Goal: Task Accomplishment & Management: Manage account settings

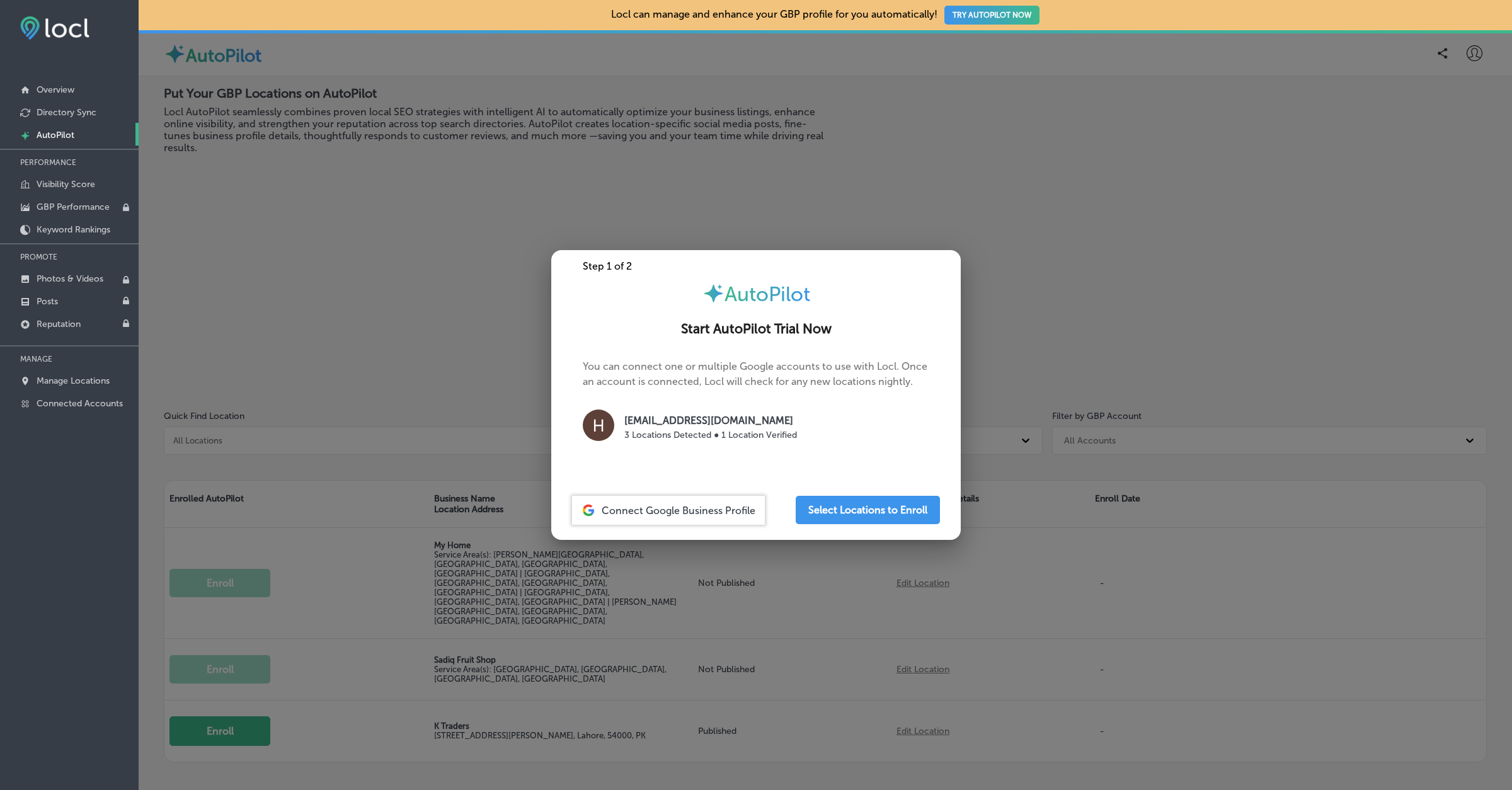
click at [743, 441] on div "[EMAIL_ADDRESS][DOMAIN_NAME] 3 Locations Detected ● 1 Location Verified" at bounding box center [755, 427] width 346 height 36
click at [750, 436] on p "3 Locations Detected ● 1 Location Verified" at bounding box center [711, 435] width 173 height 13
click at [837, 511] on button "Select Locations to Enroll" at bounding box center [867, 510] width 144 height 29
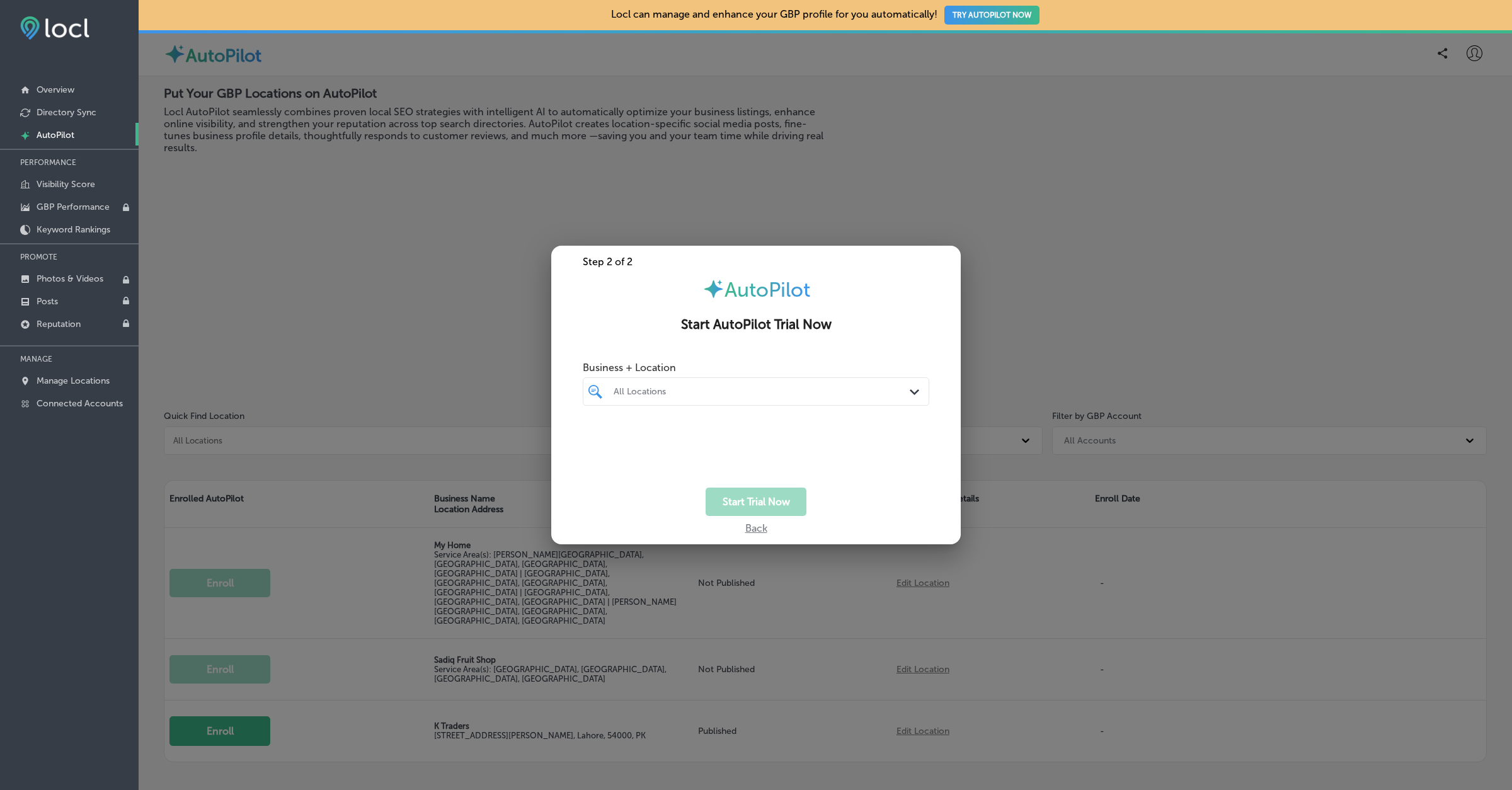
click at [760, 387] on div "All Locations" at bounding box center [762, 392] width 297 height 11
click at [619, 436] on label "K Traders" at bounding box center [662, 437] width 102 height 11
click at [826, 496] on div "Start Trial Now" at bounding box center [755, 502] width 409 height 29
click at [776, 508] on button "Start Trial Now" at bounding box center [756, 502] width 101 height 29
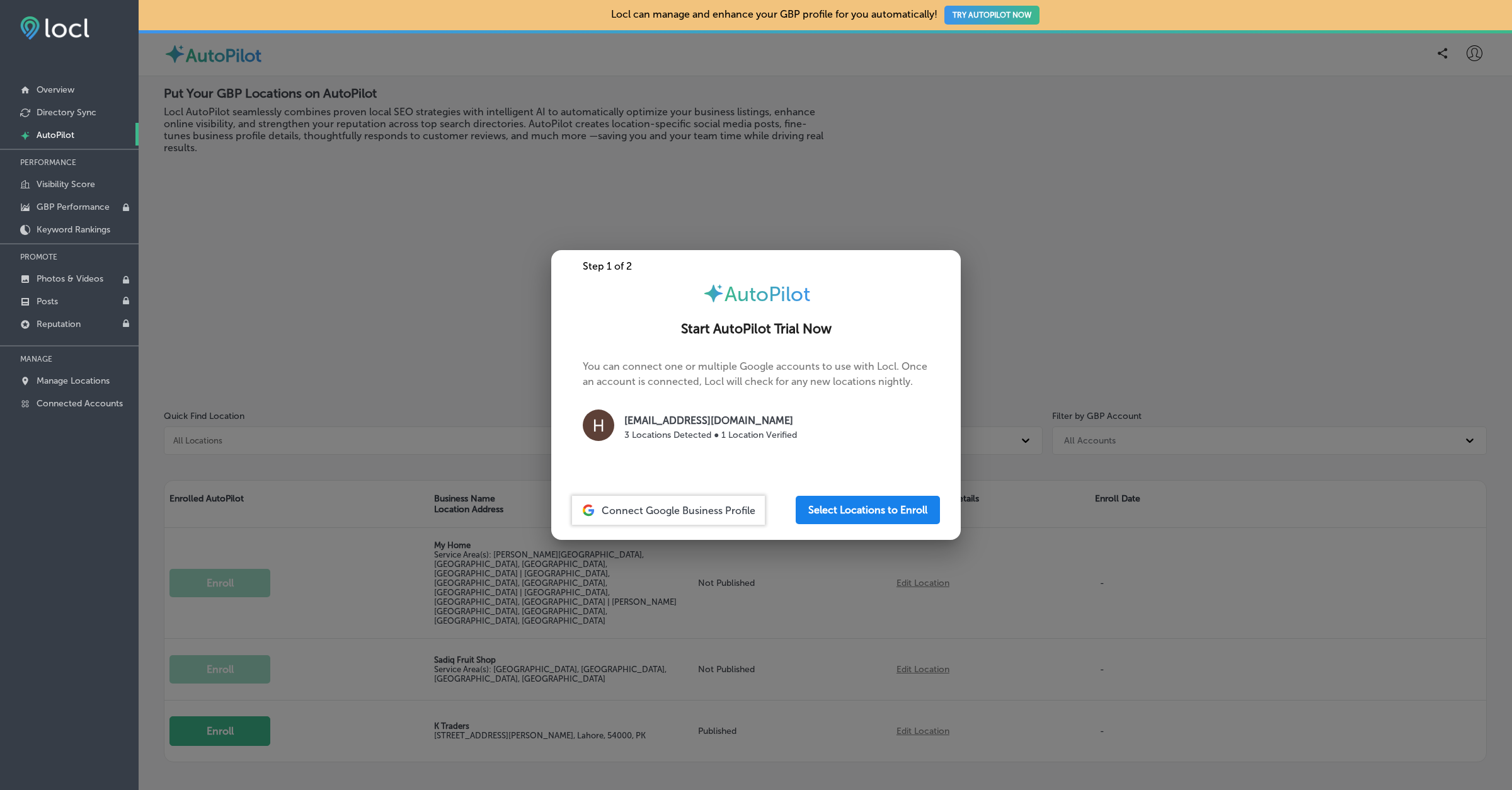
click at [829, 514] on button "Select Locations to Enroll" at bounding box center [867, 510] width 144 height 29
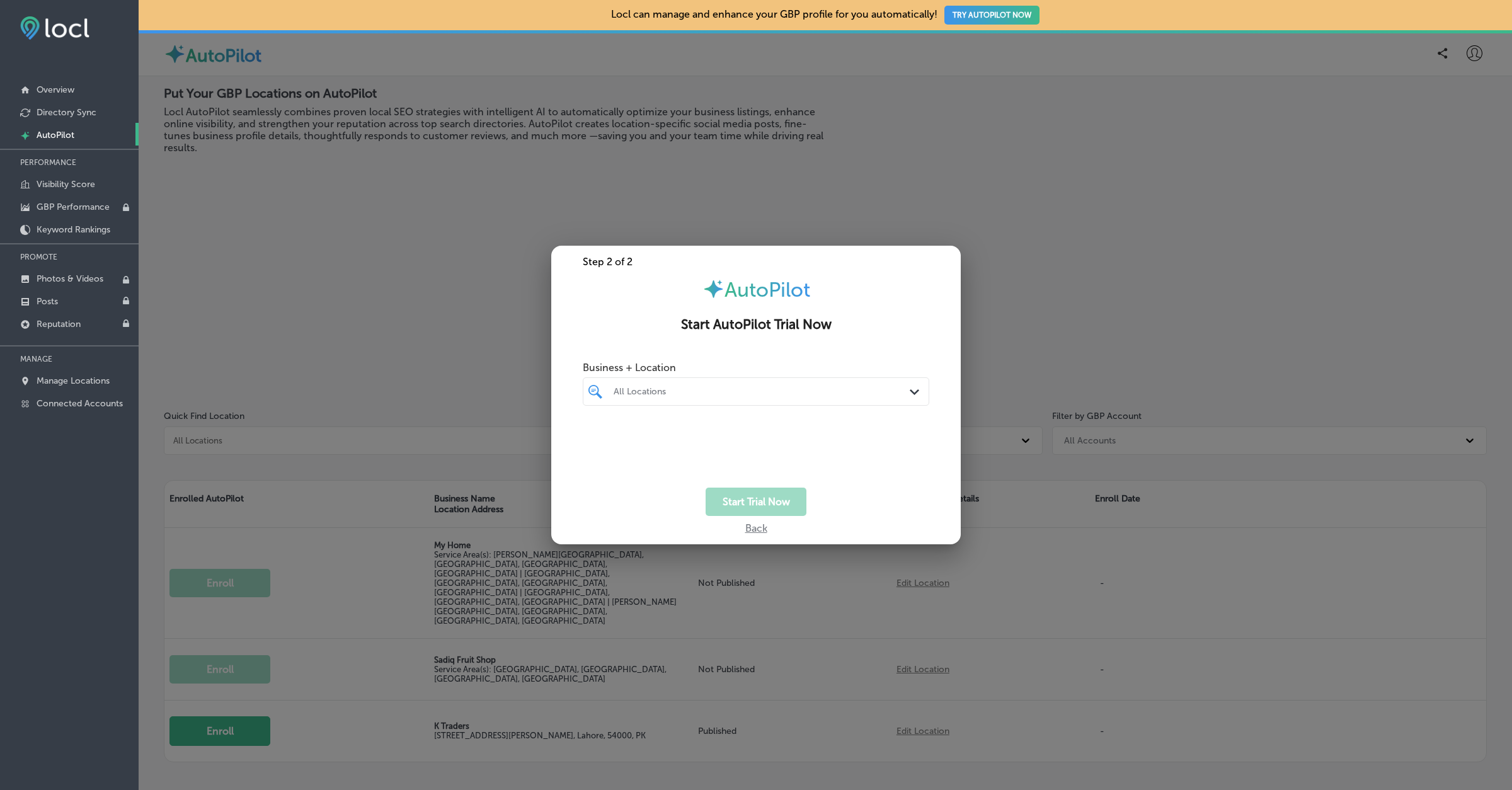
click at [816, 401] on div "All Locations Path Created with Sketch." at bounding box center [755, 392] width 346 height 29
click at [727, 436] on label "[STREET_ADDRESS][PERSON_NAME]" at bounding box center [774, 442] width 97 height 16
click at [835, 499] on div "Start Trial Now" at bounding box center [755, 502] width 409 height 29
click at [771, 500] on button "Start Trial Now" at bounding box center [756, 502] width 101 height 29
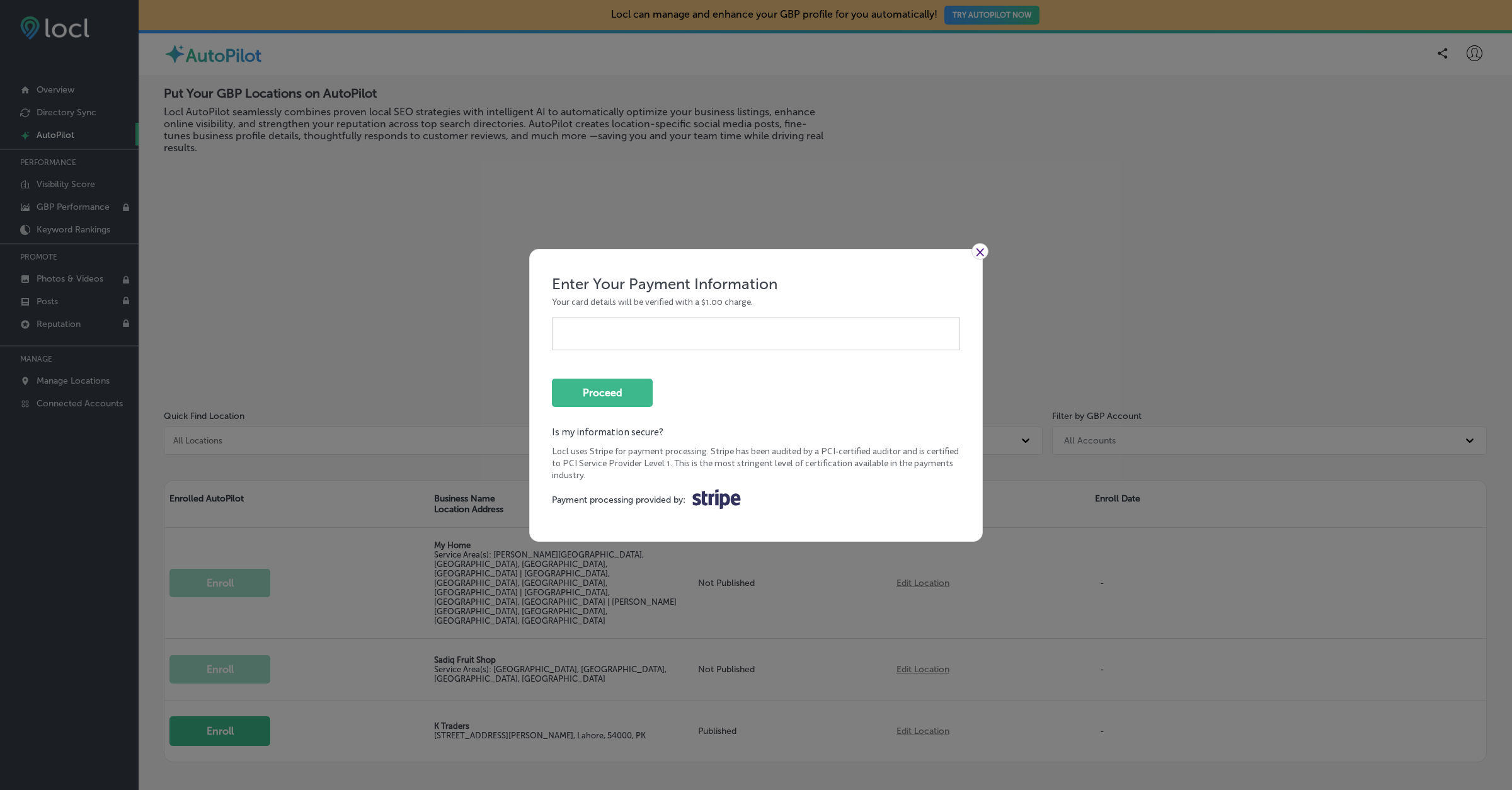
click at [980, 252] on link "×" at bounding box center [979, 251] width 17 height 16
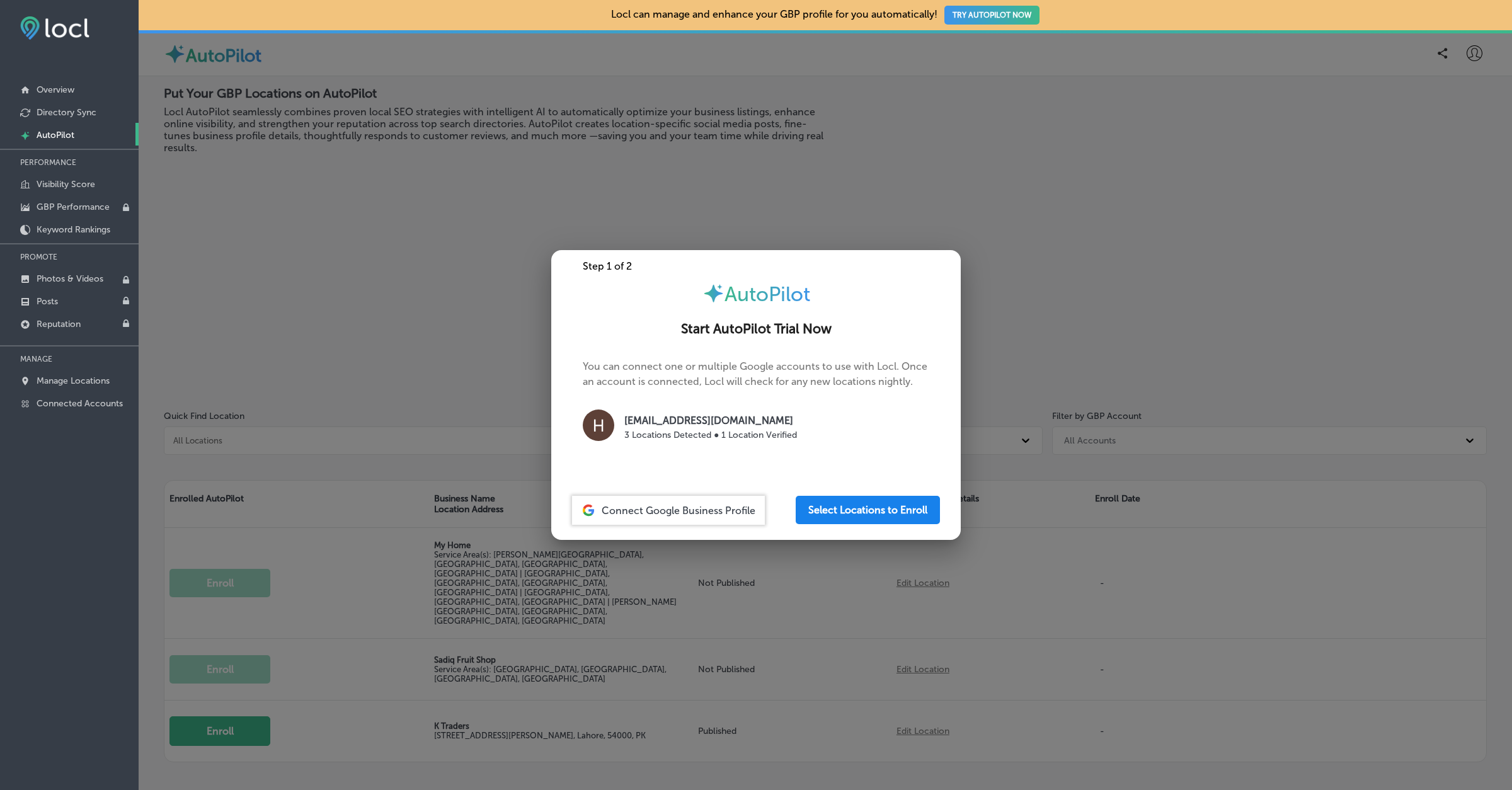
click at [849, 504] on button "Select Locations to Enroll" at bounding box center [867, 510] width 144 height 29
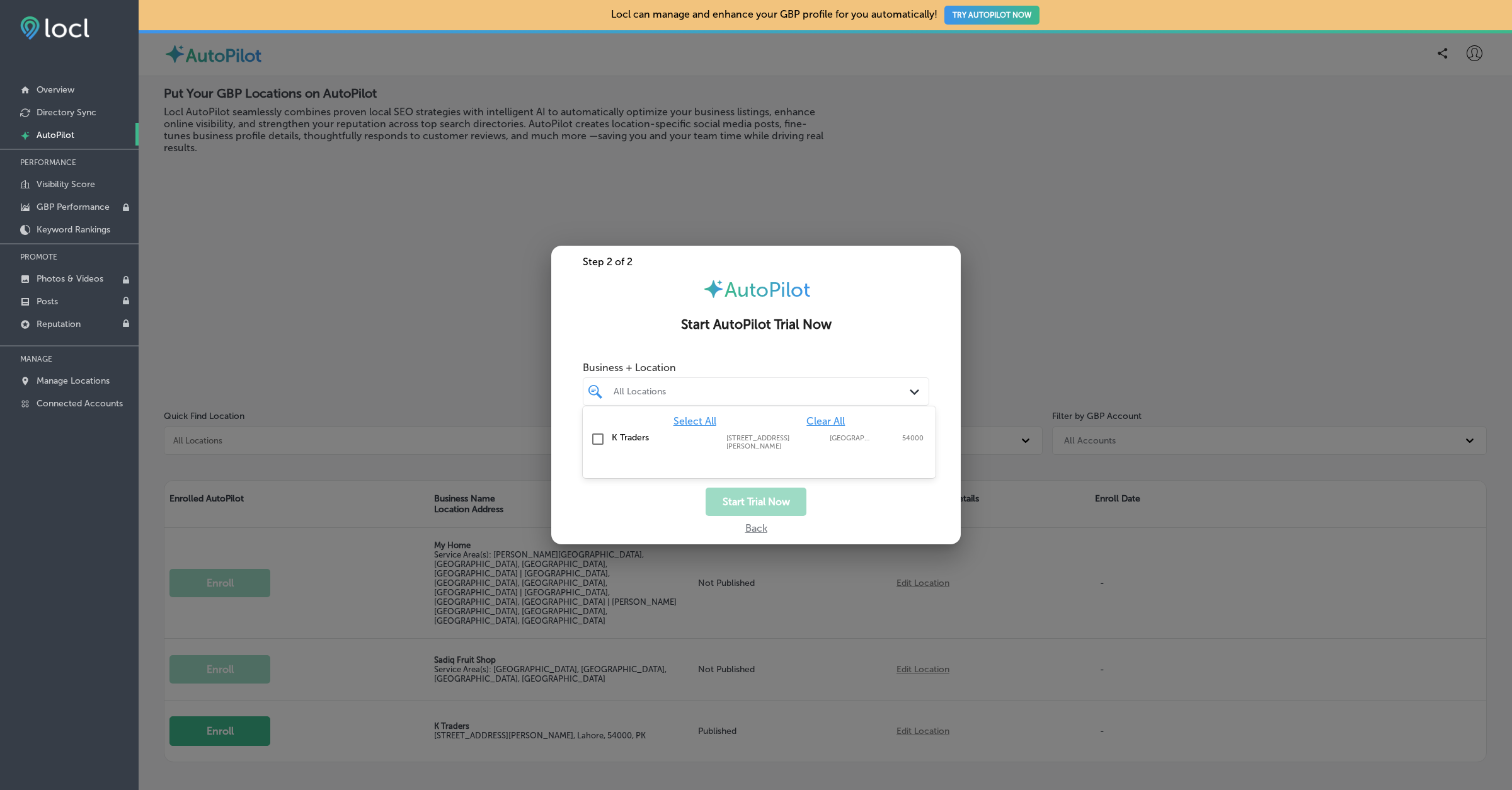
click at [757, 396] on div "All Locations" at bounding box center [762, 392] width 297 height 11
click at [653, 439] on label "K Traders" at bounding box center [662, 437] width 102 height 11
click at [879, 502] on div "Start Trial Now" at bounding box center [755, 502] width 409 height 29
click at [763, 507] on button "Start Trial Now" at bounding box center [756, 502] width 101 height 29
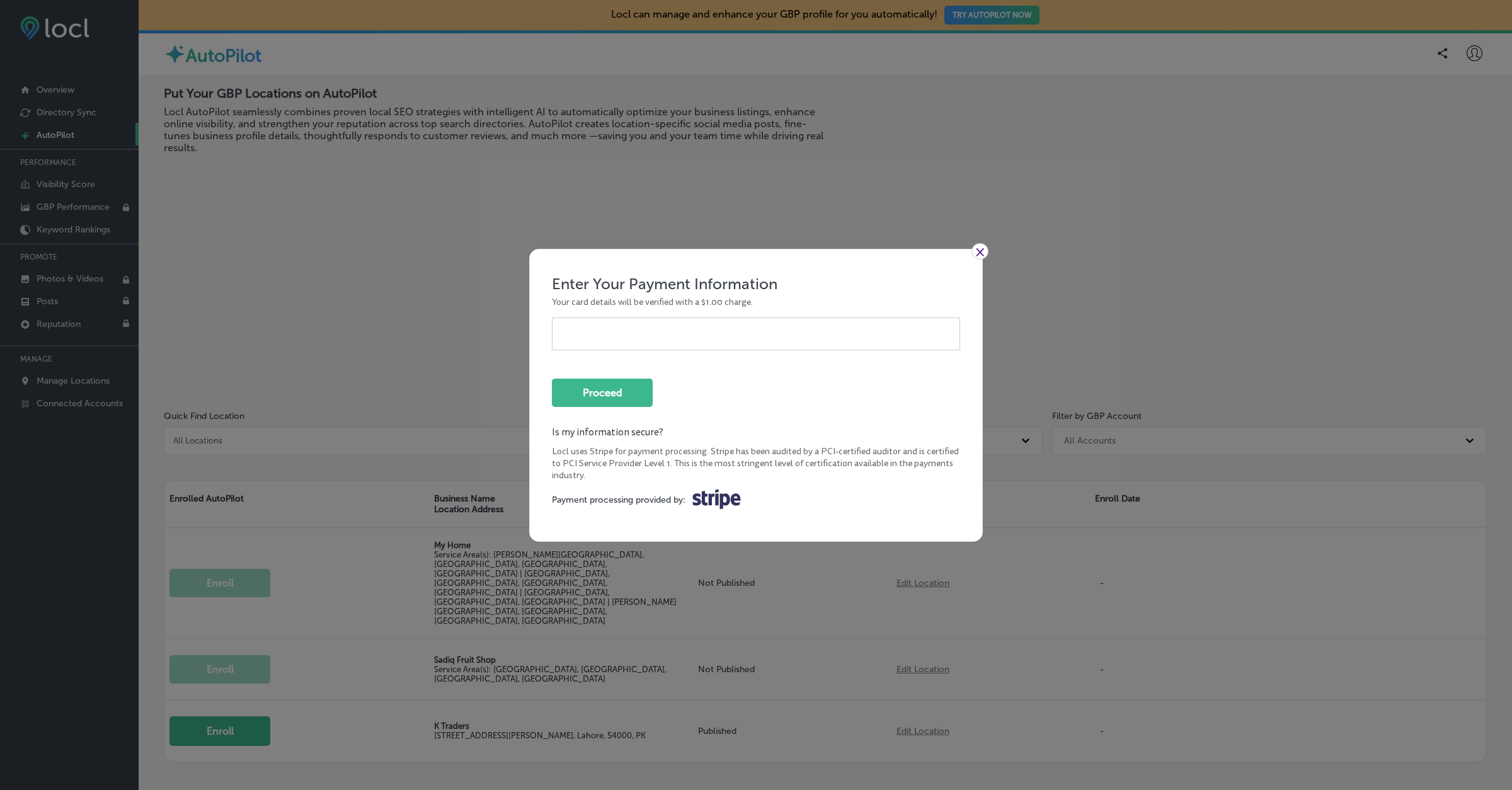
click at [981, 248] on link "×" at bounding box center [979, 251] width 17 height 16
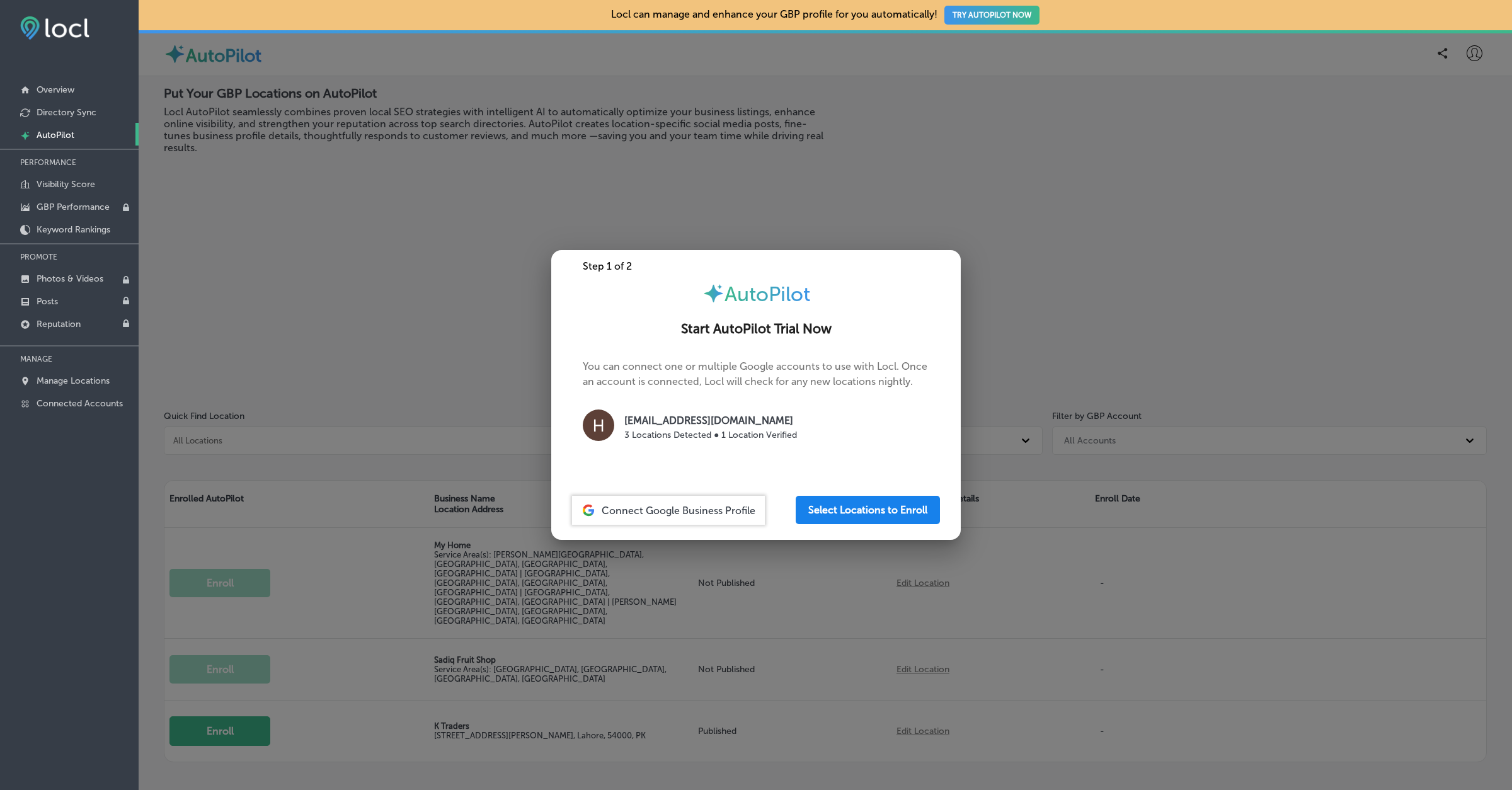
click at [847, 514] on button "Select Locations to Enroll" at bounding box center [867, 510] width 144 height 29
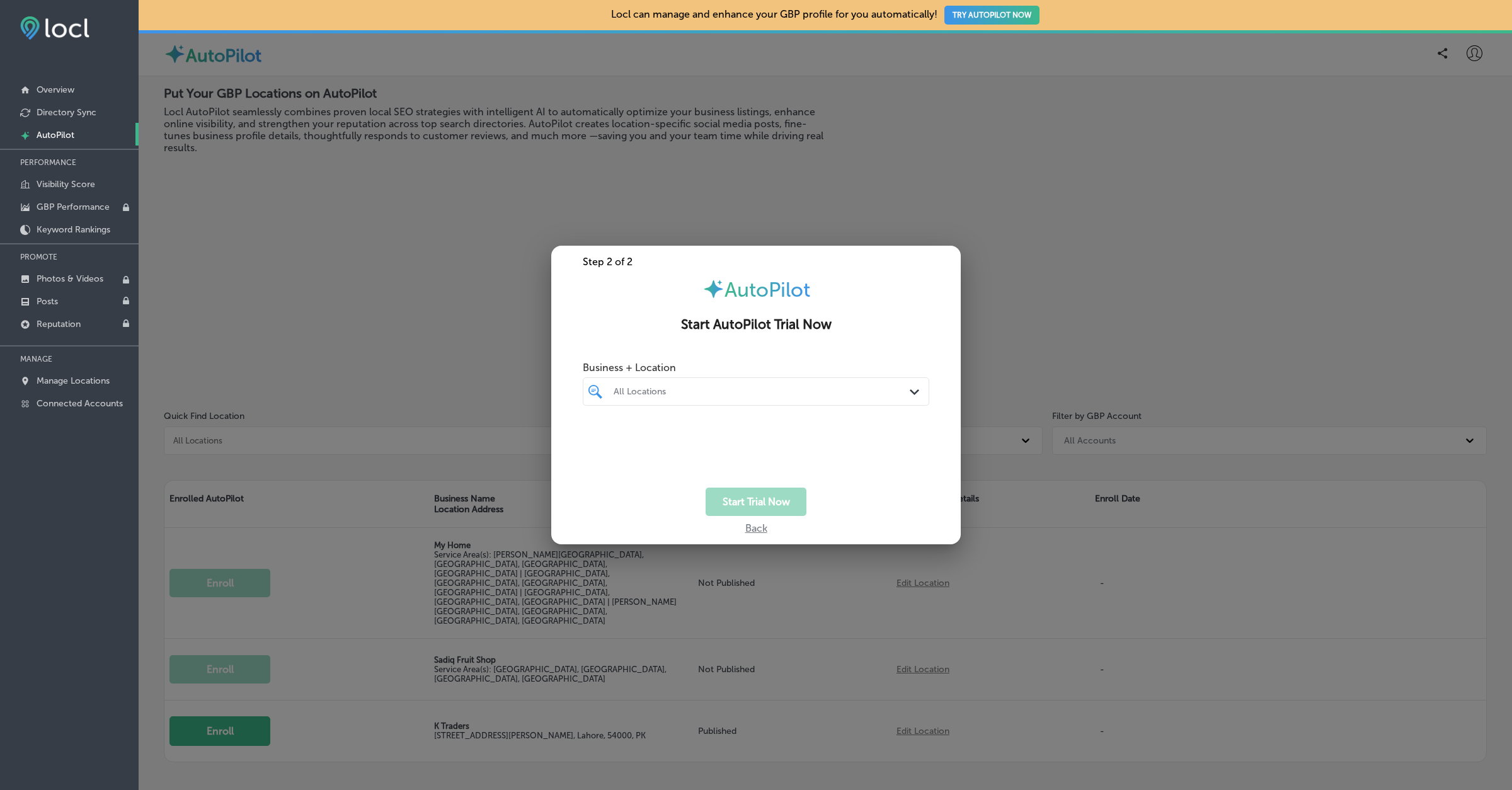
click at [697, 382] on div "All Locations" at bounding box center [756, 392] width 297 height 20
click at [648, 441] on label "K Traders" at bounding box center [662, 437] width 102 height 11
click at [853, 517] on div "Back" at bounding box center [755, 525] width 409 height 18
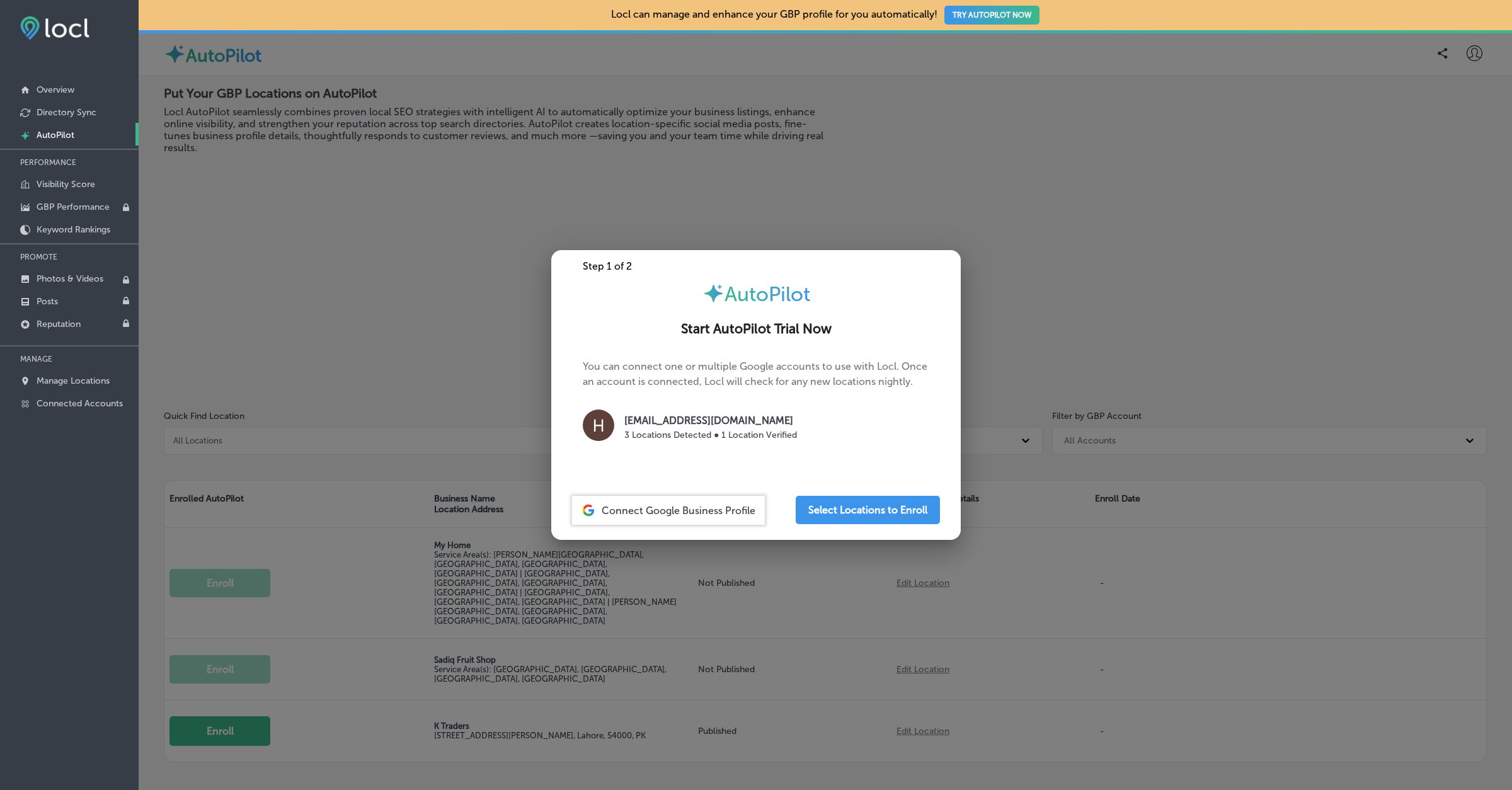
click at [774, 518] on div "Connect Google Business Profile Select Locations to Enroll" at bounding box center [756, 510] width 400 height 29
click at [834, 512] on button "Select Locations to Enroll" at bounding box center [867, 510] width 144 height 29
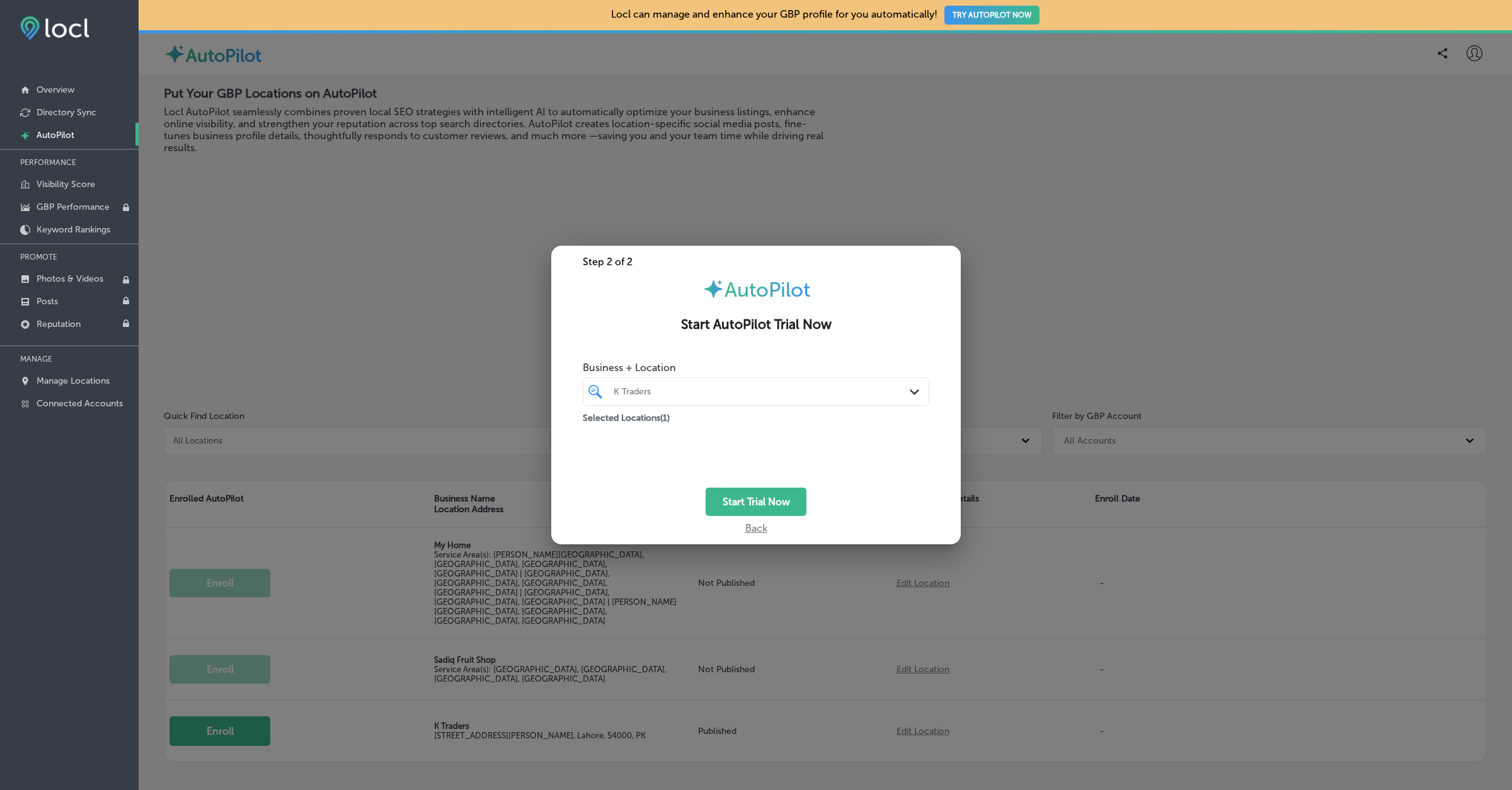
click at [725, 395] on div "K Traders" at bounding box center [762, 392] width 297 height 11
click at [874, 513] on div "Start Trial Now" at bounding box center [755, 502] width 409 height 29
click at [783, 510] on button "Start Trial Now" at bounding box center [756, 502] width 101 height 29
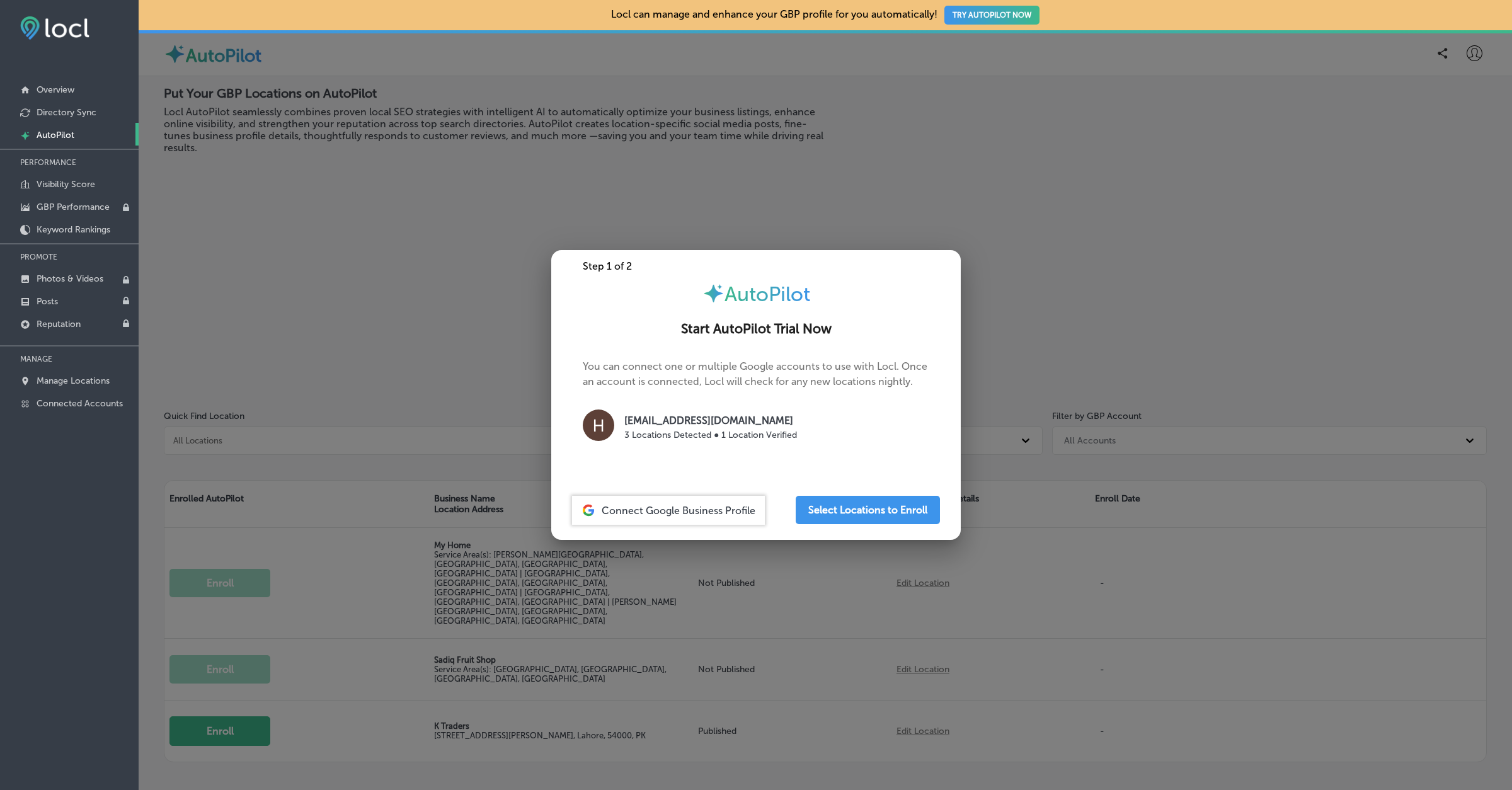
click at [872, 472] on div "You can connect one or multiple Google accounts to use with Locl. Once an accou…" at bounding box center [755, 417] width 409 height 116
click at [865, 517] on button "Select Locations to Enroll" at bounding box center [867, 510] width 144 height 29
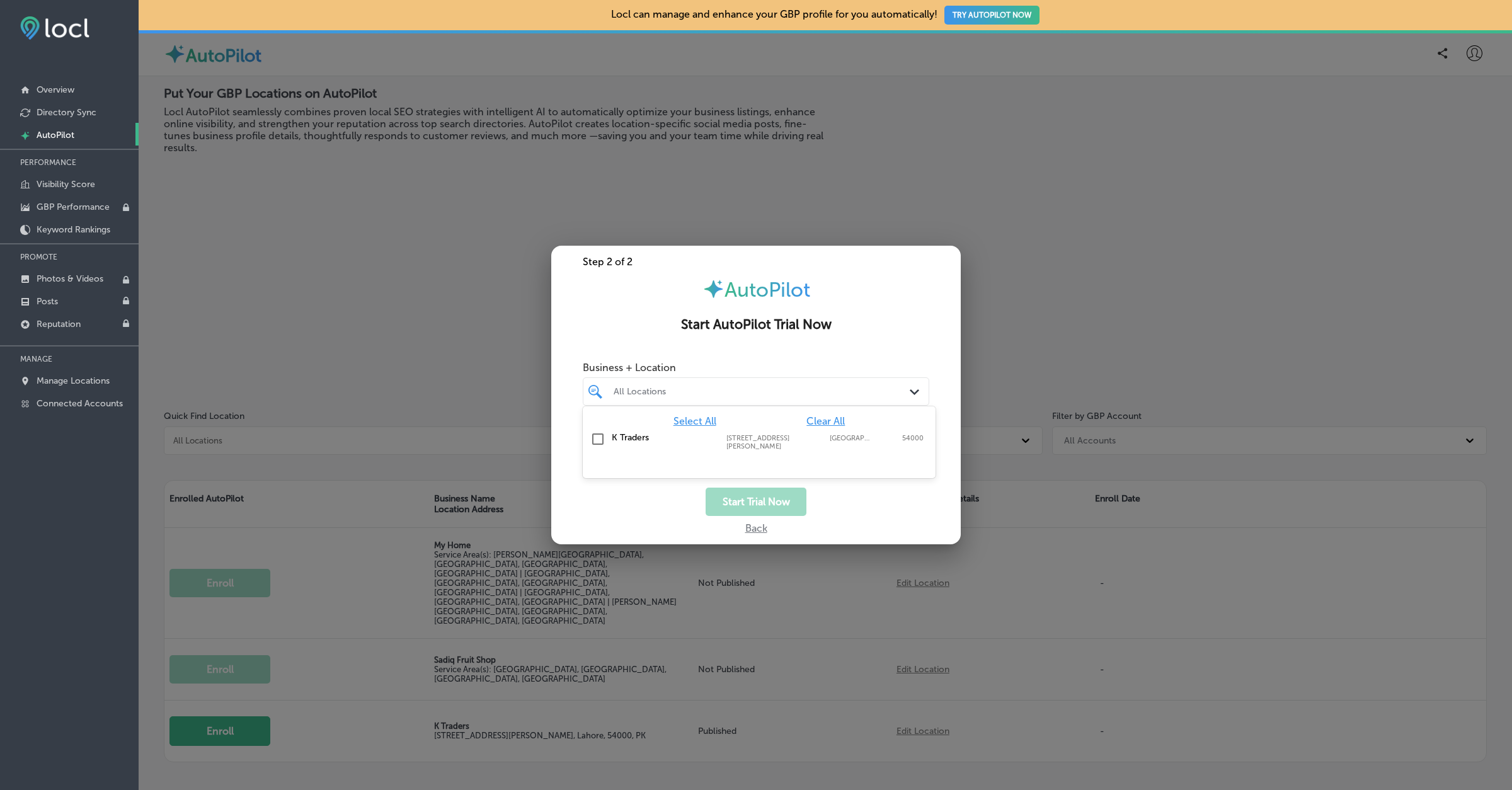
click at [781, 387] on div "All Locations" at bounding box center [762, 392] width 297 height 11
click at [670, 429] on div "K Traders 505 A1 Block Johar Town, Lahore, 54000 505 A1 Block Johar Town Lahore…" at bounding box center [759, 441] width 353 height 29
click at [820, 499] on div "Start Trial Now" at bounding box center [755, 502] width 409 height 29
click at [751, 504] on button "Start Trial Now" at bounding box center [756, 502] width 101 height 29
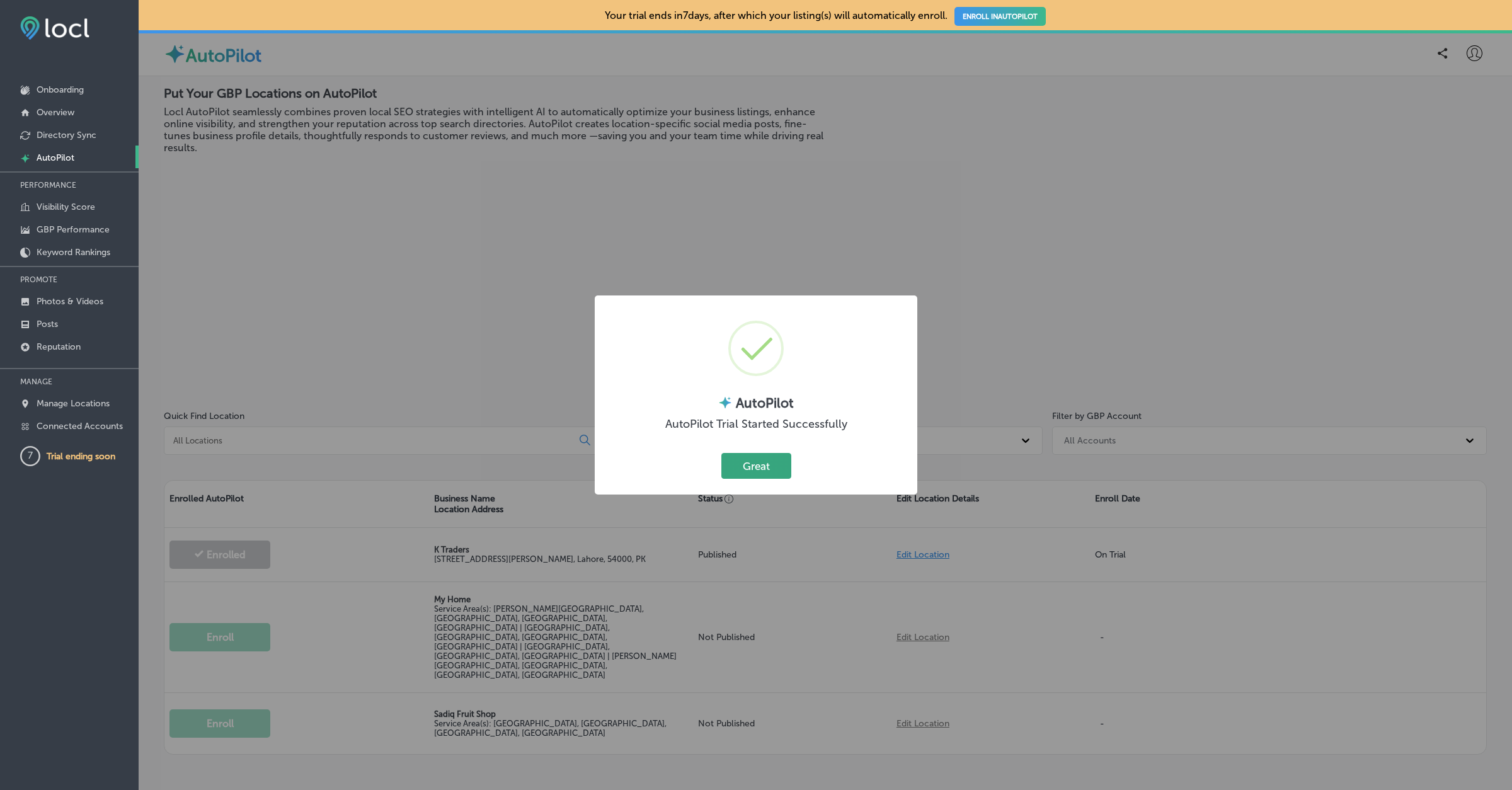
click at [752, 469] on button "Great" at bounding box center [757, 466] width 70 height 26
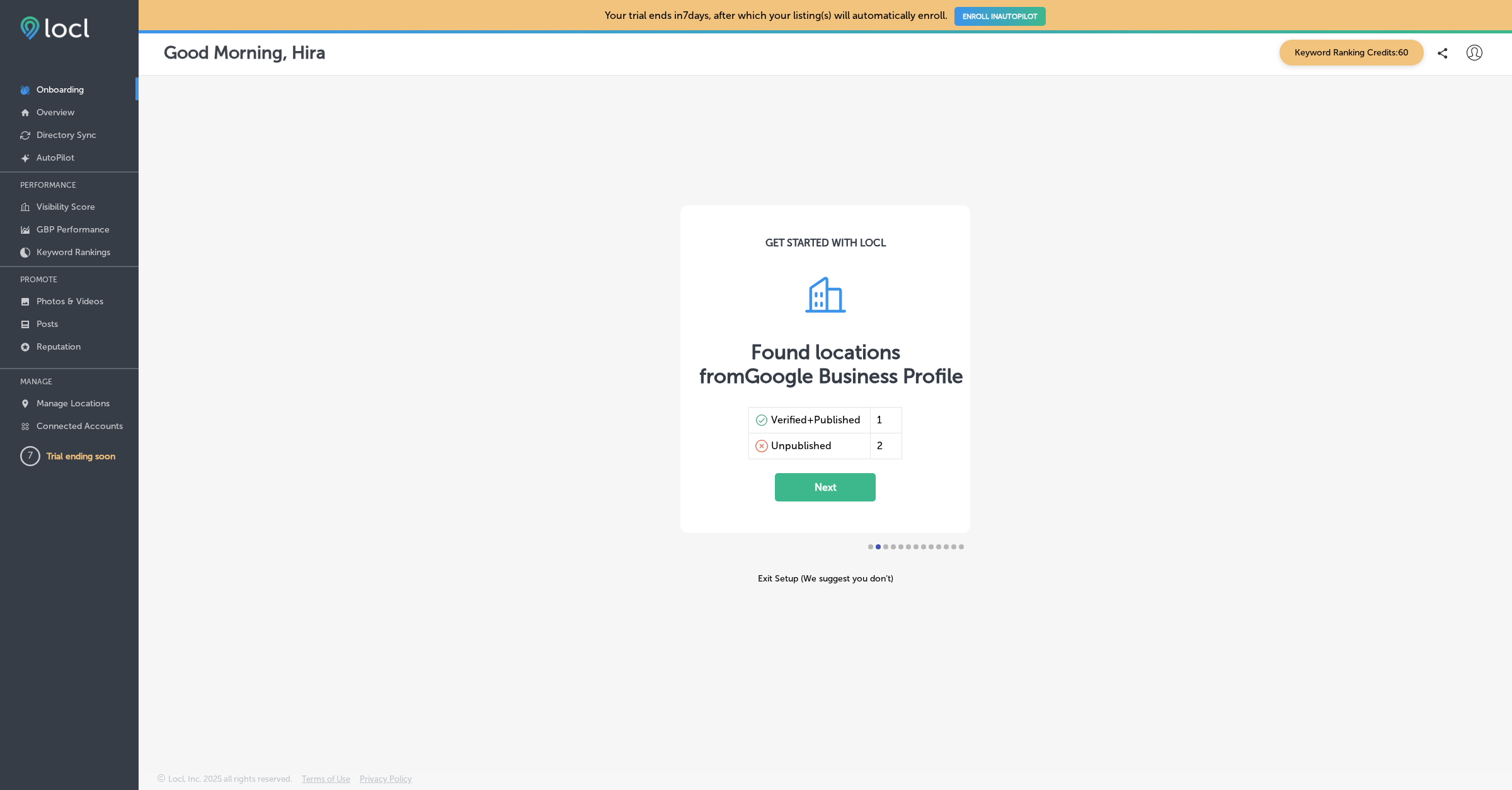
click at [779, 578] on div "Exit Setup (We suggest you don’t)" at bounding box center [826, 578] width 290 height 11
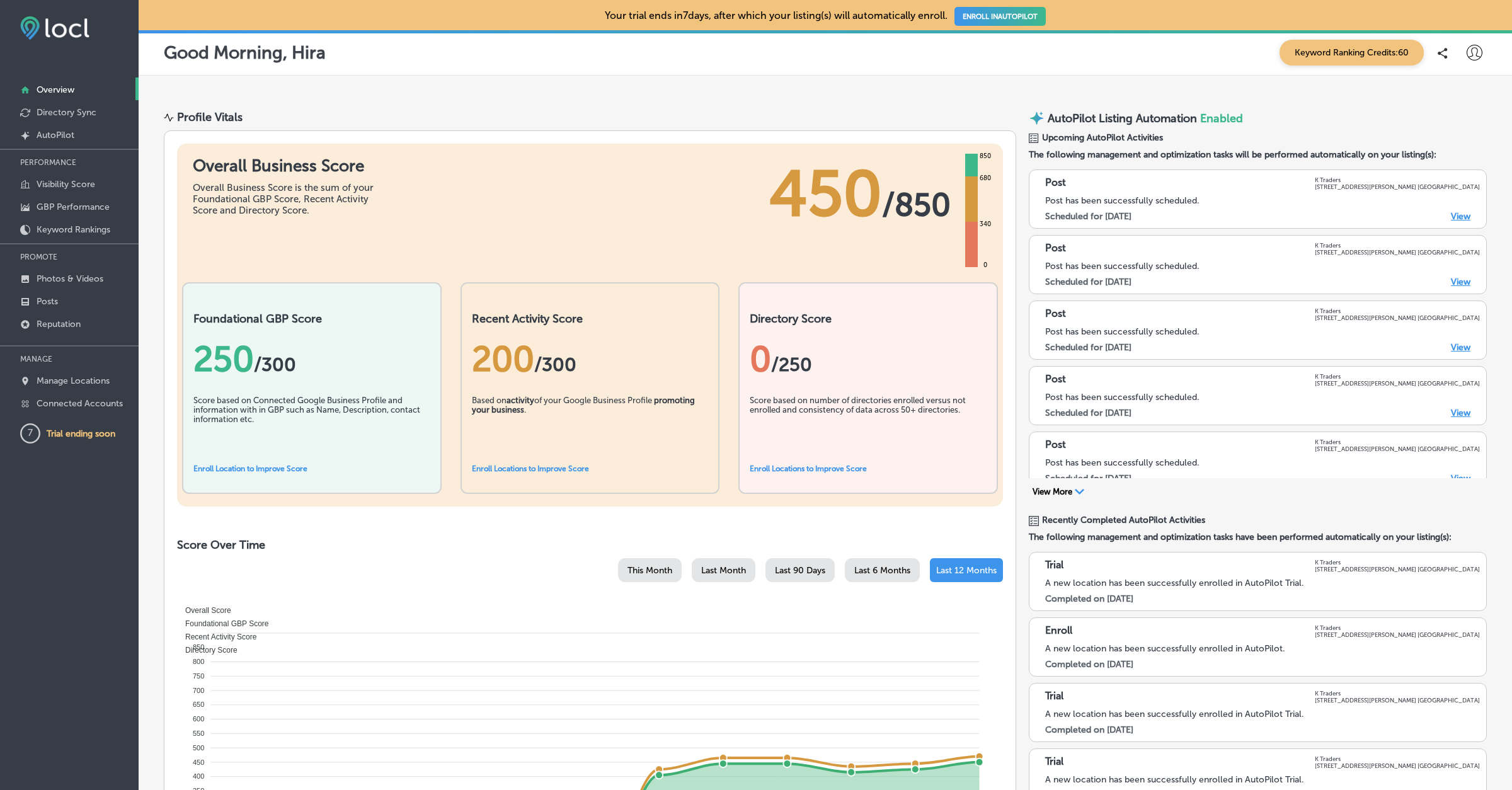
click at [1013, 19] on link "ENROLL IN AUTOPILOT" at bounding box center [1000, 16] width 91 height 19
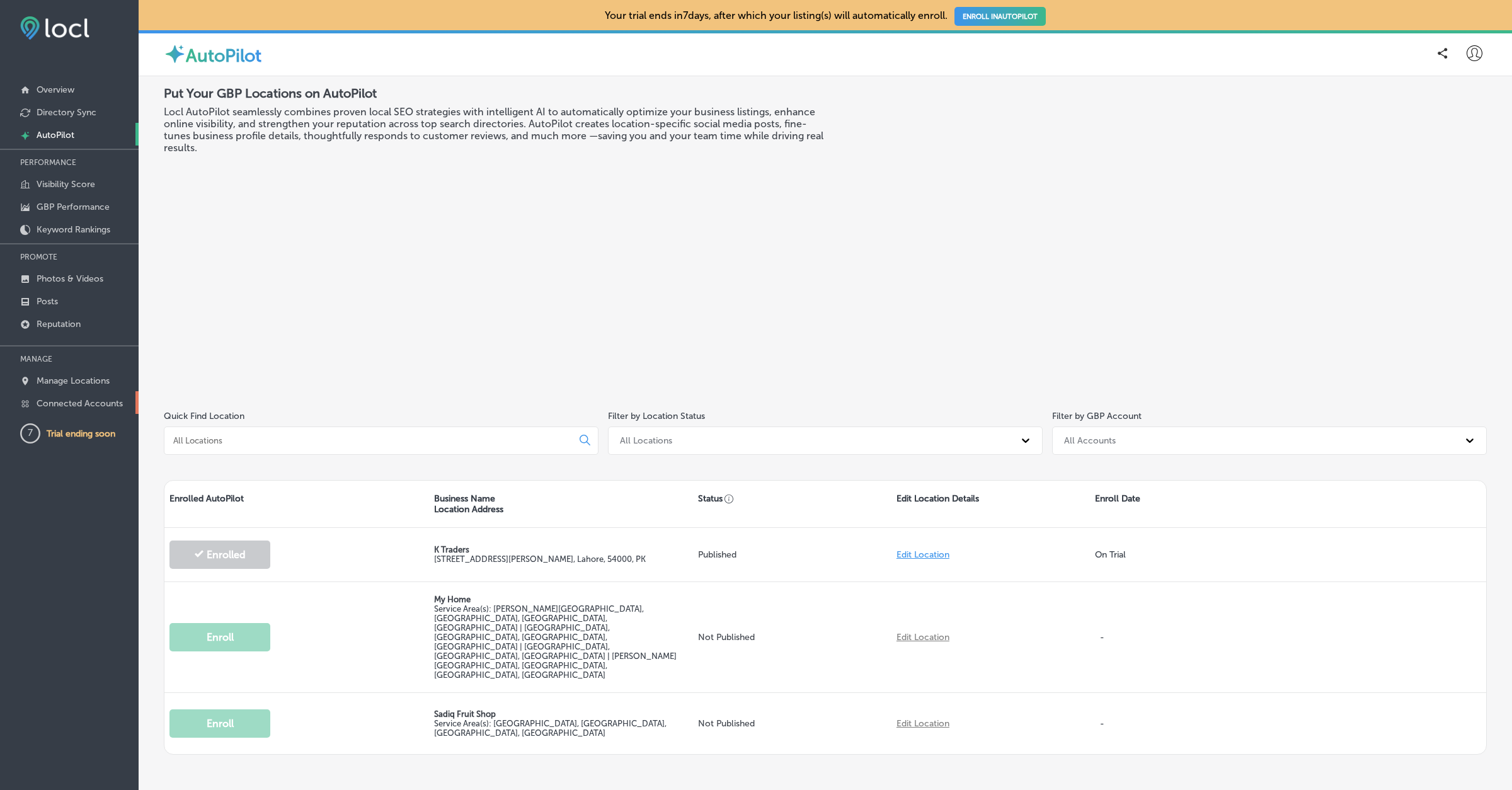
click at [94, 401] on p "Connected Accounts" at bounding box center [80, 403] width 86 height 11
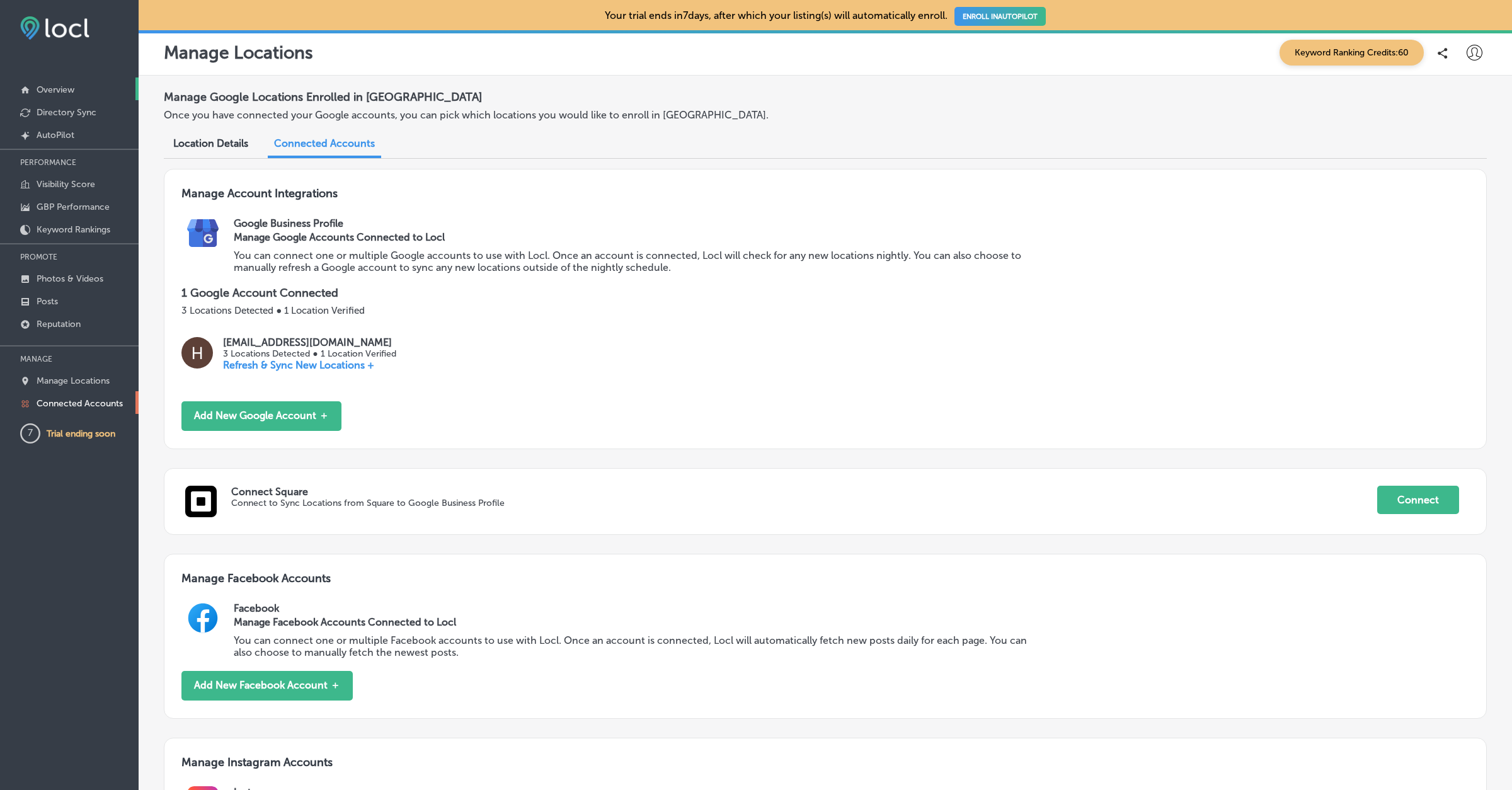
click at [52, 83] on link "Overview" at bounding box center [69, 89] width 138 height 23
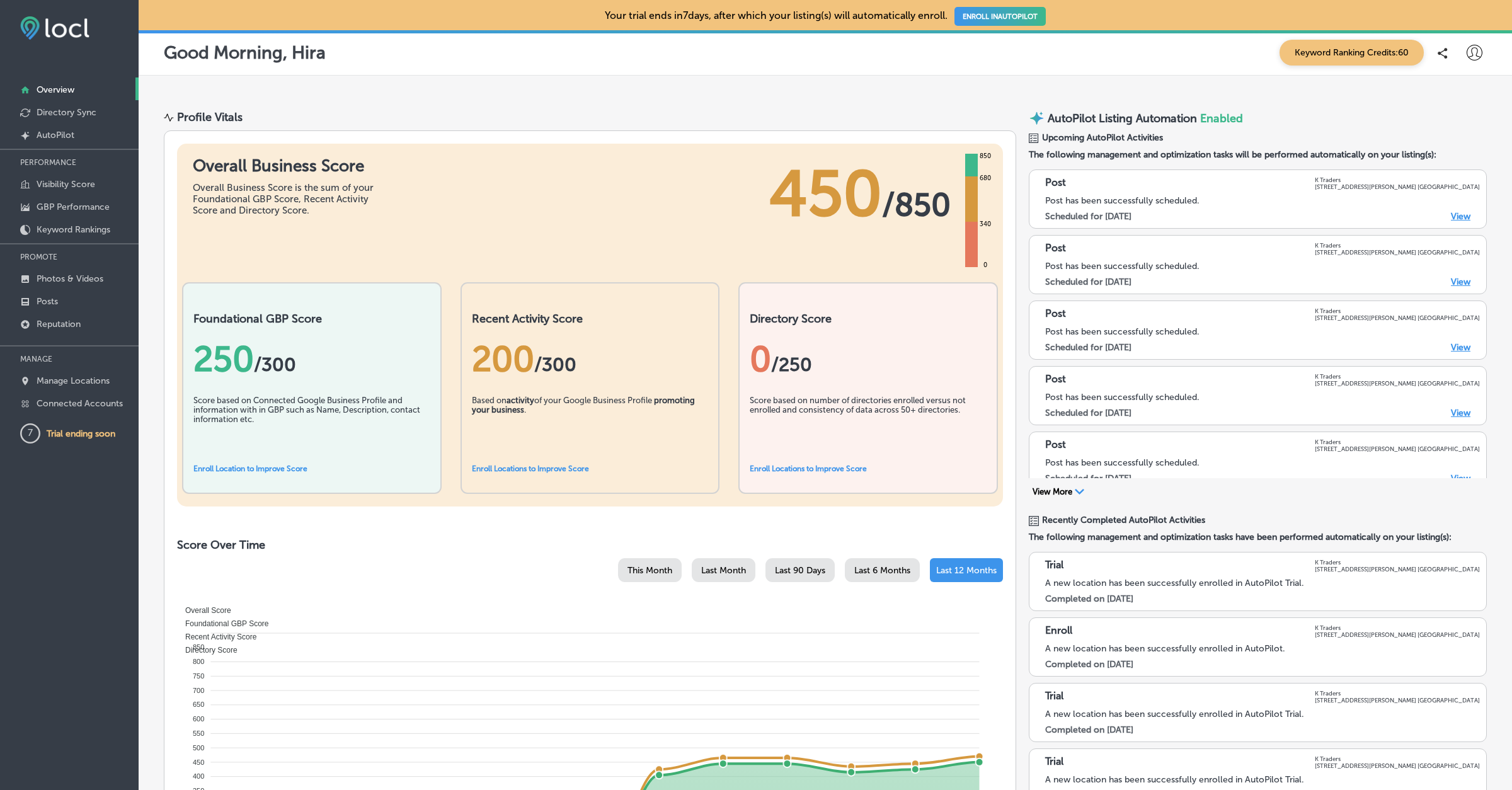
click at [1478, 55] on icon at bounding box center [1475, 53] width 16 height 16
click at [1033, 80] on div at bounding box center [756, 395] width 1512 height 790
click at [1478, 49] on icon at bounding box center [1475, 53] width 16 height 16
click at [1445, 174] on li "Log Out" at bounding box center [1451, 163] width 87 height 29
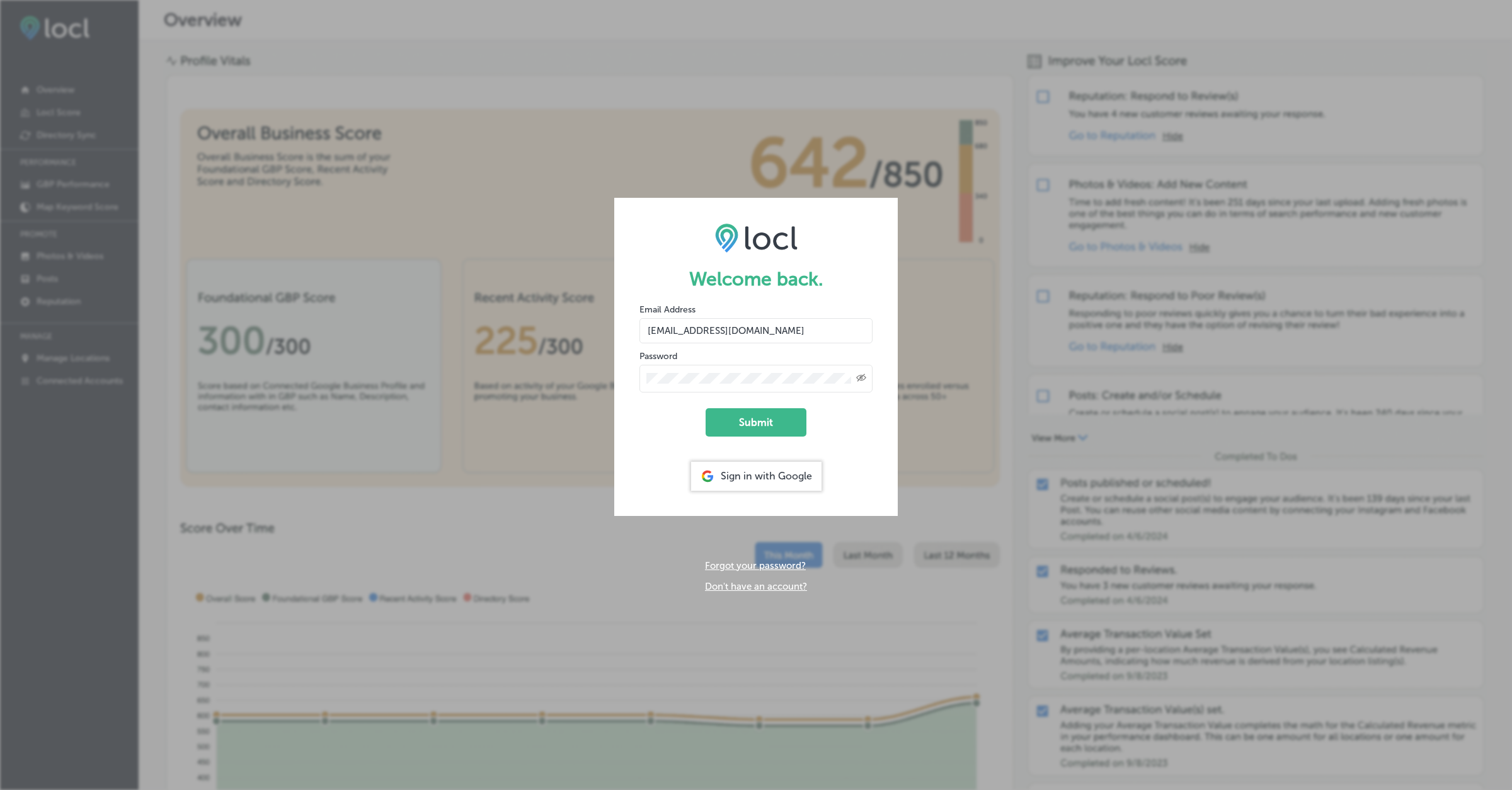
click at [762, 332] on input "hiratahir.eketchers+test83@gmail.com" at bounding box center [756, 331] width 233 height 25
type input "[EMAIL_ADDRESS][DOMAIN_NAME]"
click at [806, 275] on h1 "Welcome back." at bounding box center [756, 279] width 233 height 23
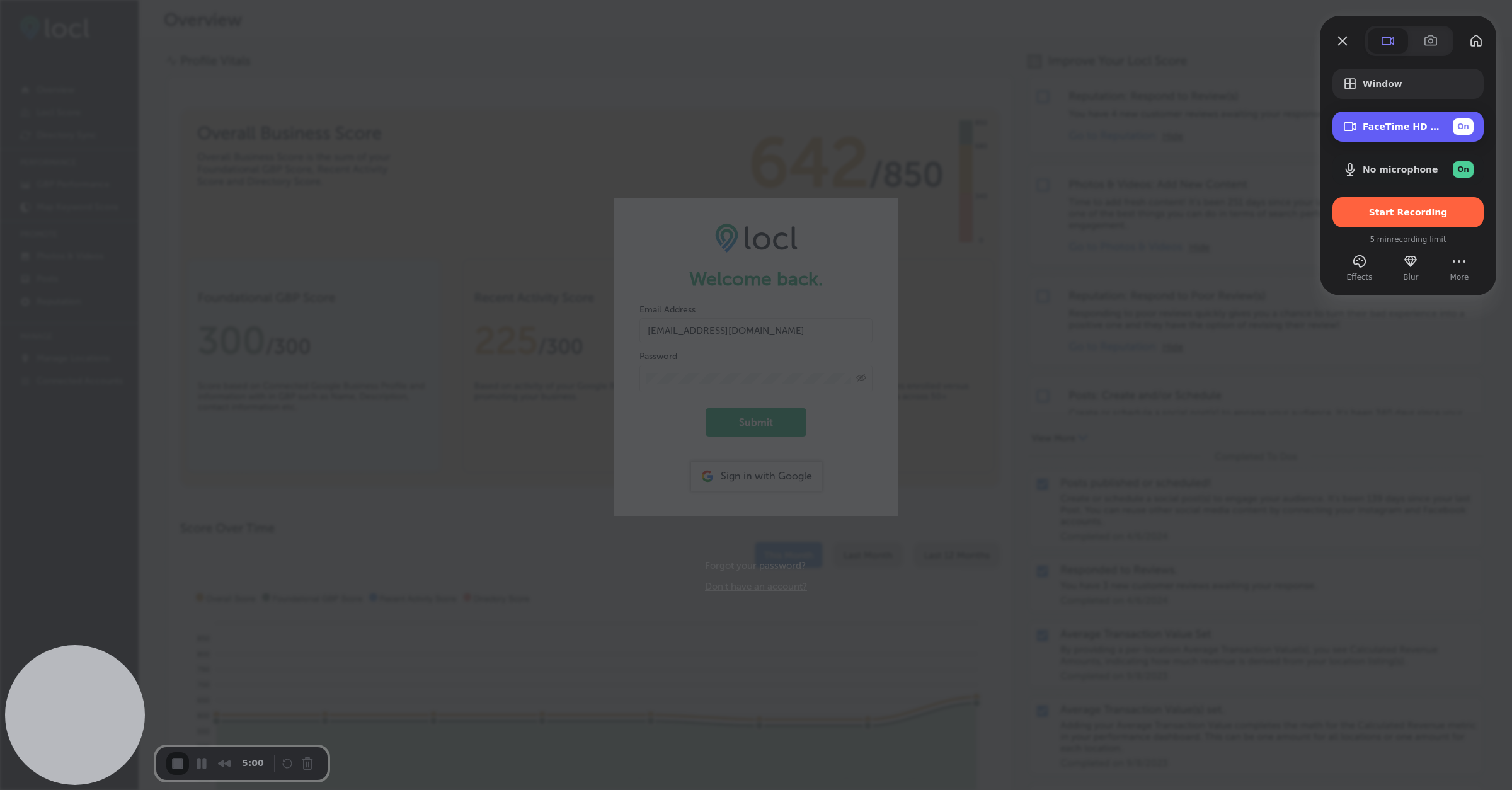
click at [1461, 129] on span "On" at bounding box center [1463, 126] width 12 height 11
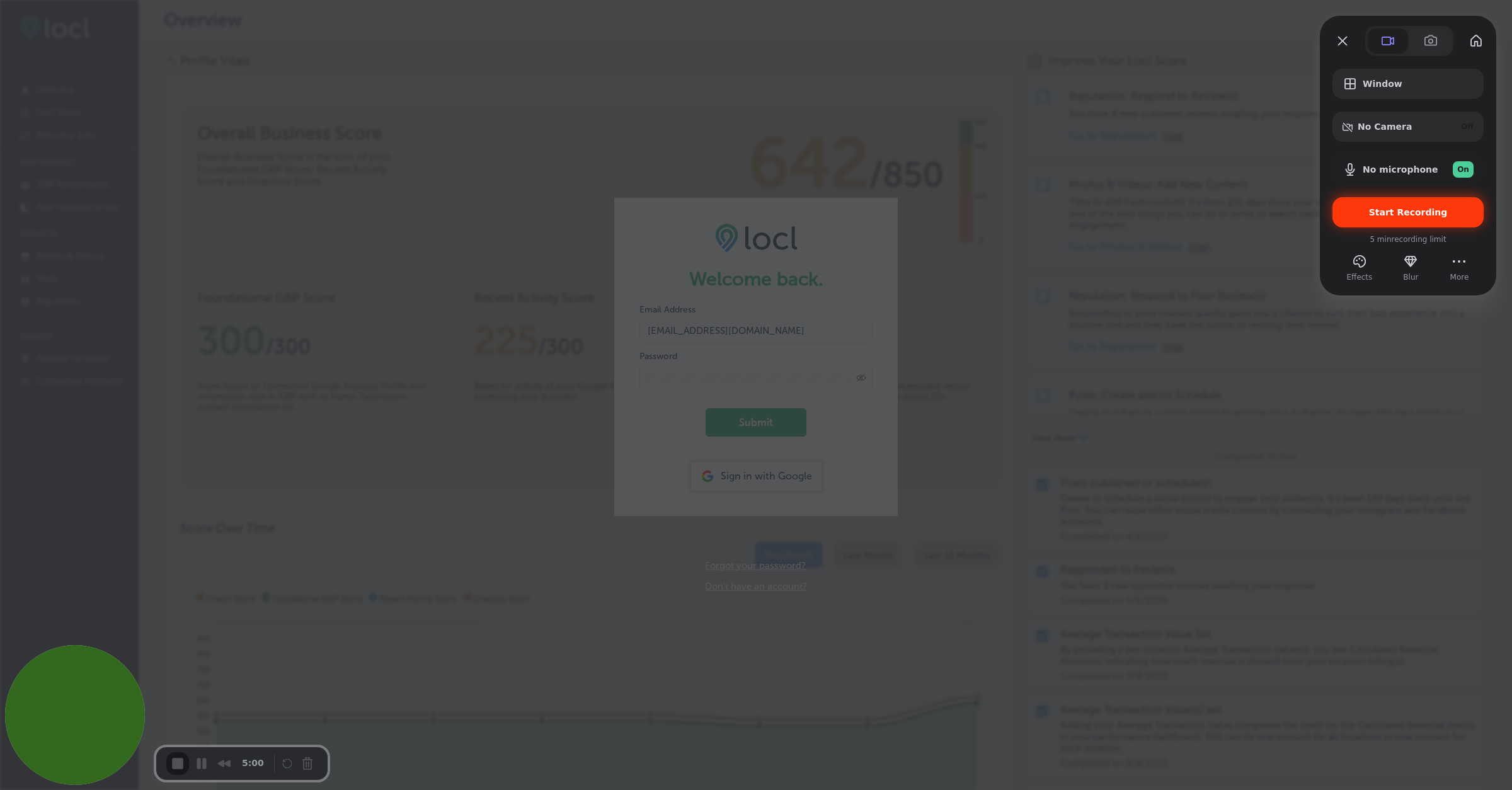
click at [1412, 212] on span "Start Recording" at bounding box center [1408, 212] width 79 height 10
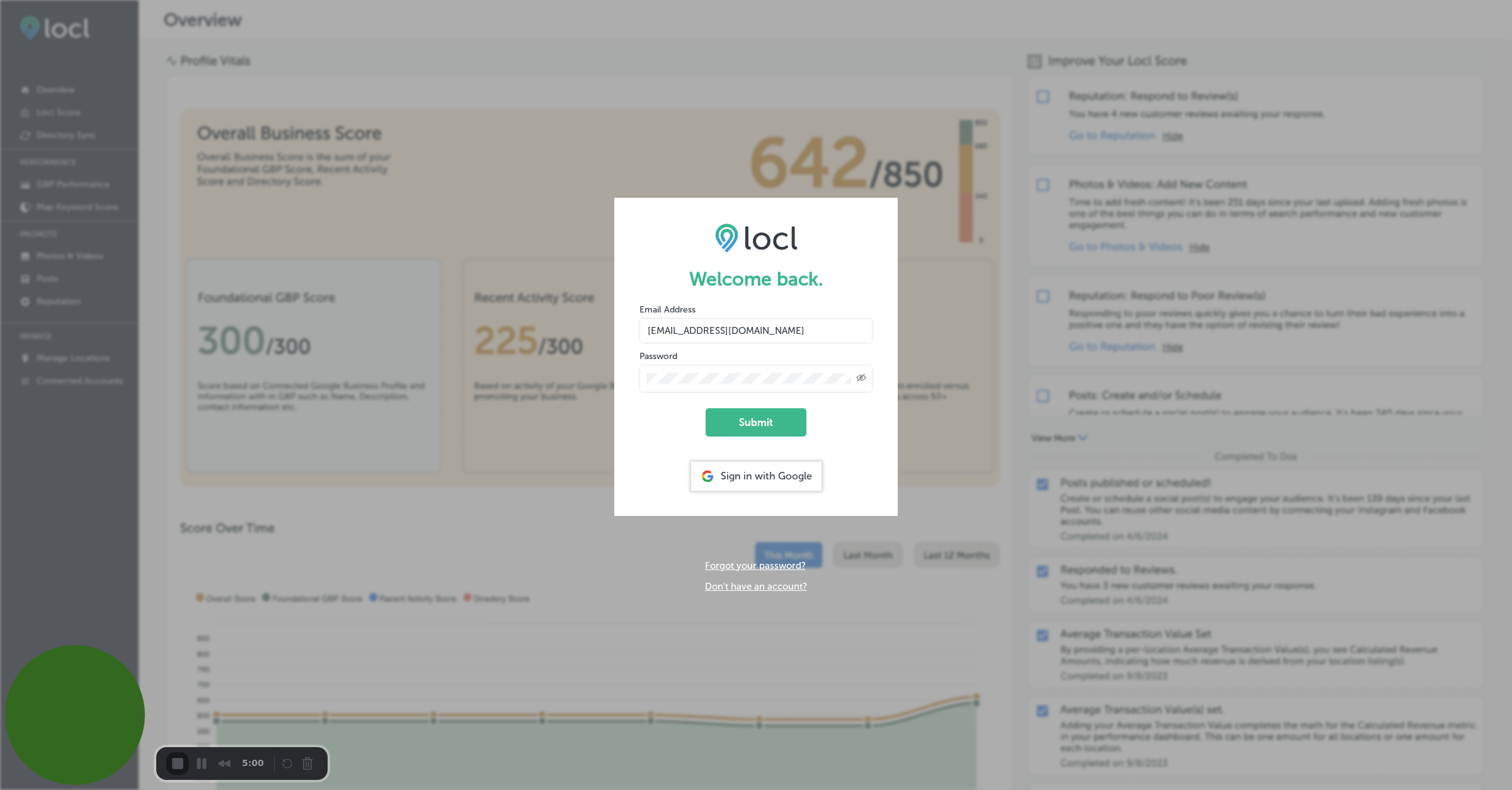
click at [176, 764] on span "End Recording" at bounding box center [179, 765] width 15 height 15
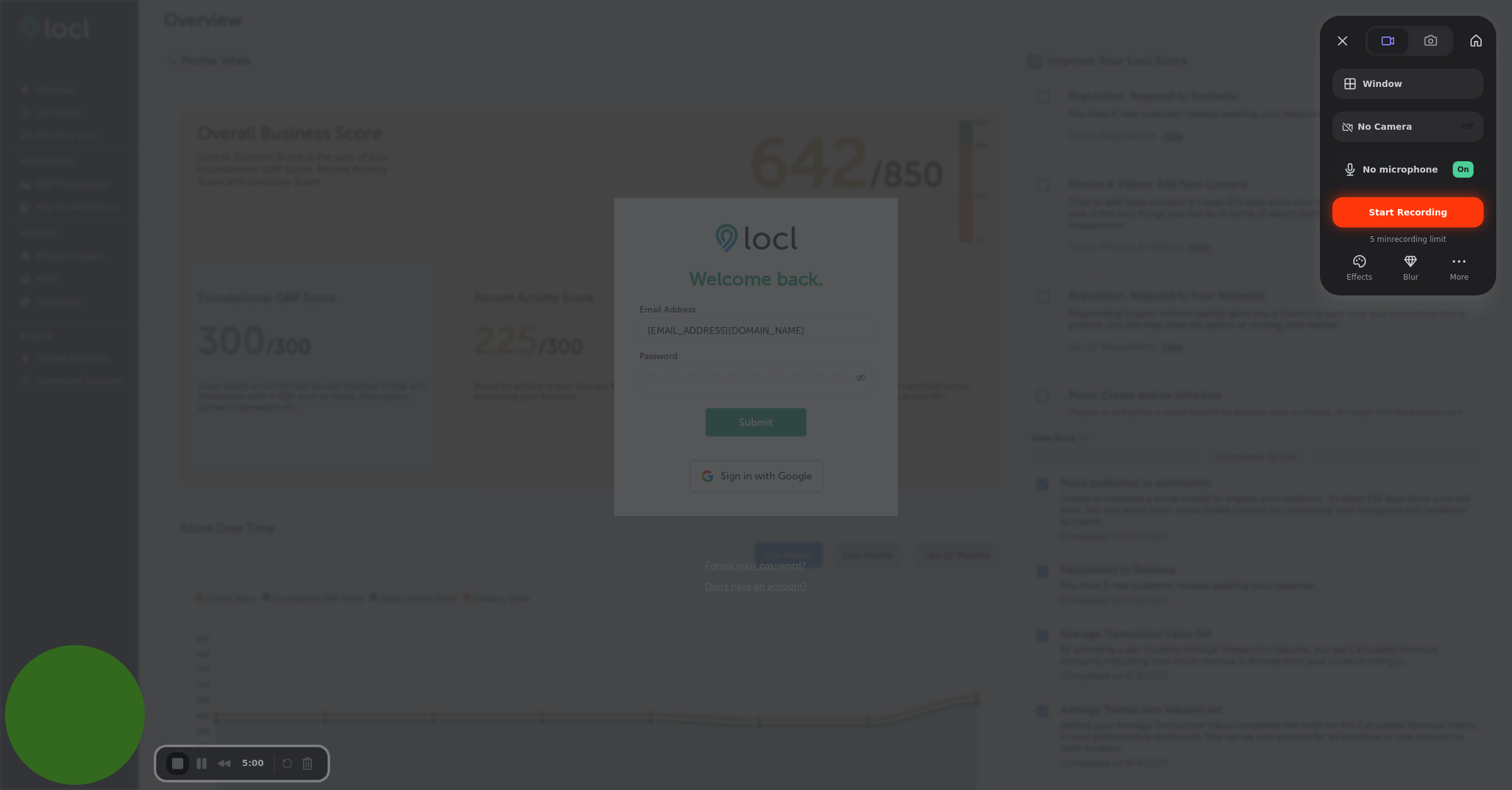
click at [1371, 214] on span "Start Recording" at bounding box center [1407, 212] width 131 height 10
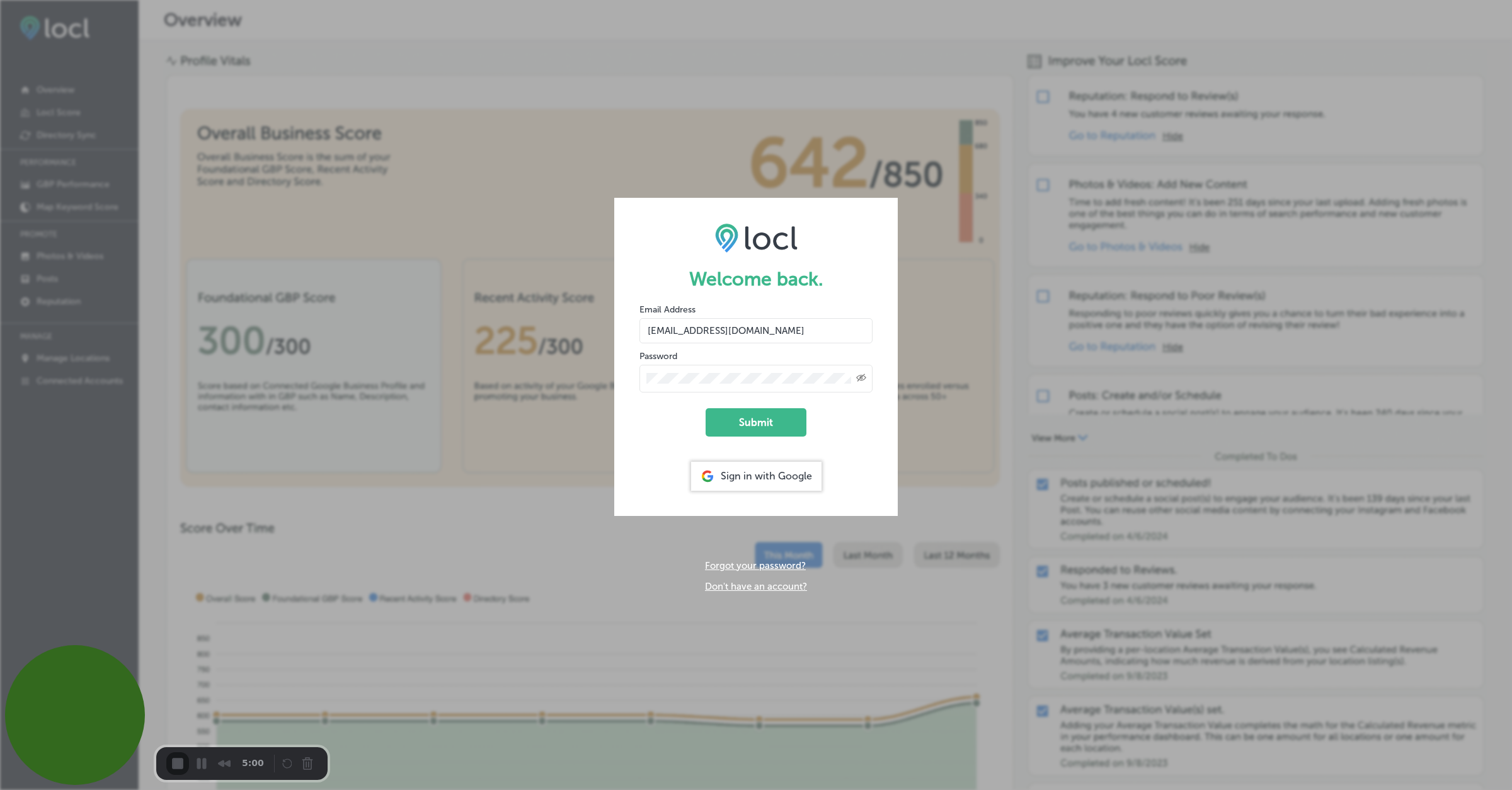
click at [753, 421] on button "Submit" at bounding box center [756, 422] width 101 height 29
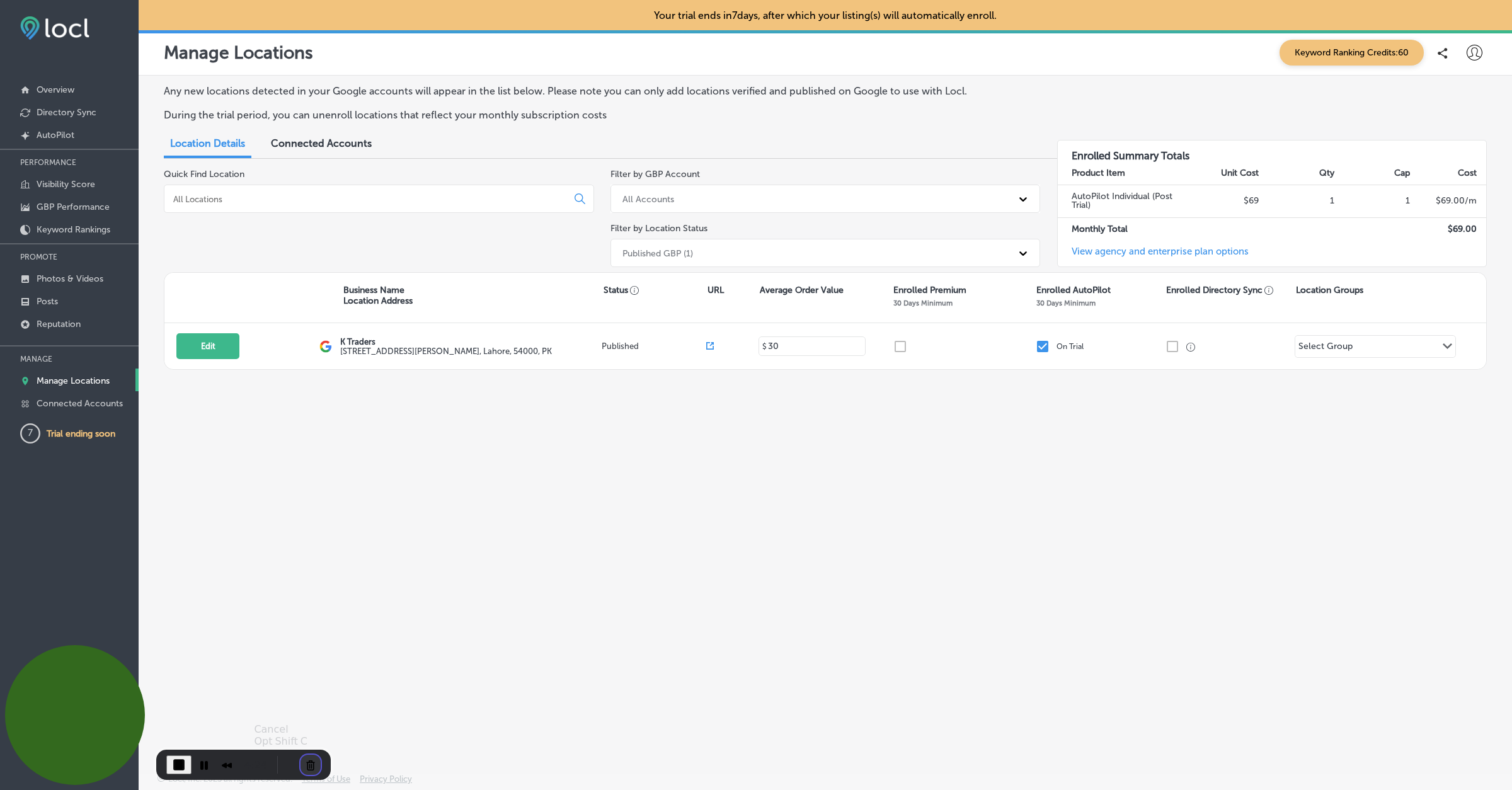
click at [309, 767] on button "Cancel Recording" at bounding box center [311, 765] width 20 height 21
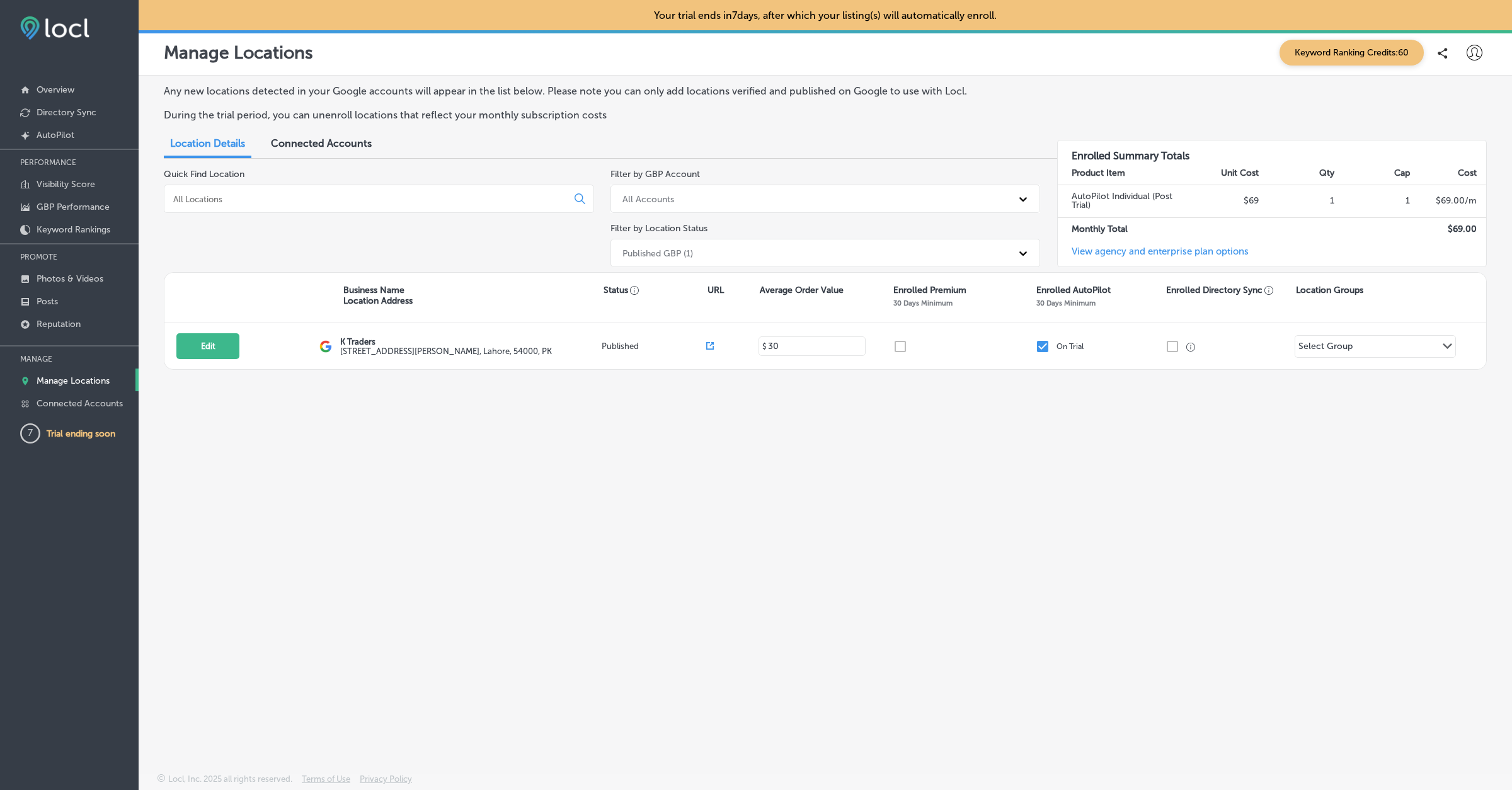
click at [1476, 53] on icon at bounding box center [1475, 53] width 16 height 16
click at [1432, 168] on p "Log Out" at bounding box center [1447, 163] width 38 height 15
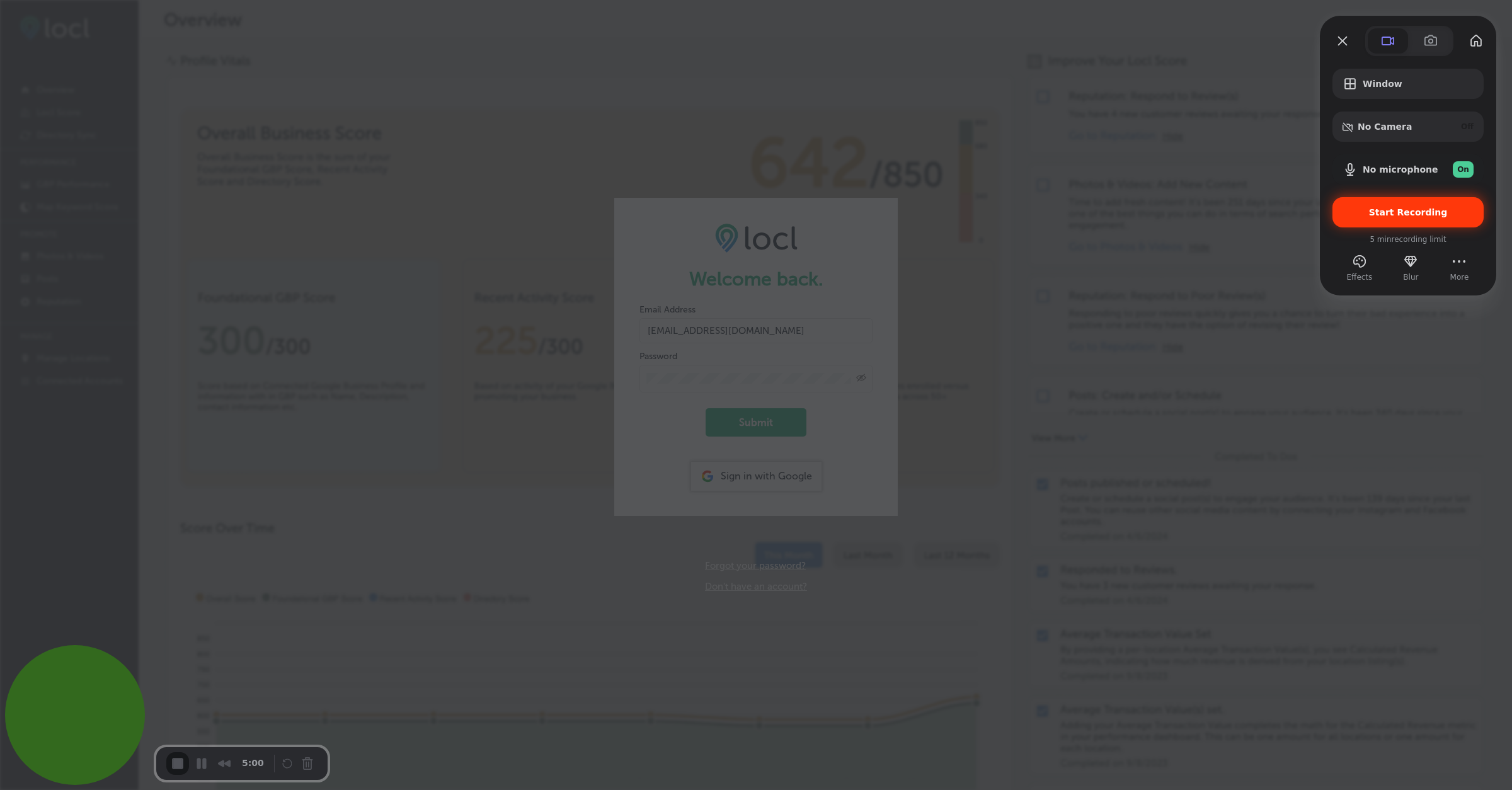
click at [1380, 220] on div "Start Recording" at bounding box center [1407, 212] width 151 height 30
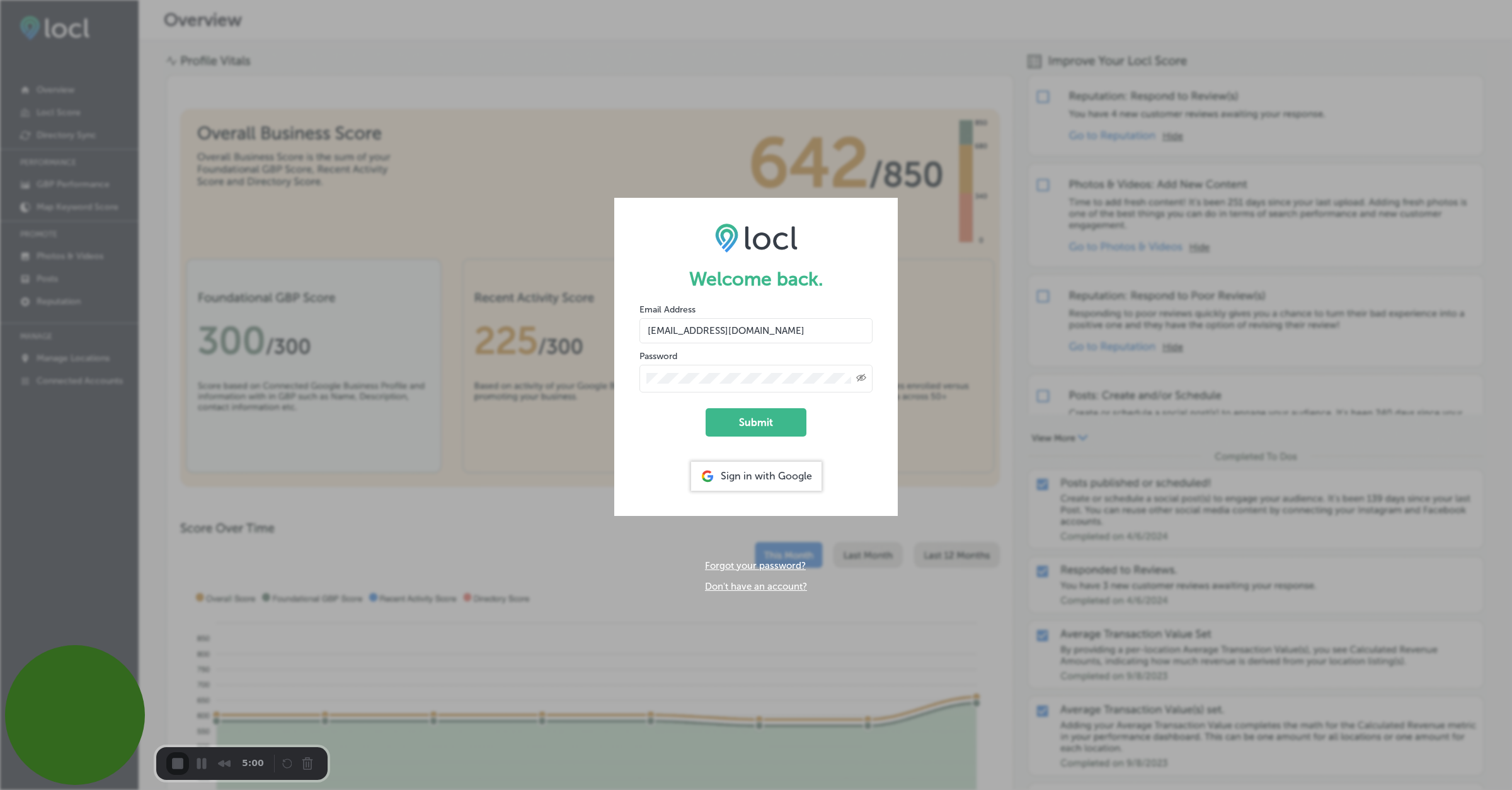
click at [757, 428] on button "Submit" at bounding box center [756, 422] width 101 height 29
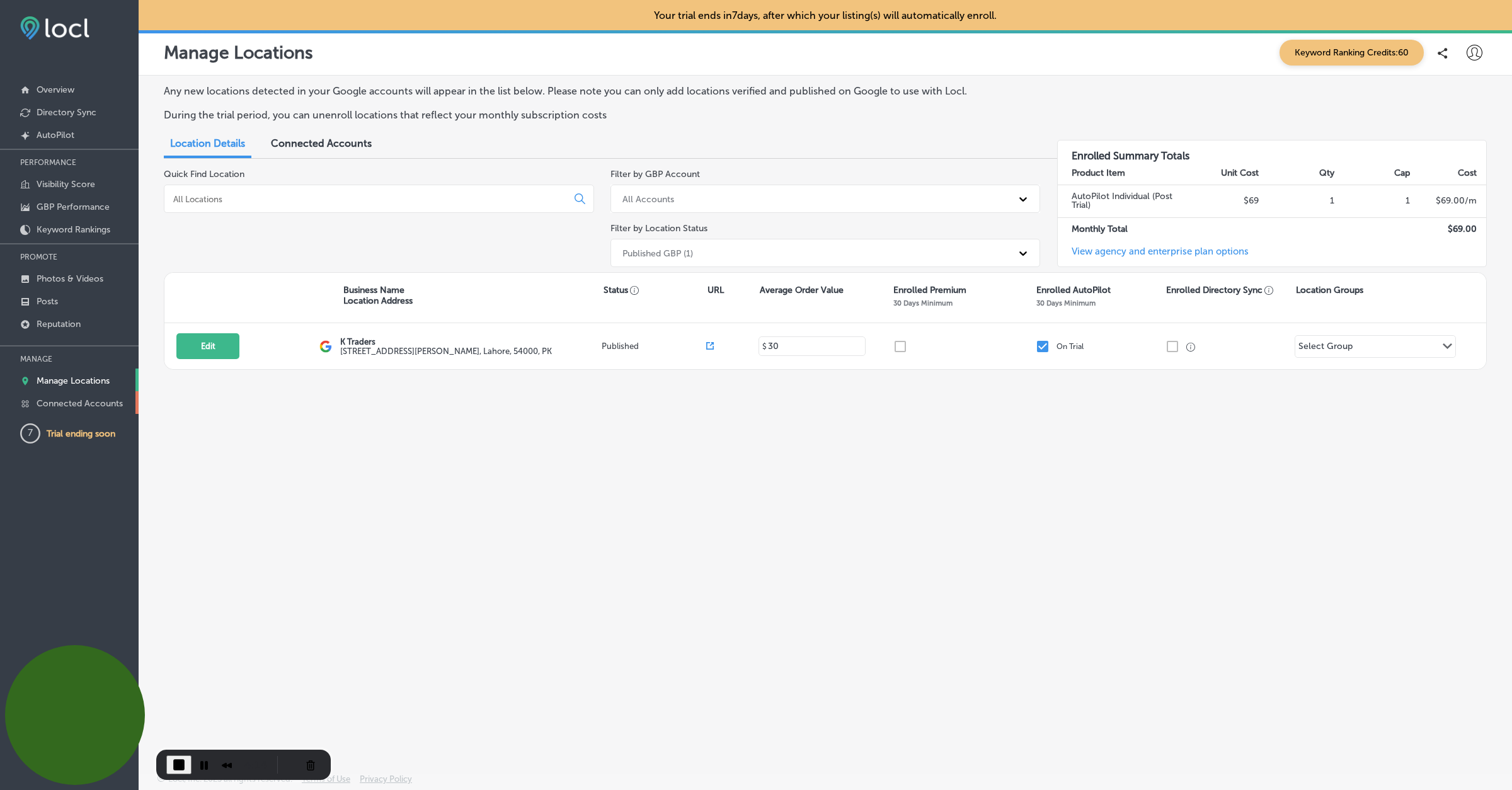
click at [75, 406] on p "Connected Accounts" at bounding box center [80, 403] width 86 height 11
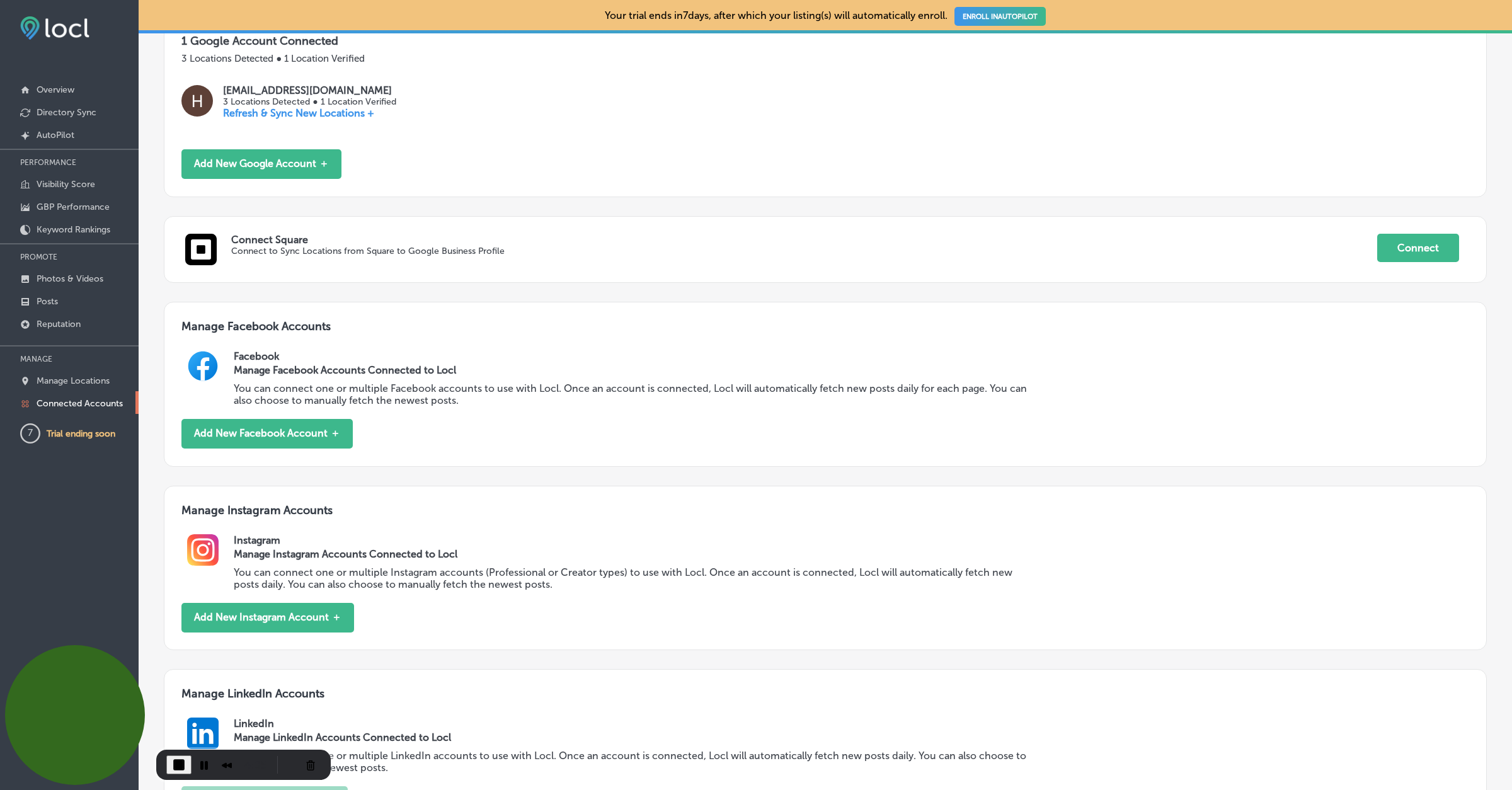
scroll to position [419, 0]
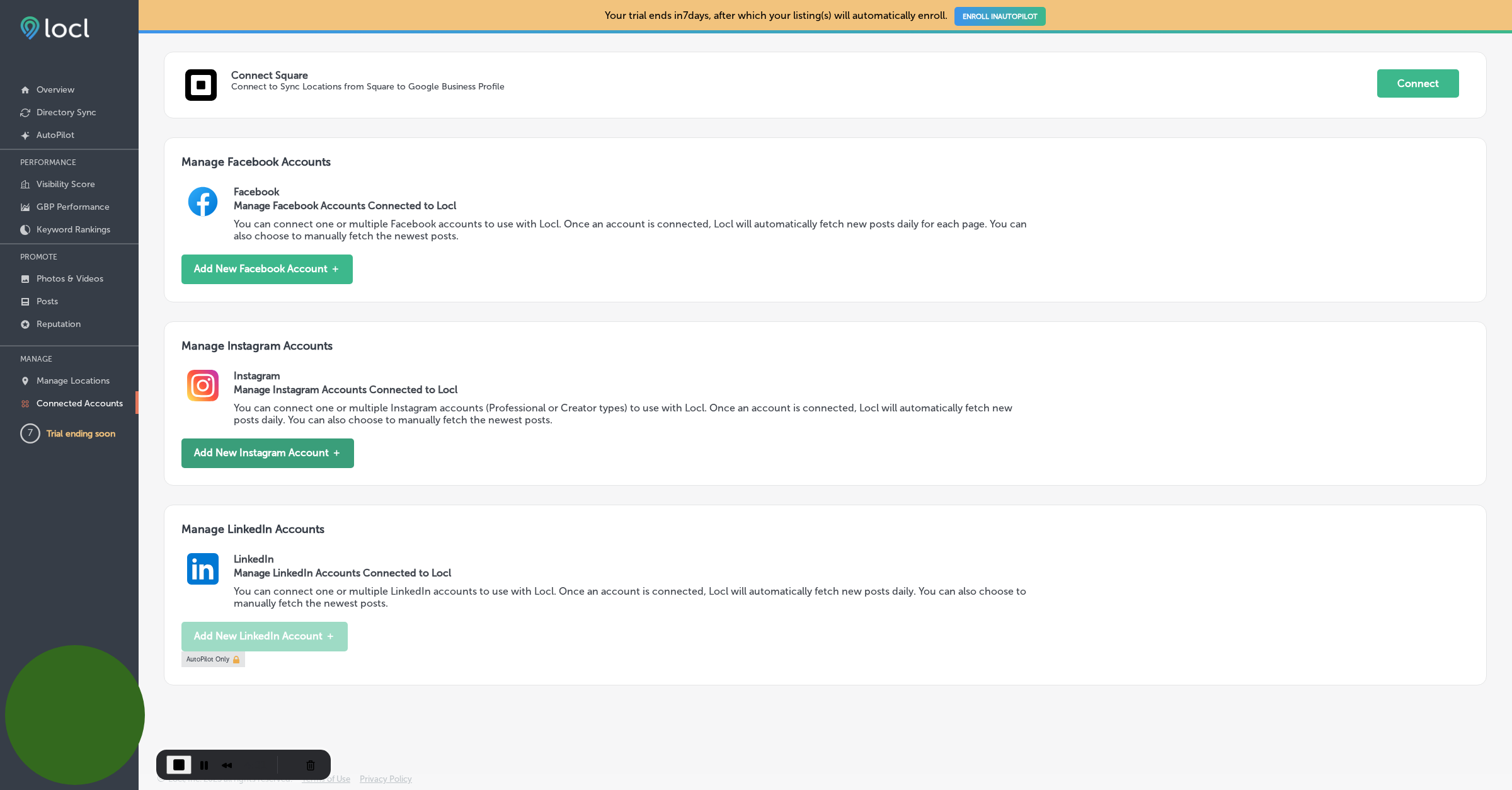
click at [305, 459] on button "Add New Instagram Account ＋" at bounding box center [268, 453] width 173 height 29
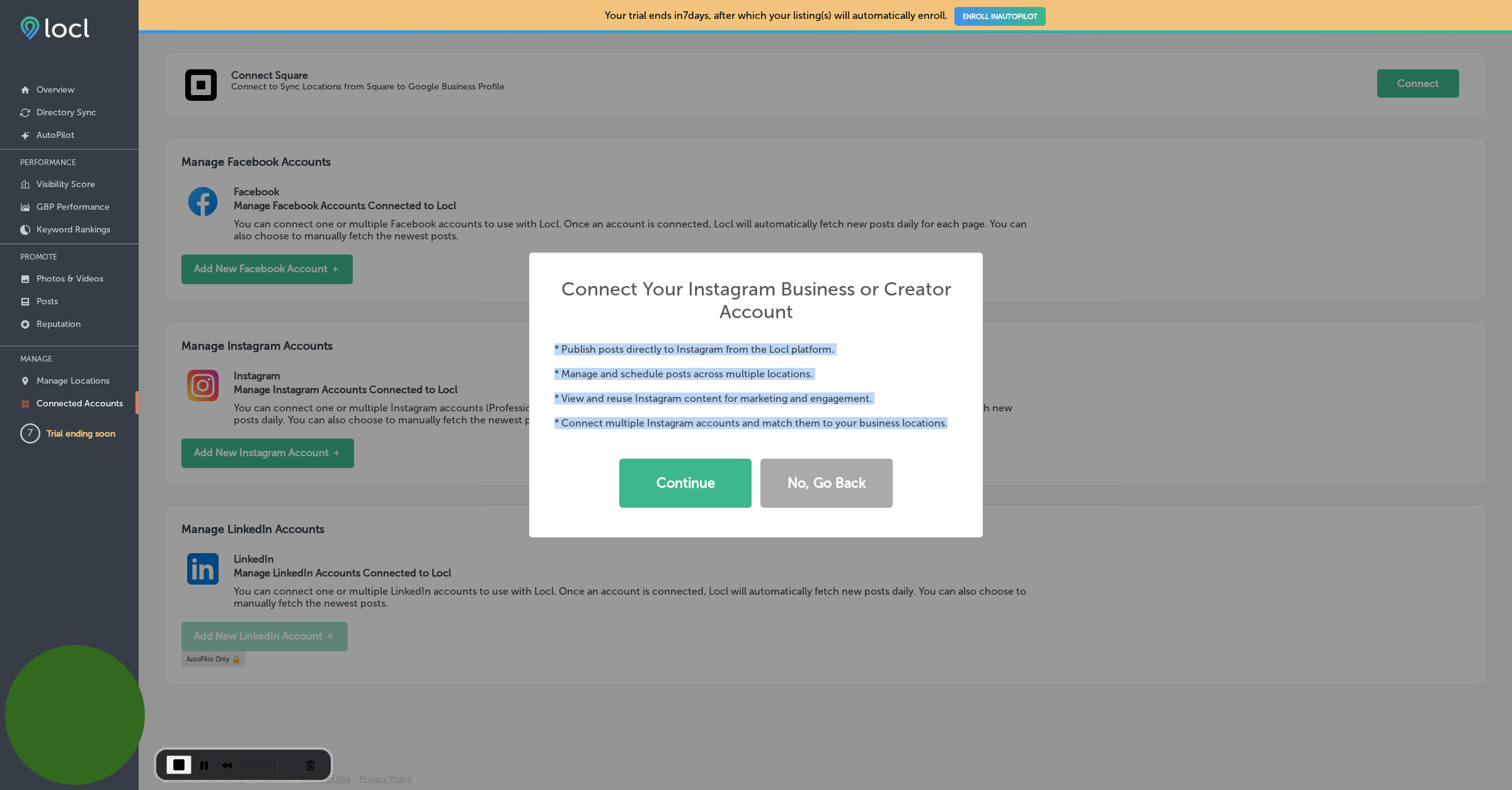
drag, startPoint x: 552, startPoint y: 343, endPoint x: 907, endPoint y: 429, distance: 365.3
click at [907, 436] on div "Connect Your Instagram Business or Creator Account × * Publish posts directly t…" at bounding box center [756, 395] width 454 height 285
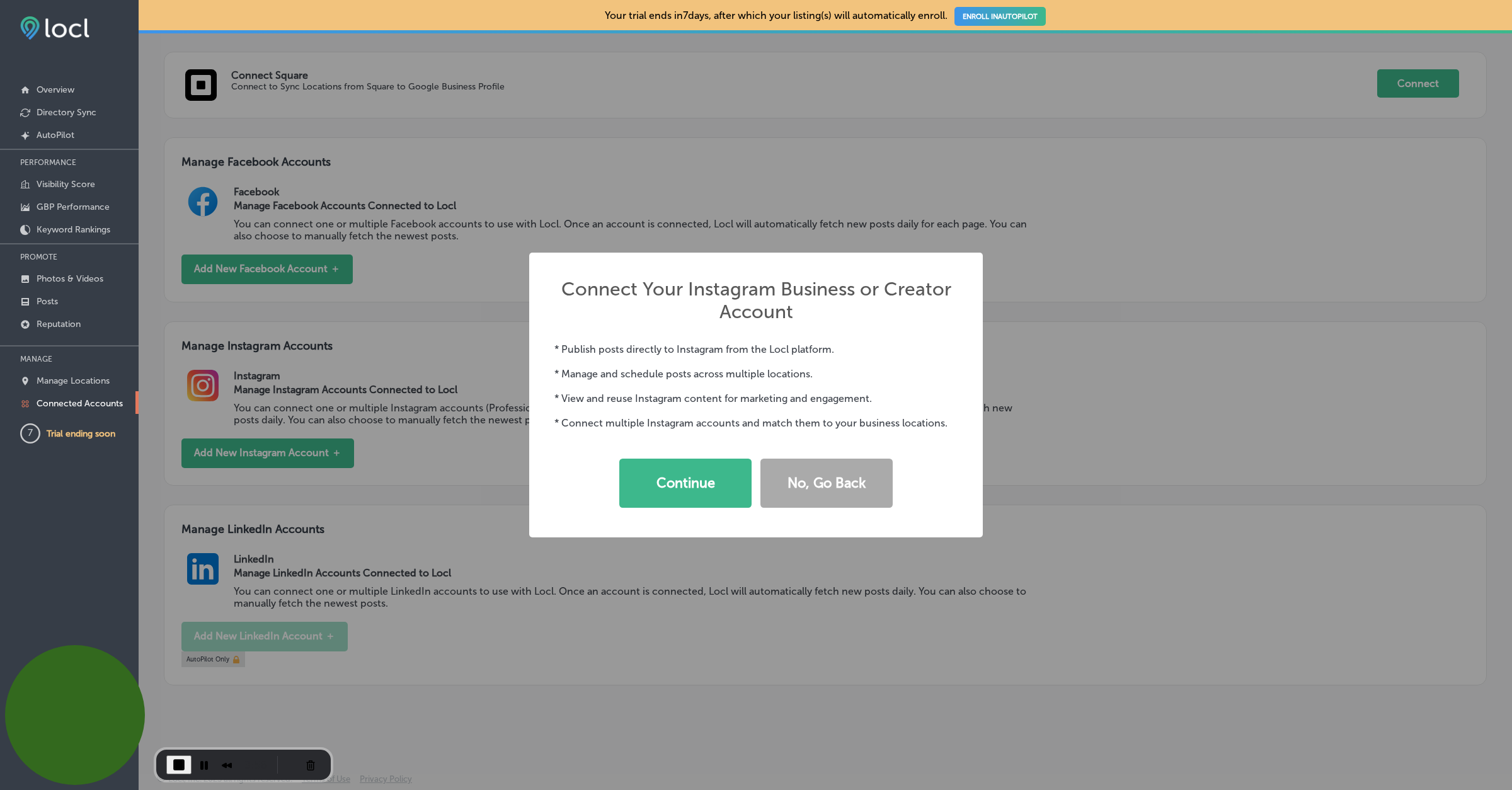
click at [923, 432] on div "* Publish posts directly to Instagram from the Locl platform. * Manage and sche…" at bounding box center [755, 386] width 403 height 111
click at [652, 480] on button "Continue" at bounding box center [685, 483] width 132 height 49
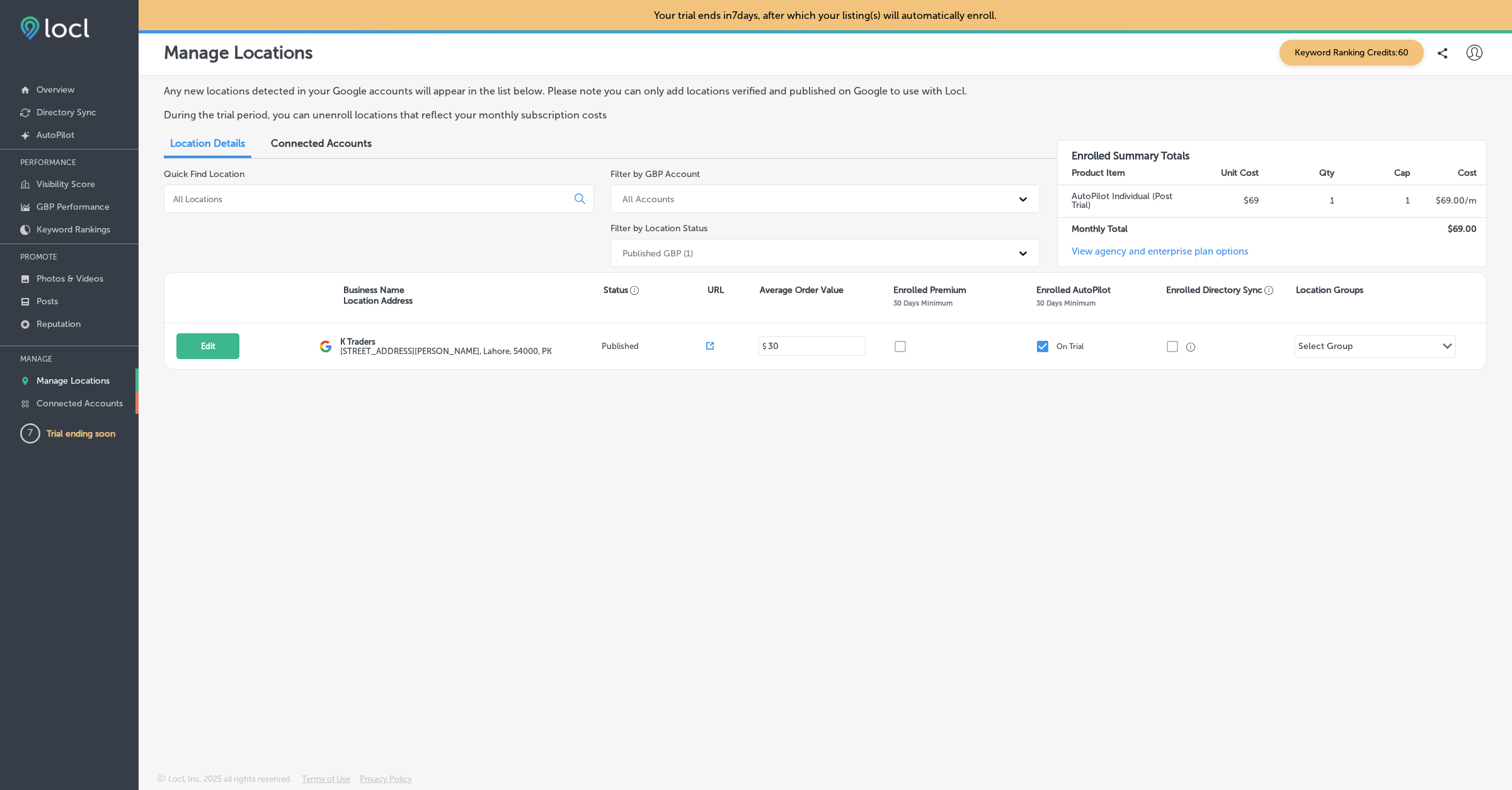
click at [117, 398] on p "Connected Accounts" at bounding box center [80, 403] width 86 height 11
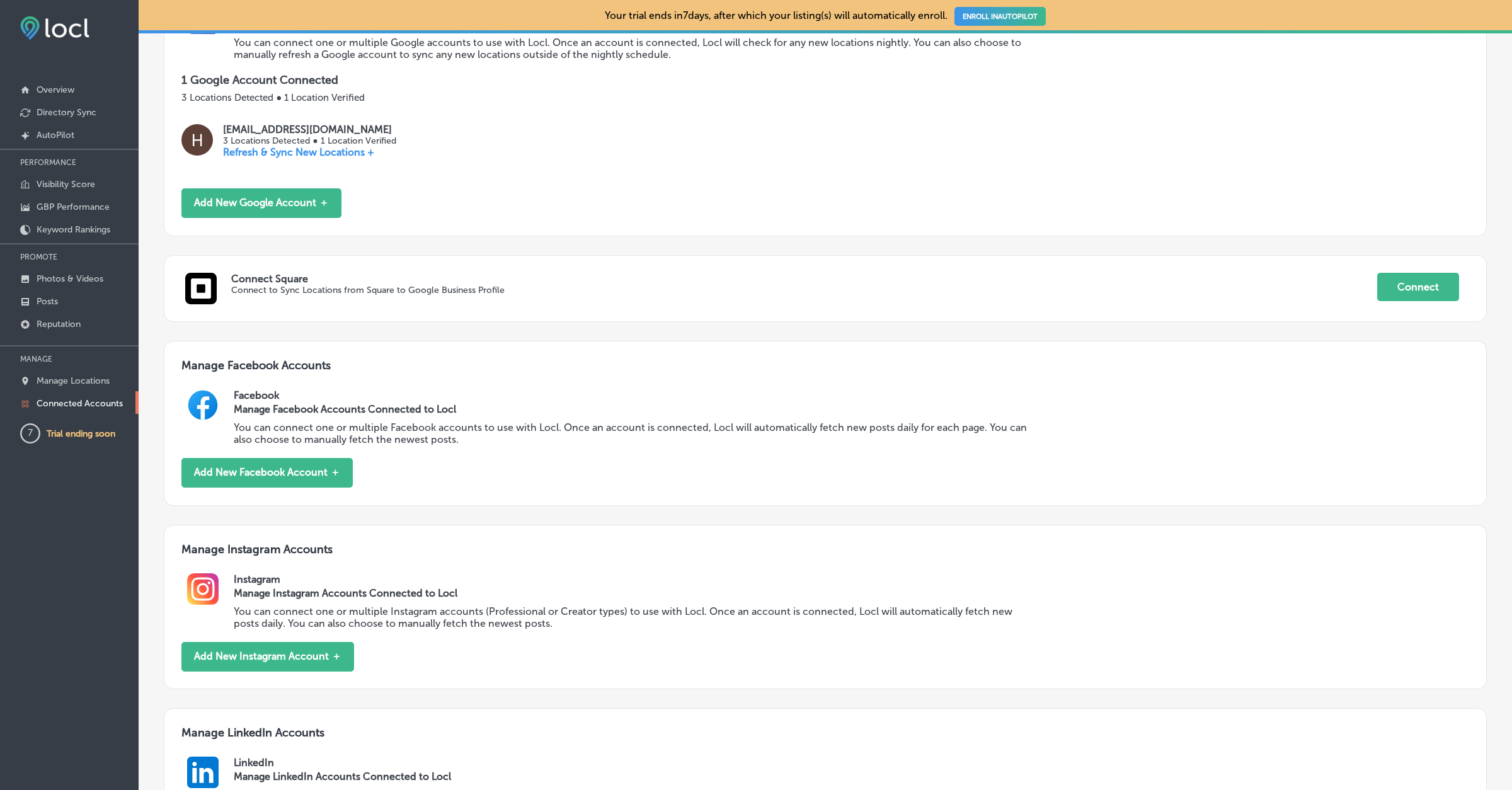
scroll to position [234, 0]
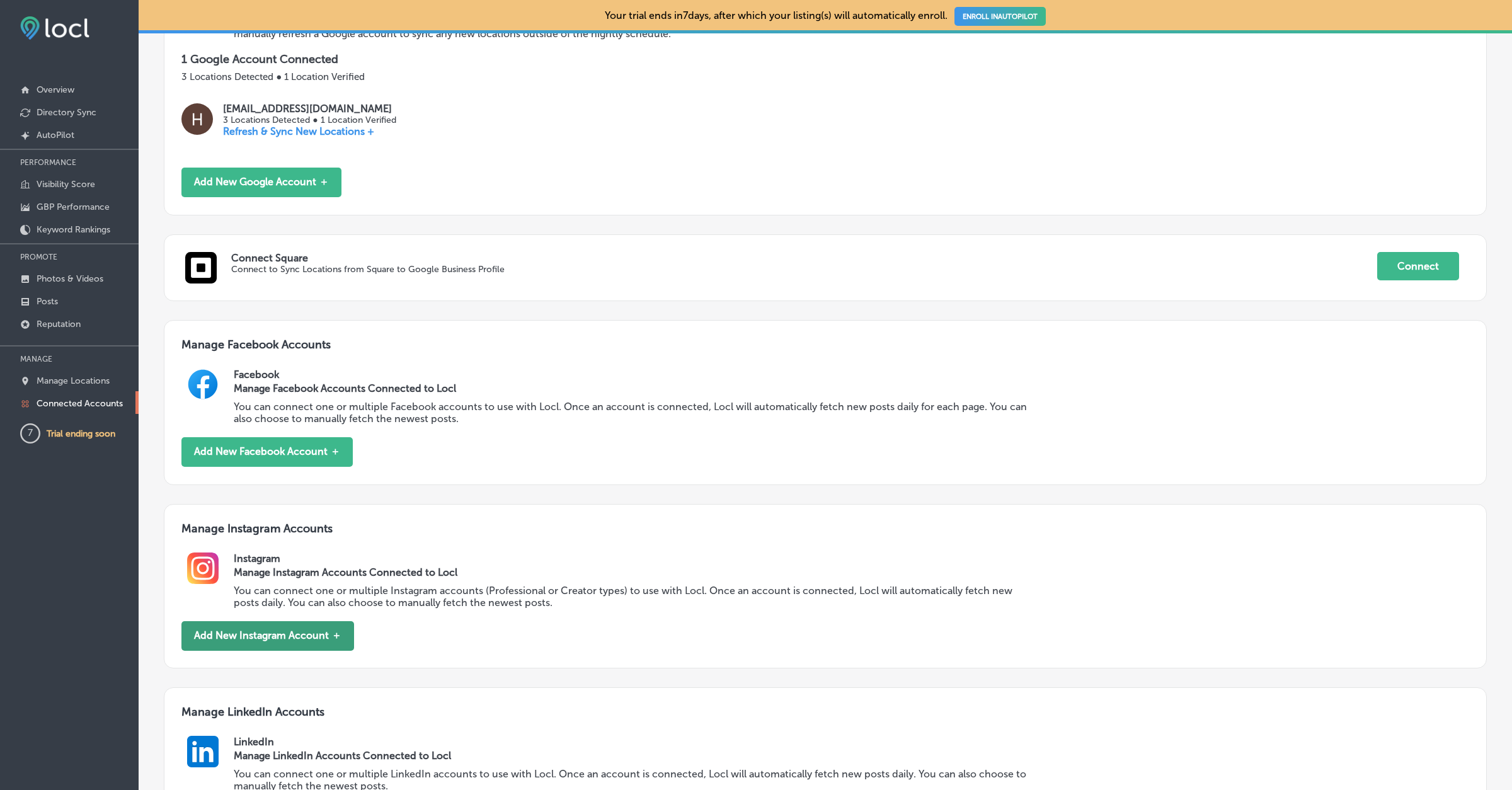
click at [278, 624] on button "Add New Instagram Account ＋" at bounding box center [268, 636] width 173 height 29
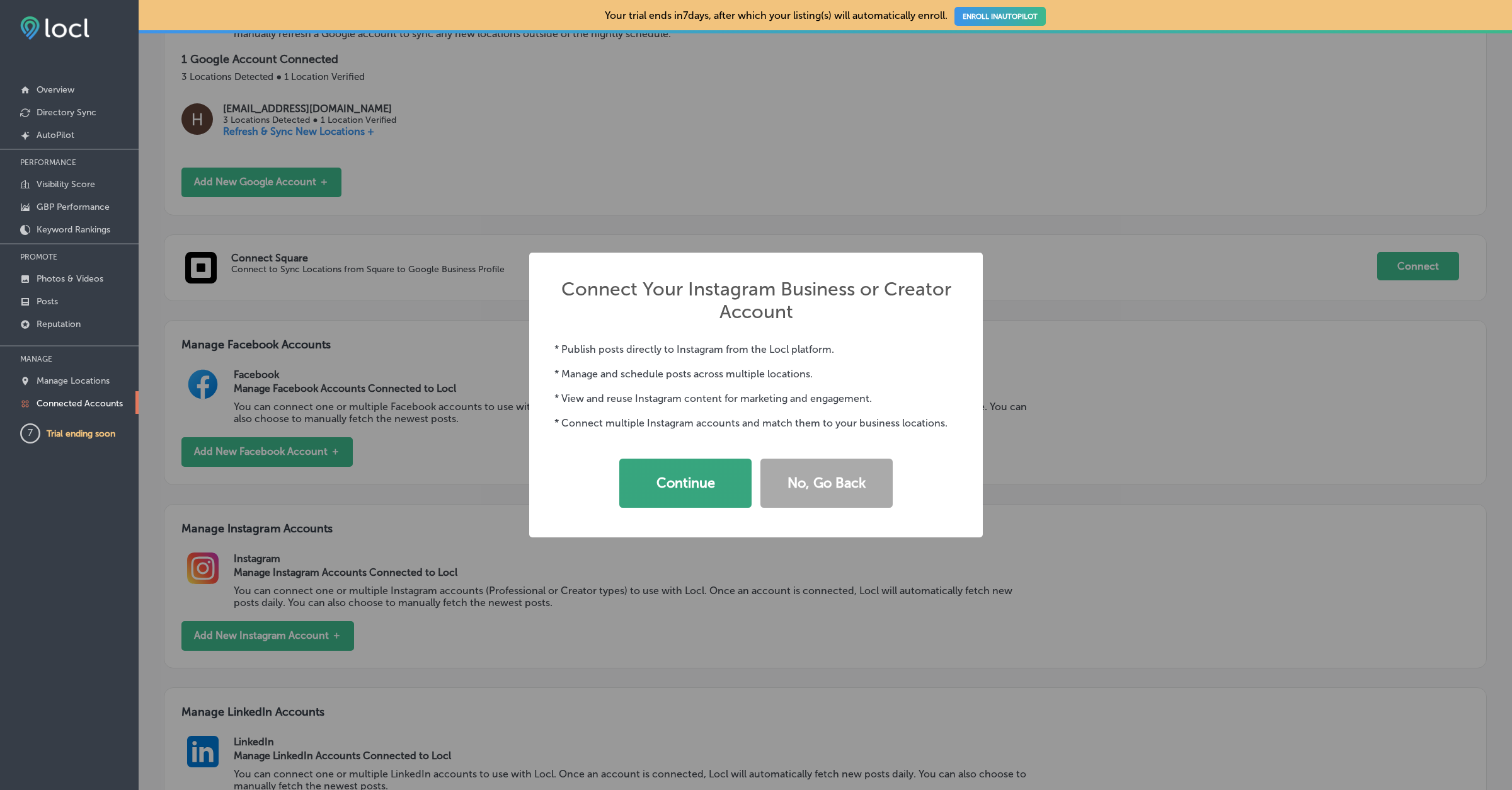
click at [688, 469] on button "Continue" at bounding box center [685, 483] width 132 height 49
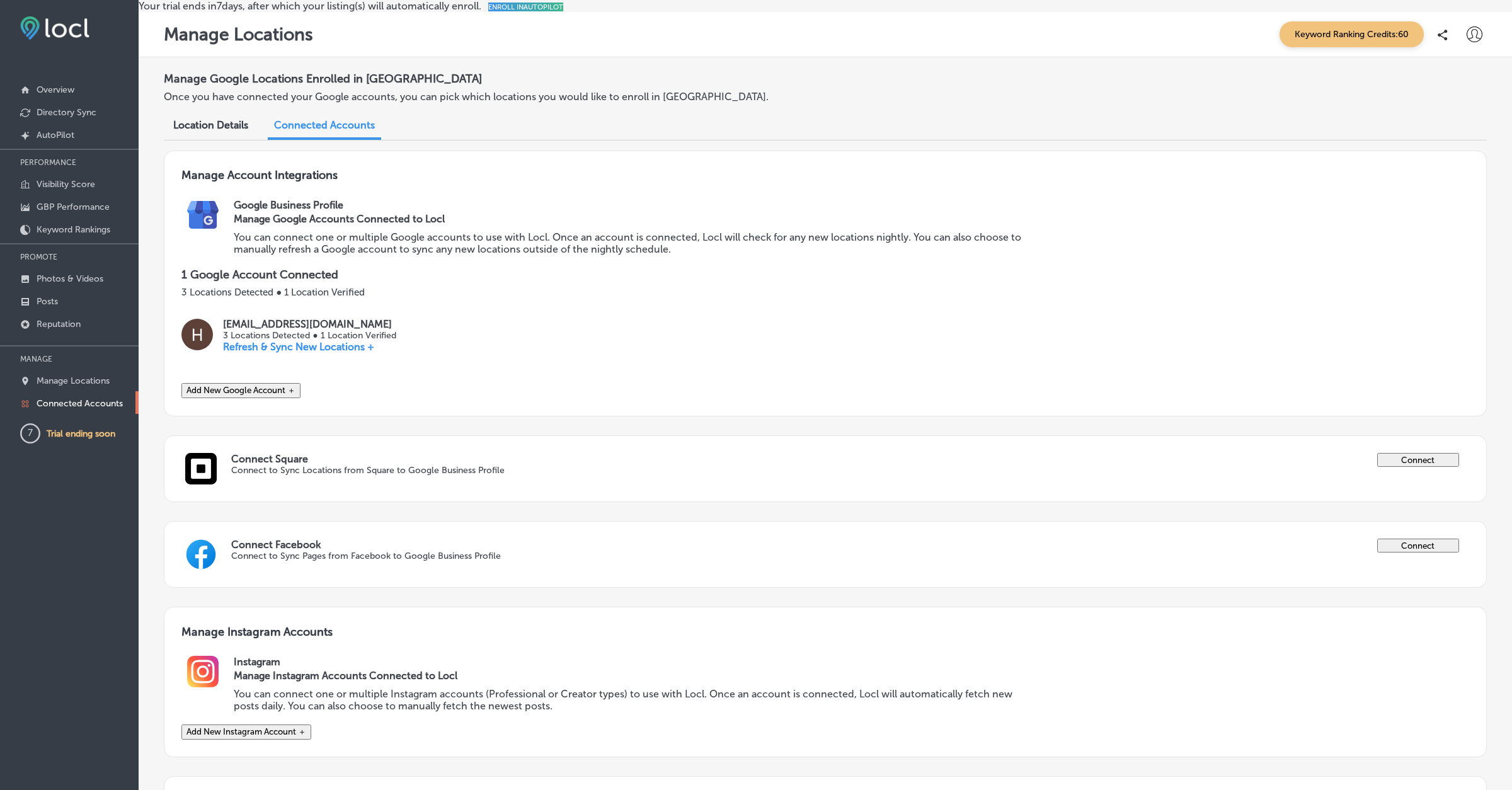
click at [1479, 40] on icon at bounding box center [1475, 34] width 16 height 16
click at [1444, 171] on li "Log Out" at bounding box center [1451, 163] width 87 height 29
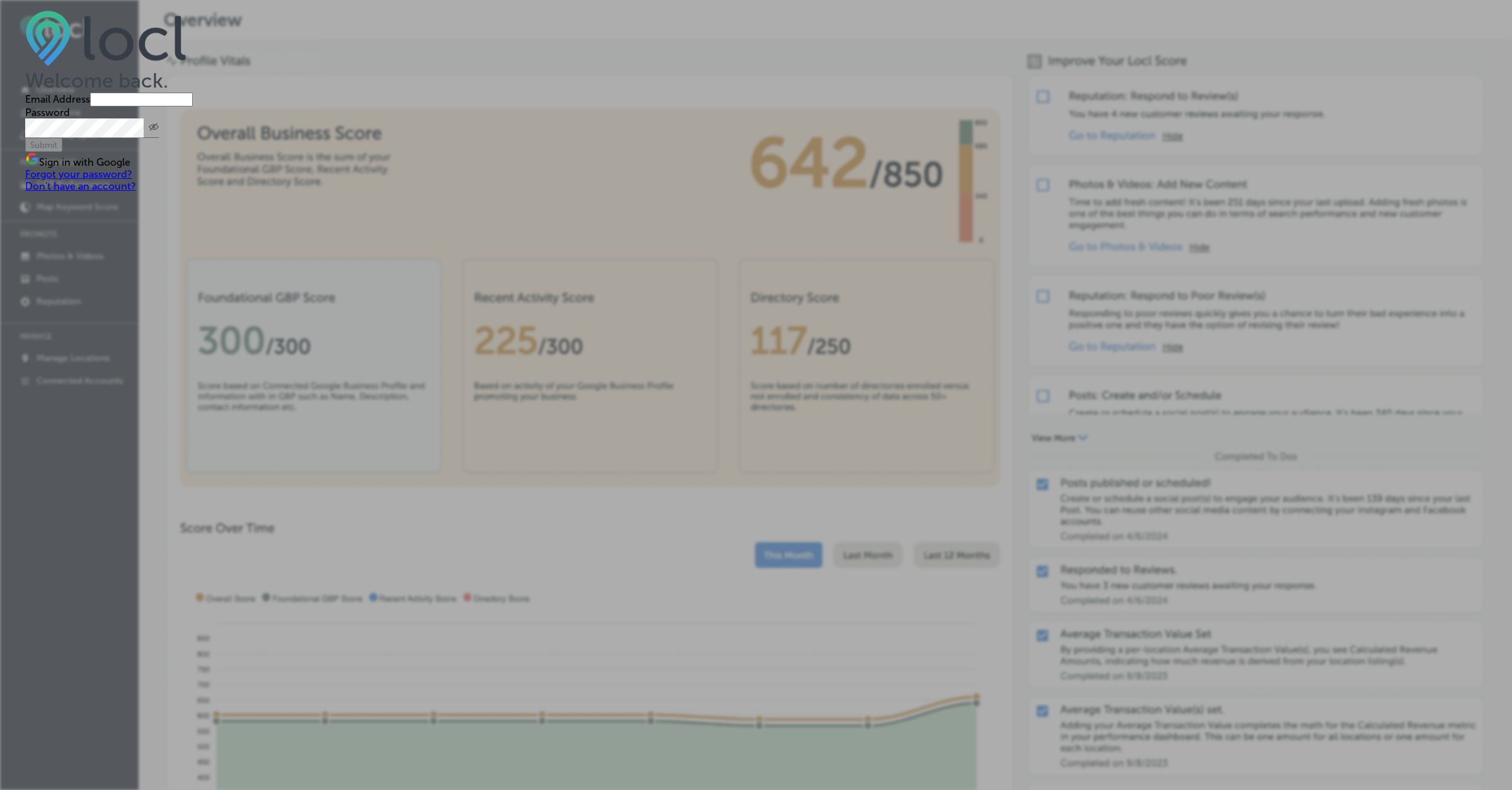
type input "[EMAIL_ADDRESS][DOMAIN_NAME]"
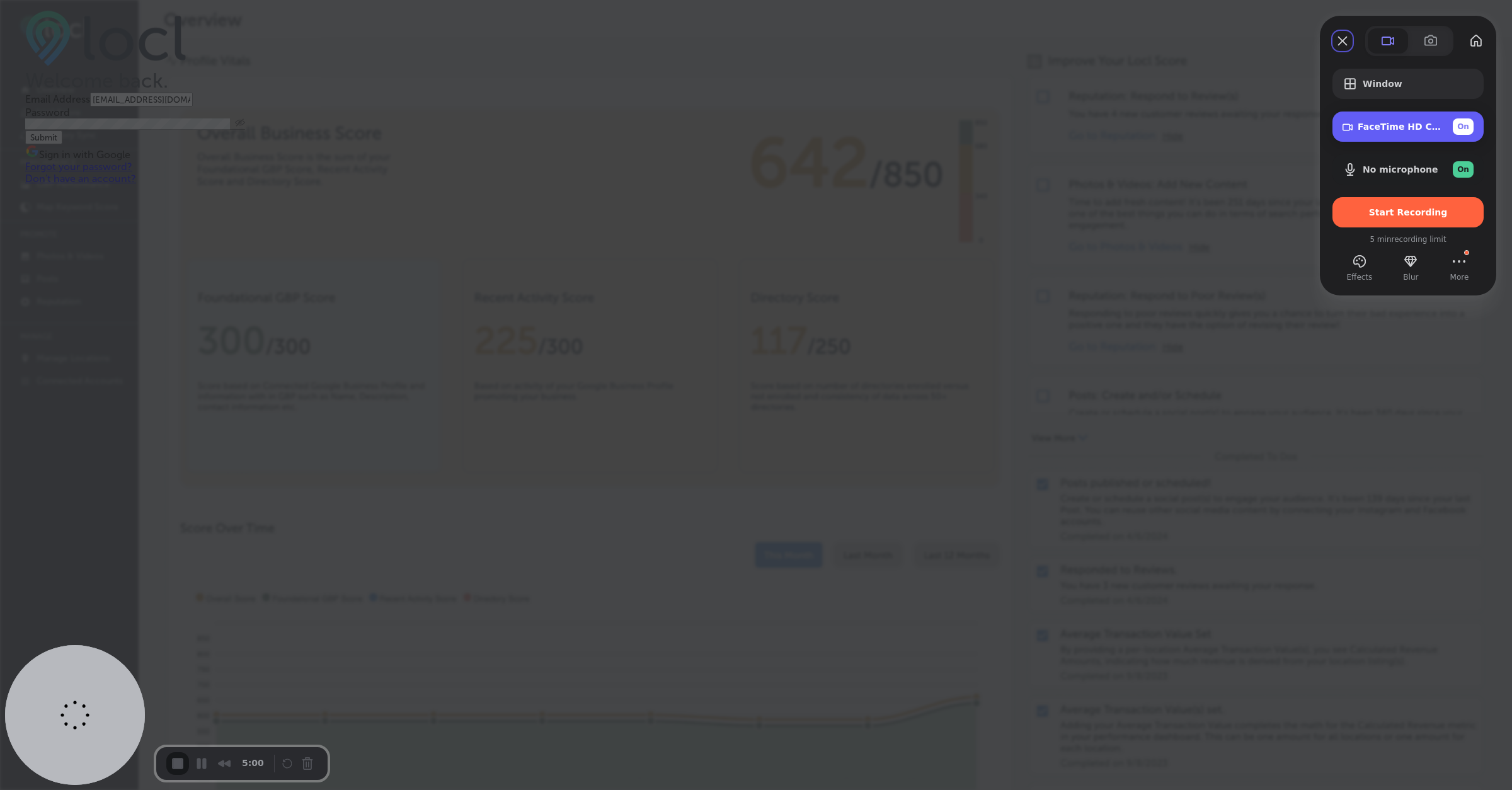
click at [1468, 131] on div "On" at bounding box center [1463, 127] width 20 height 16
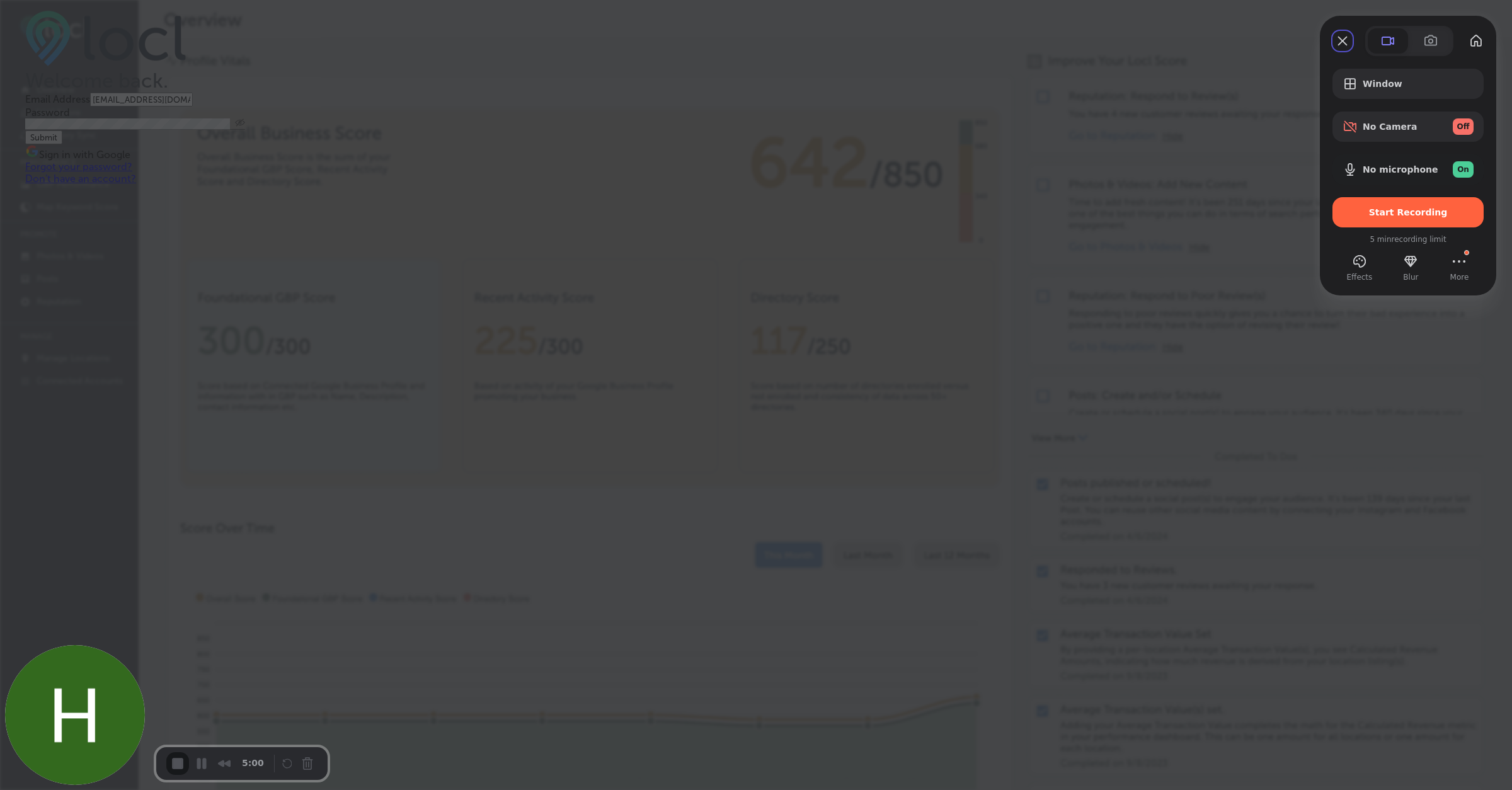
click at [1419, 215] on span "Start Recording" at bounding box center [1408, 212] width 79 height 10
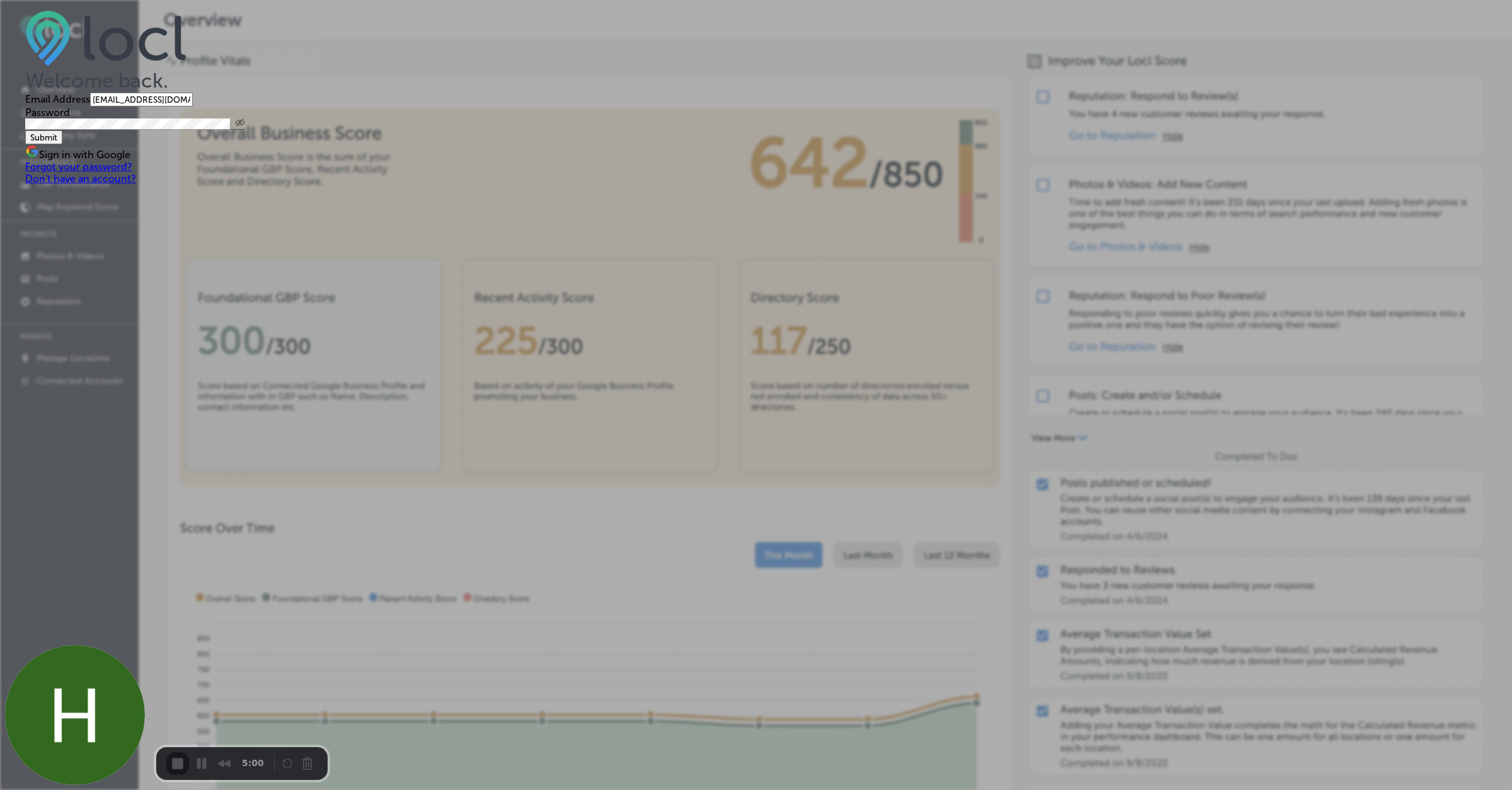
click at [700, 160] on form "Welcome back. Email Address [EMAIL_ADDRESS][DOMAIN_NAME] Password Created with …" at bounding box center [755, 85] width 1462 height 152
click at [62, 144] on button "Submit" at bounding box center [43, 137] width 37 height 14
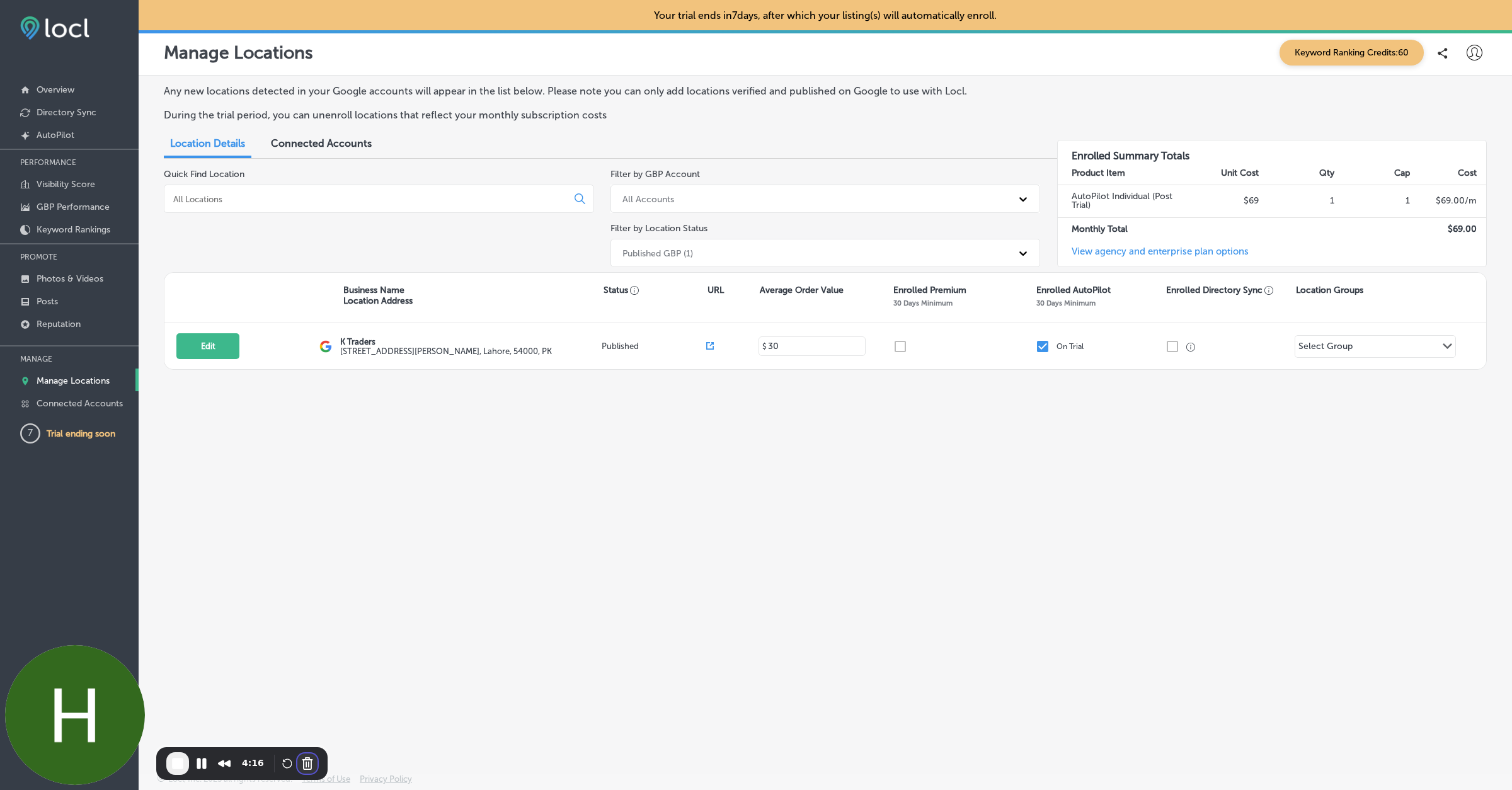
click at [310, 768] on button "Cancel Recording" at bounding box center [307, 764] width 20 height 21
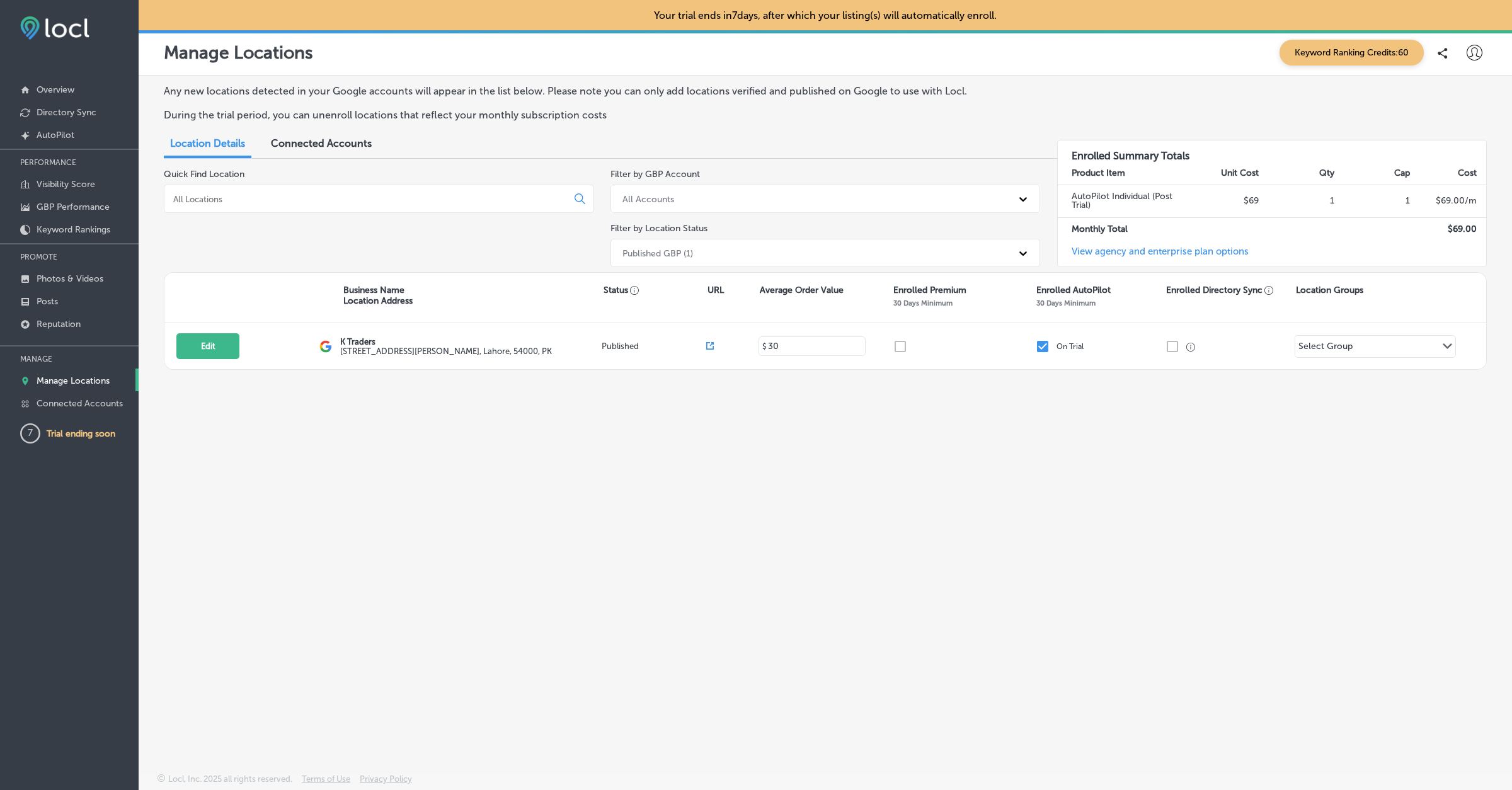
click at [1478, 51] on icon at bounding box center [1475, 53] width 16 height 16
click at [1440, 154] on li "Log Out" at bounding box center [1451, 163] width 87 height 29
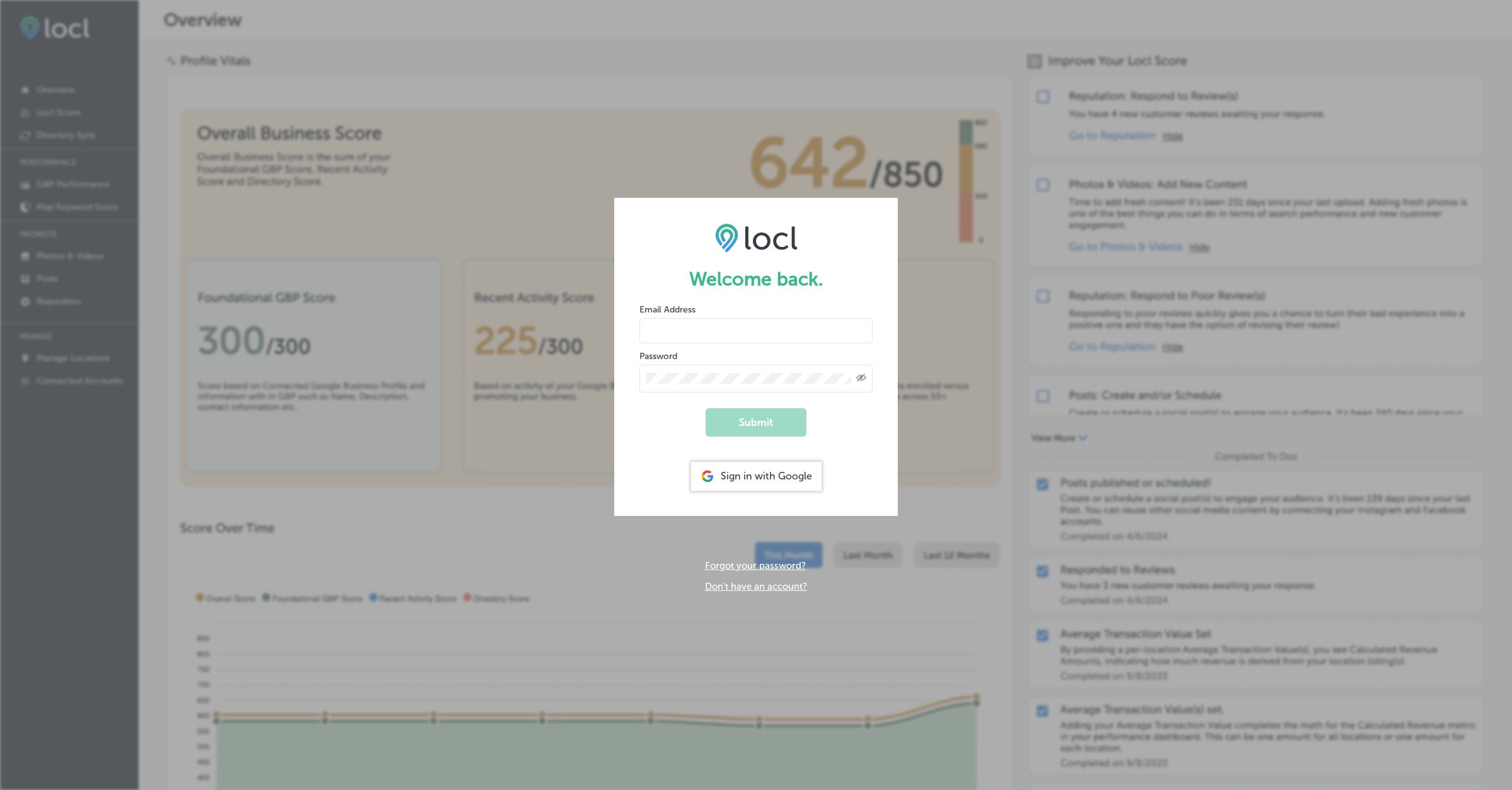
type input "[EMAIL_ADDRESS][DOMAIN_NAME]"
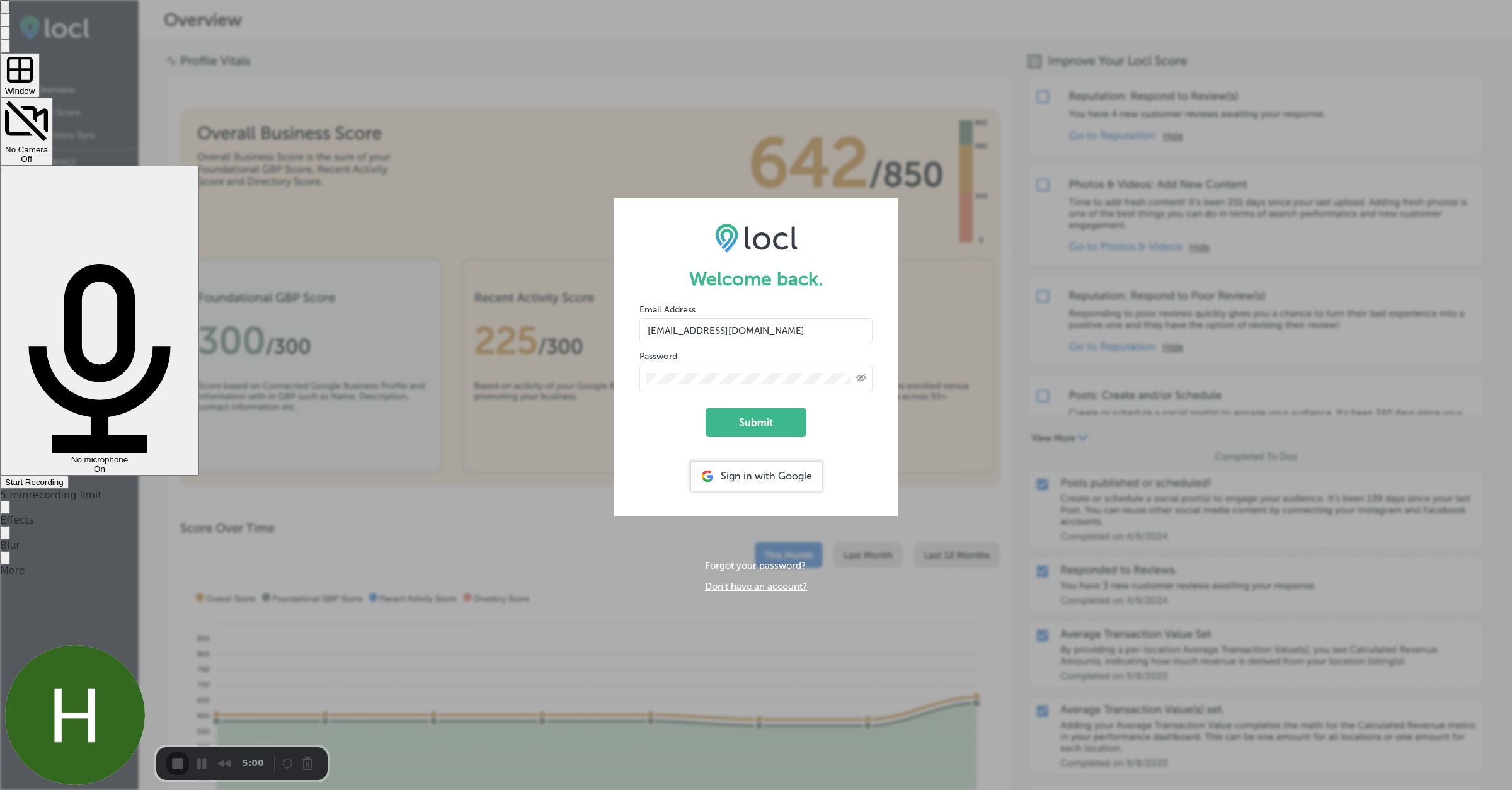
click at [64, 477] on span "Start Recording" at bounding box center [34, 482] width 59 height 10
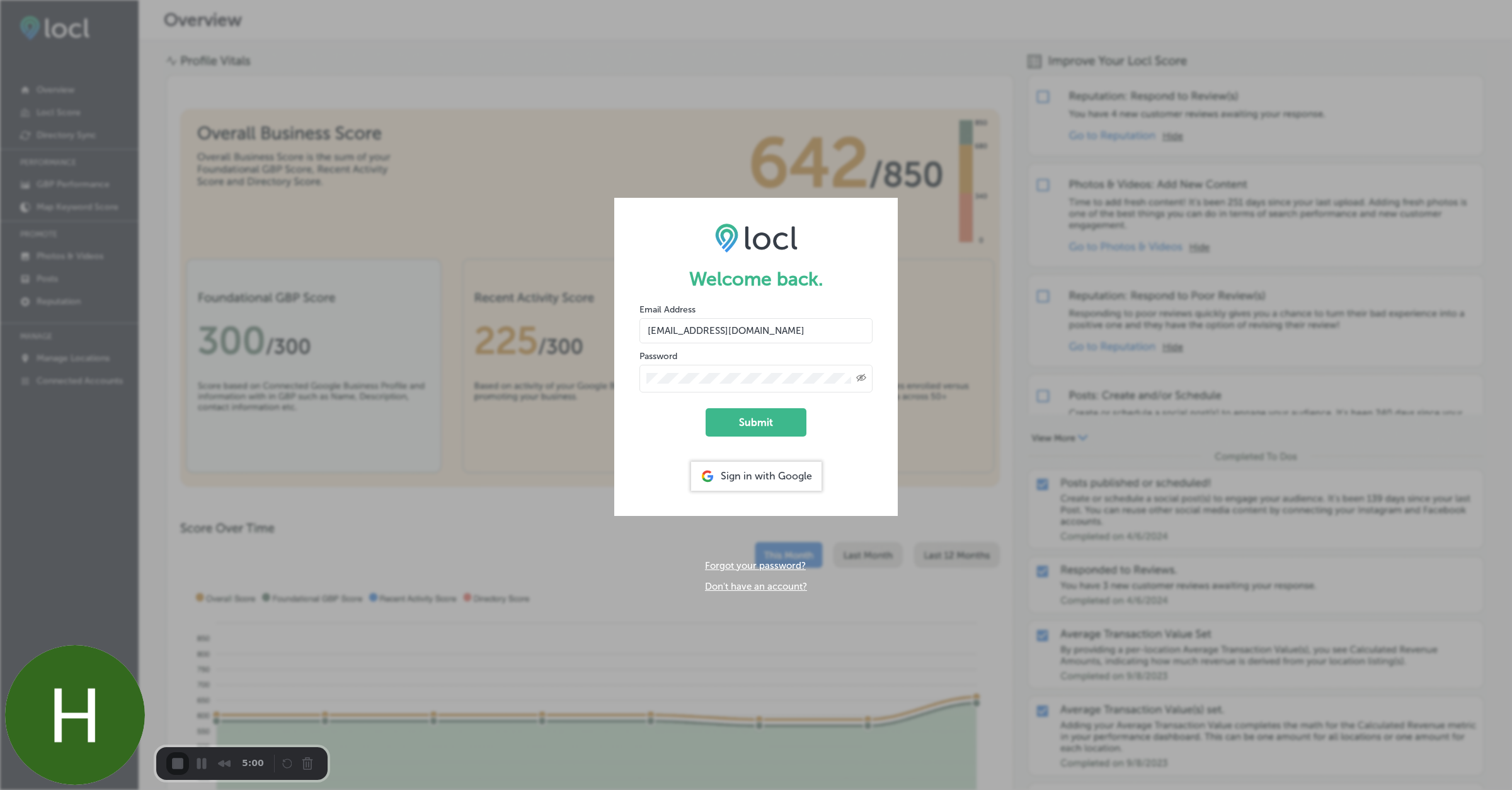
click at [302, 760] on button "Cancel Recording" at bounding box center [311, 765] width 20 height 21
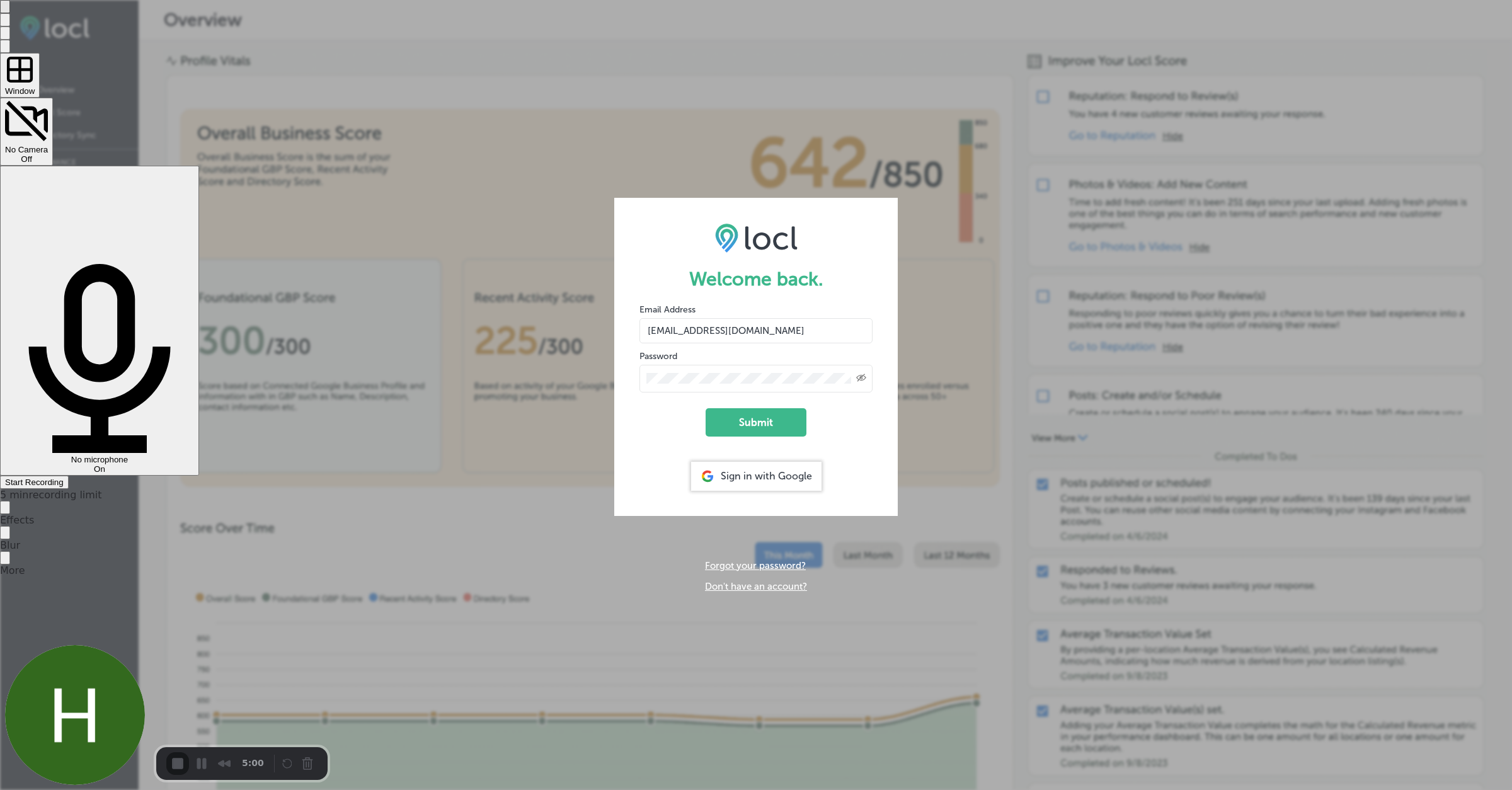
click at [64, 477] on span "Start Recording" at bounding box center [34, 482] width 59 height 10
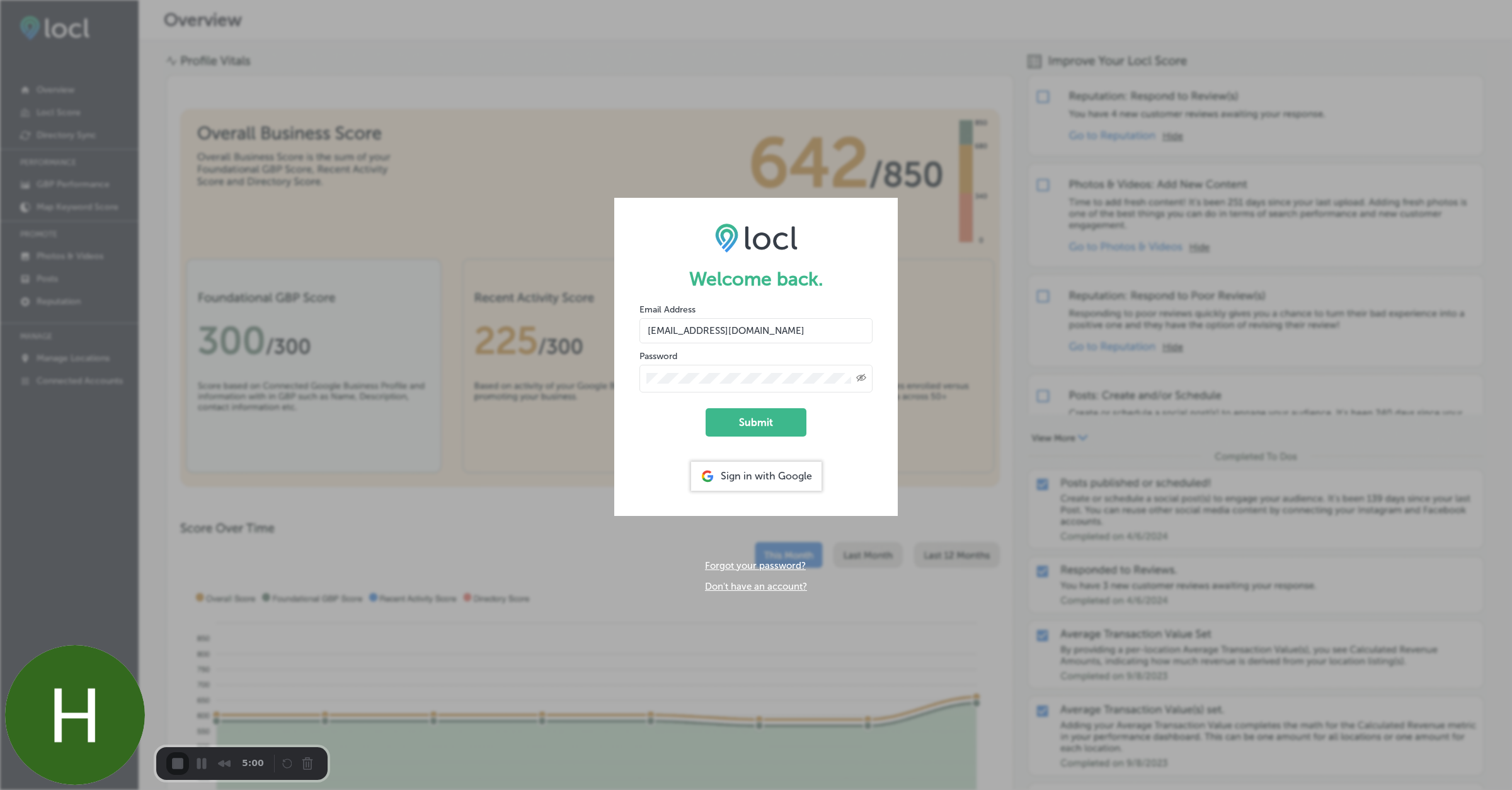
click at [746, 427] on button "Submit" at bounding box center [756, 422] width 101 height 29
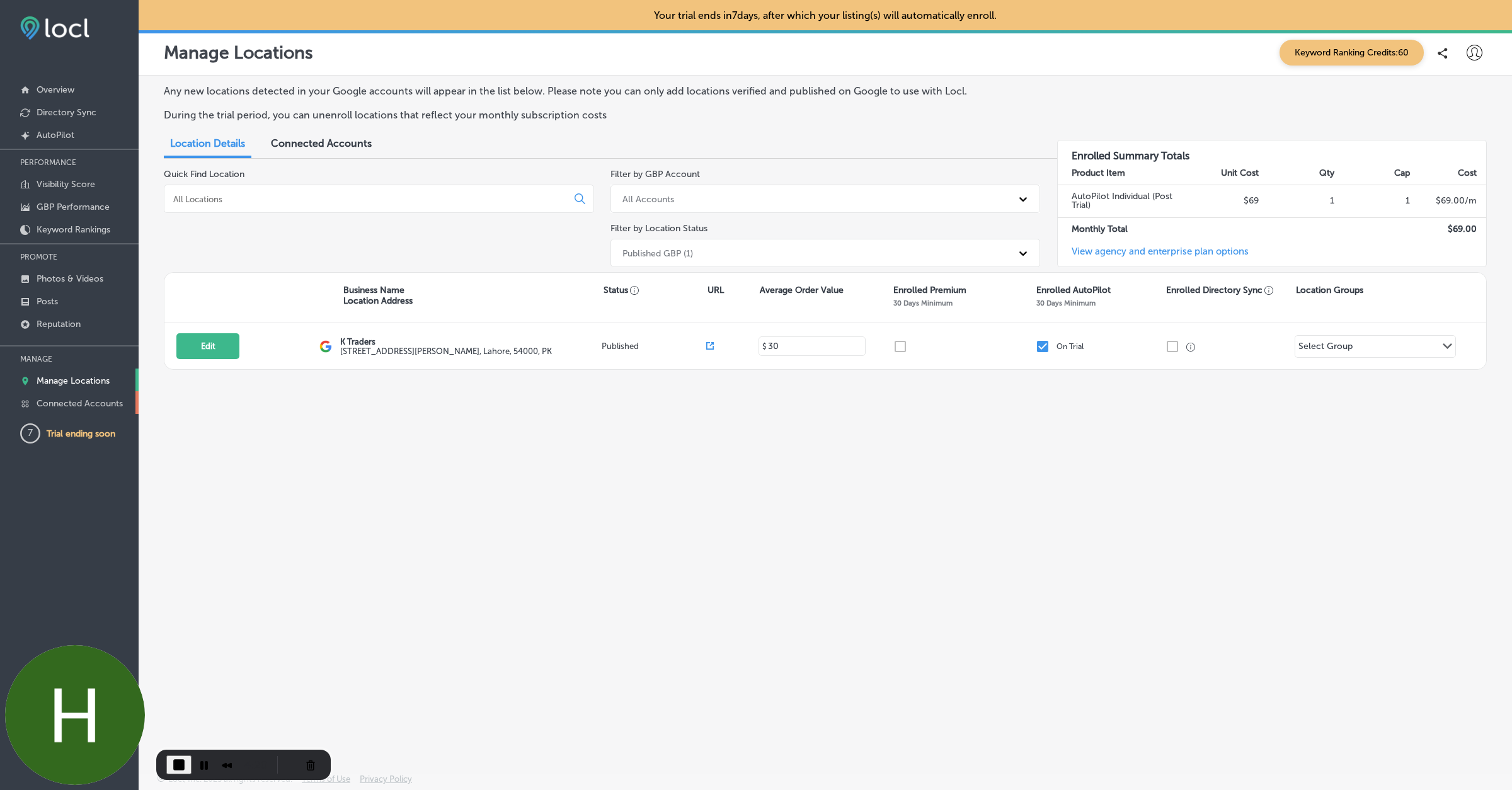
click at [102, 406] on p "Connected Accounts" at bounding box center [80, 403] width 86 height 11
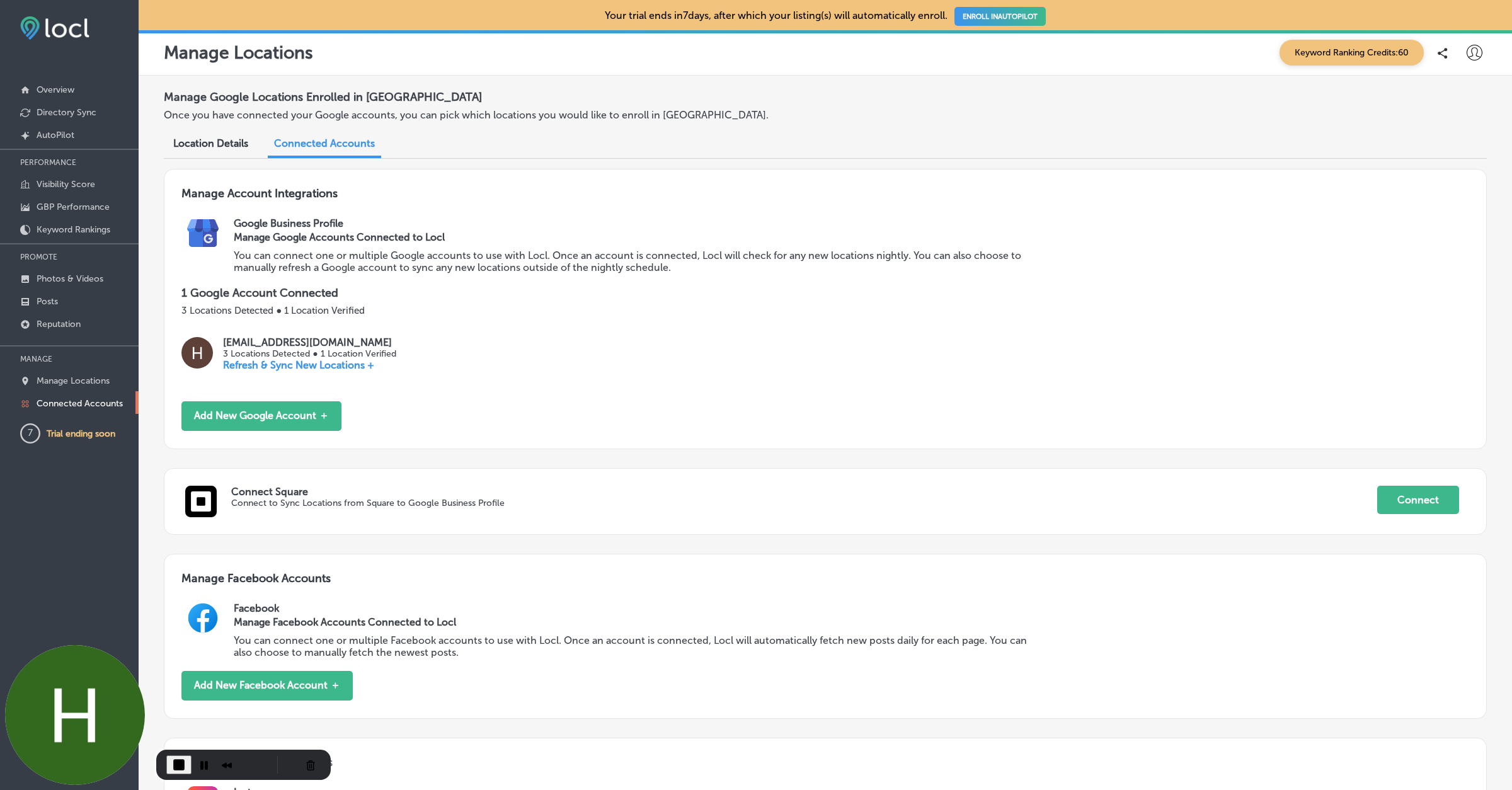
scroll to position [419, 0]
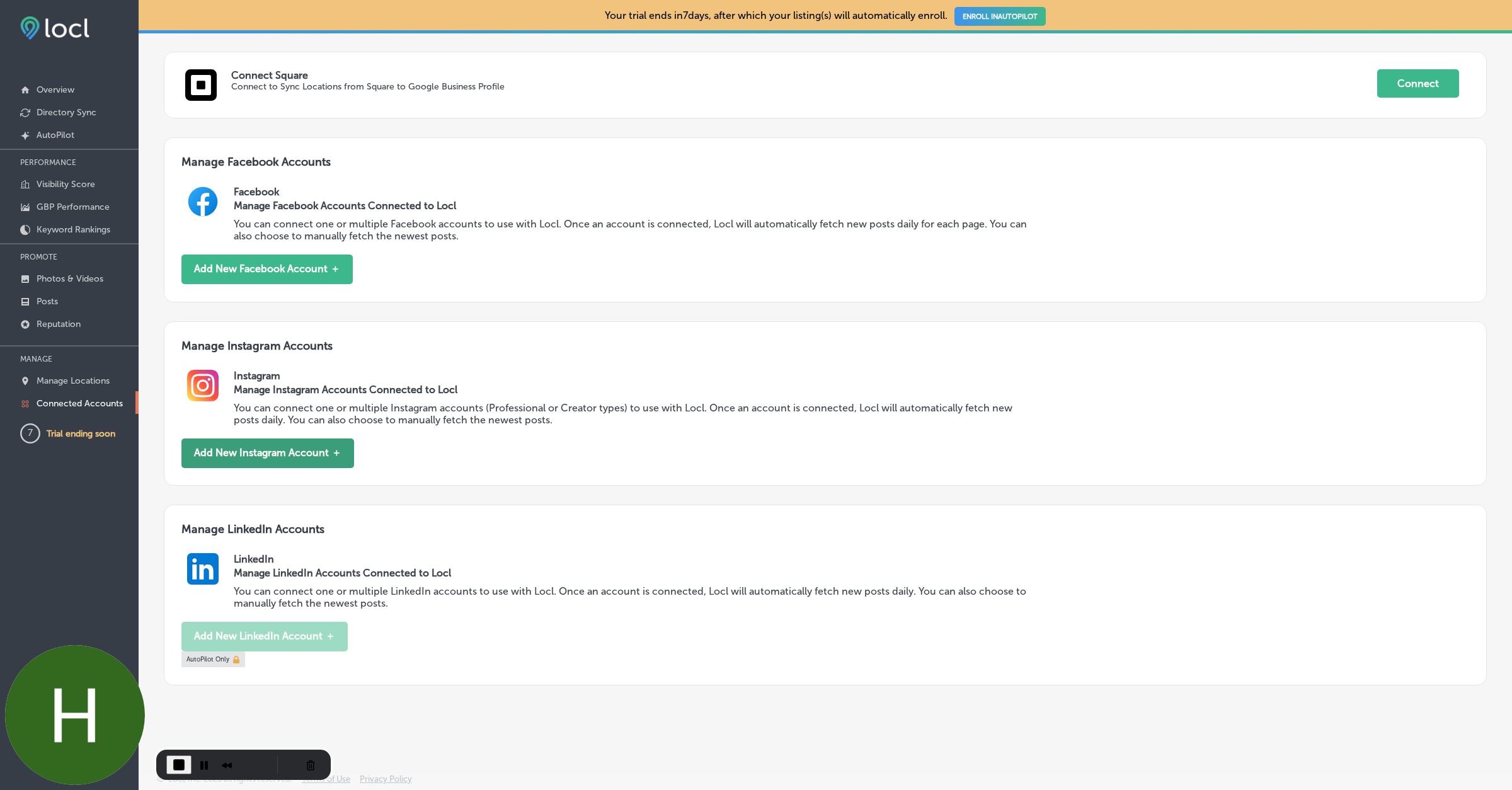
click at [314, 455] on button "Add New Instagram Account ＋" at bounding box center [268, 453] width 173 height 29
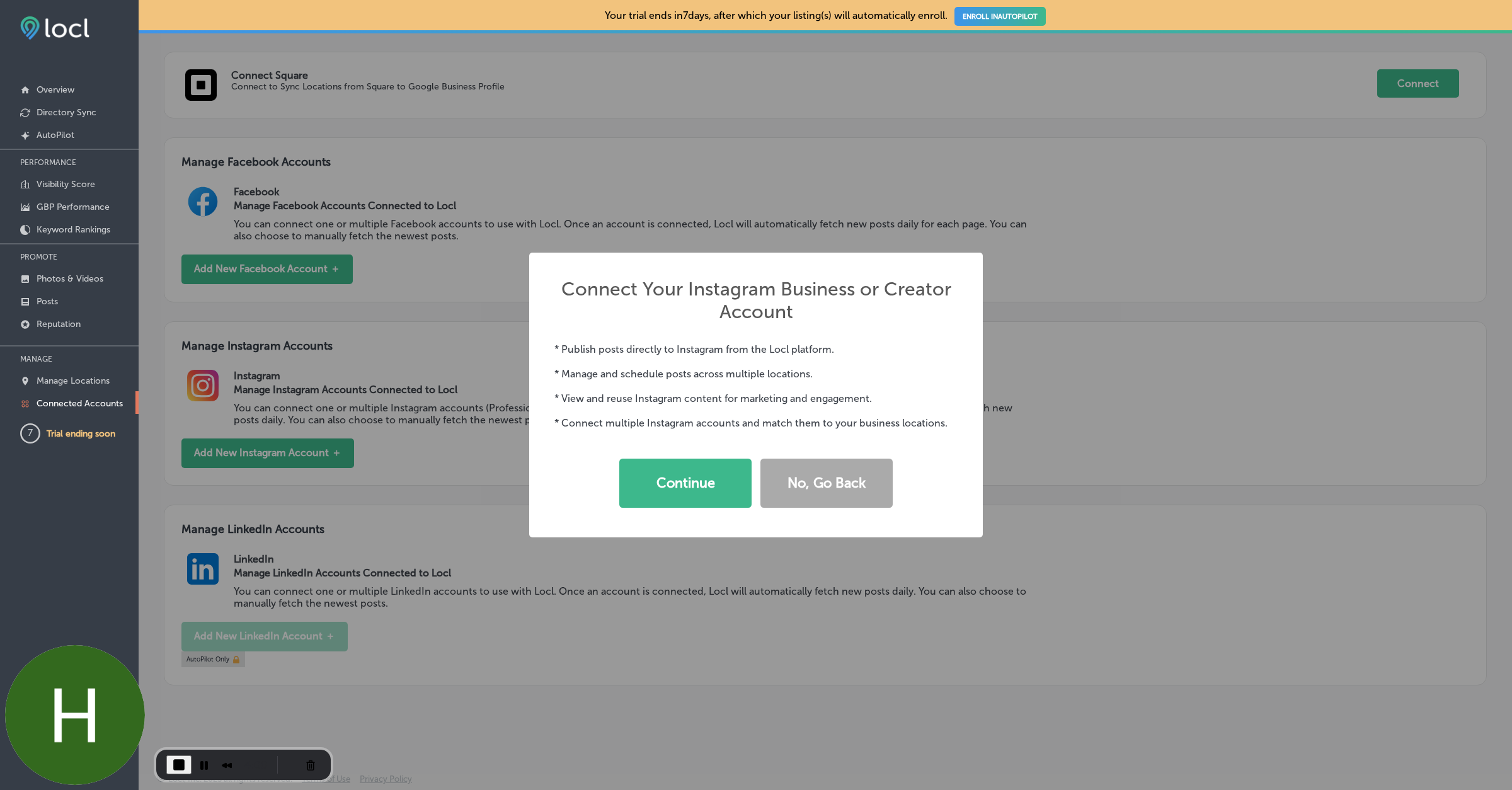
click at [726, 510] on div "Continue No, Go Back" at bounding box center [755, 483] width 403 height 58
click at [714, 492] on button "Continue" at bounding box center [685, 483] width 132 height 49
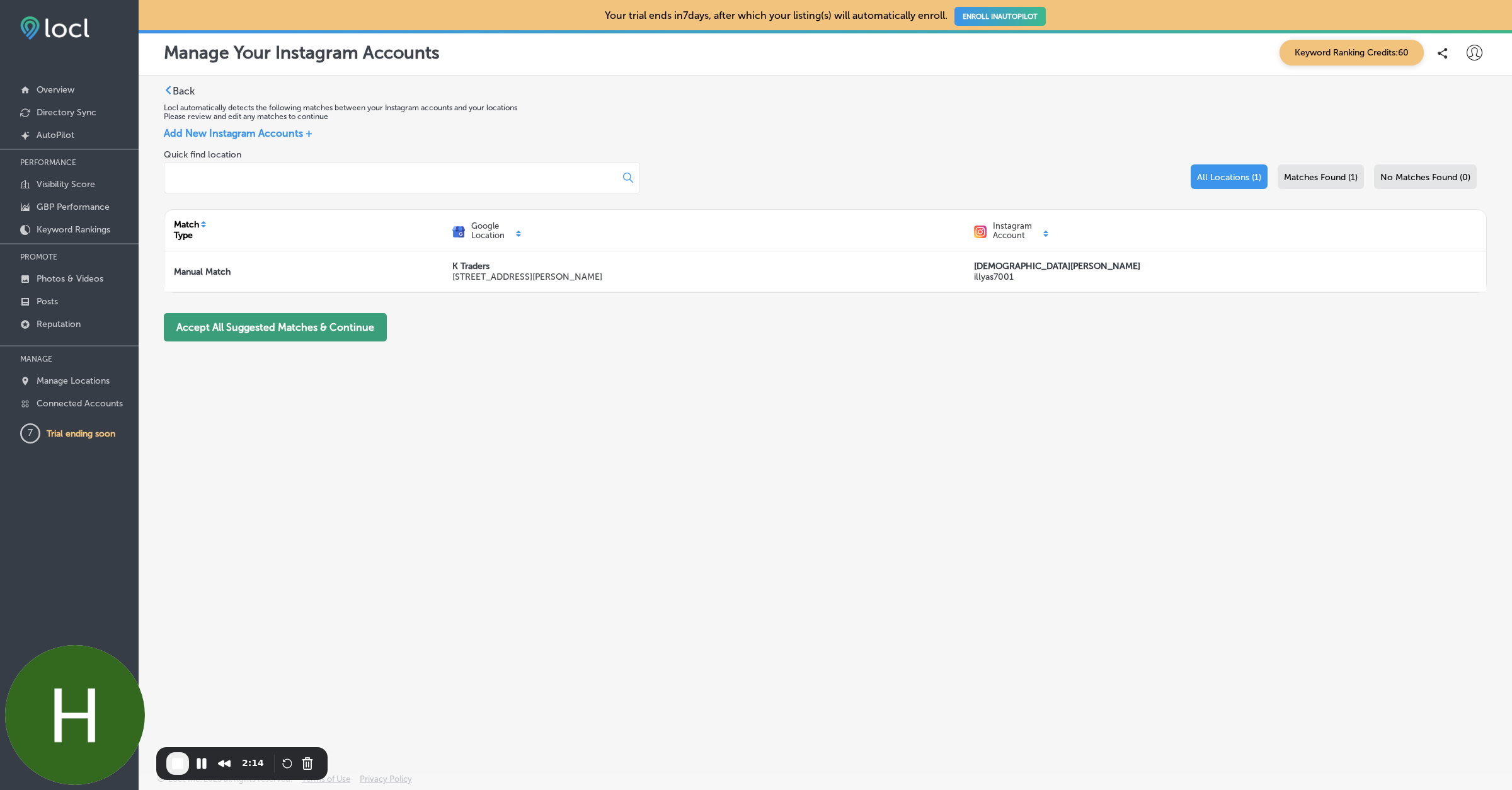
click at [301, 330] on button "Accept All Suggested Matches & Continue" at bounding box center [275, 327] width 223 height 29
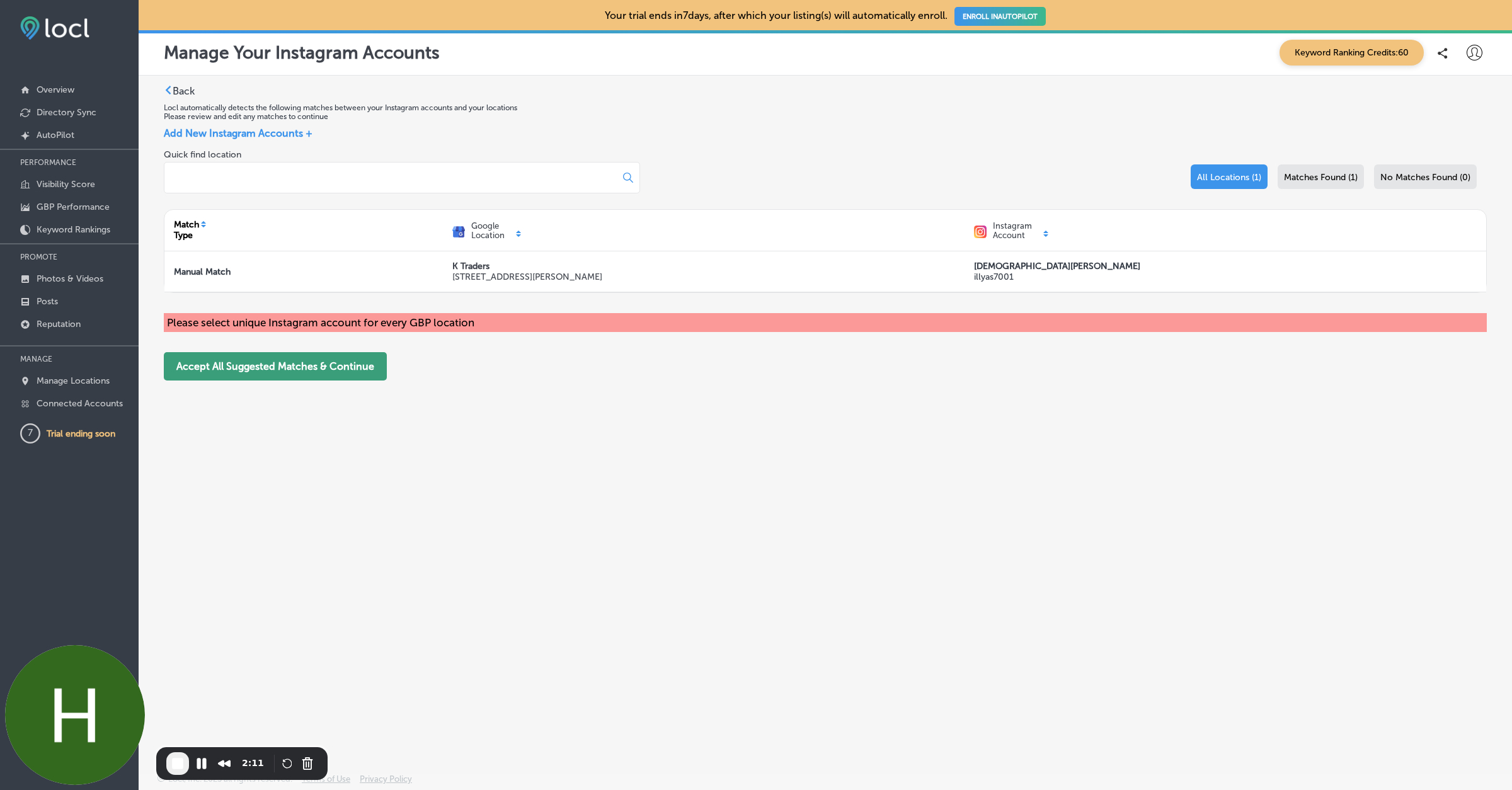
click at [337, 374] on button "Accept All Suggested Matches & Continue" at bounding box center [275, 366] width 223 height 29
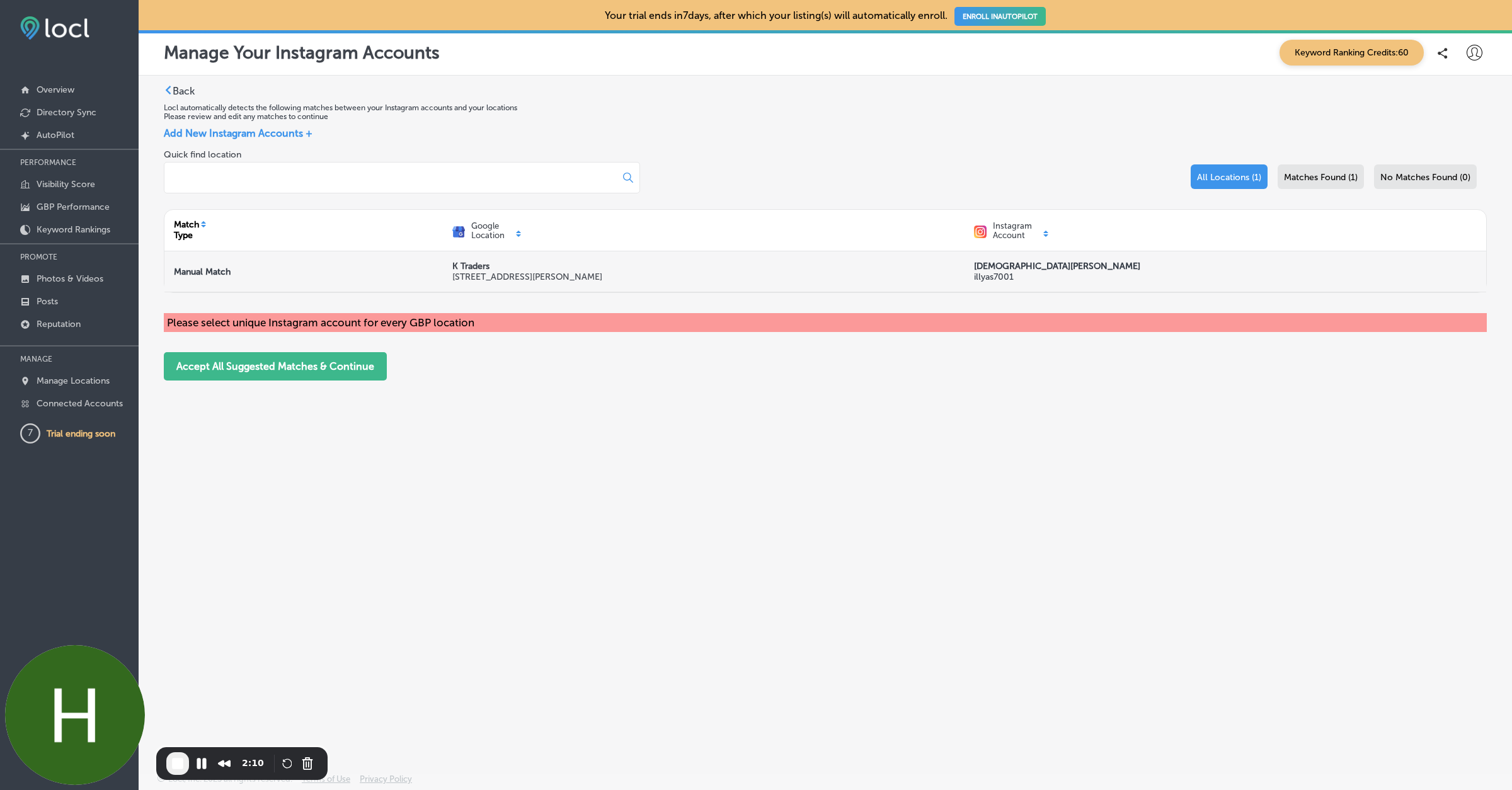
click at [1052, 272] on div "[DEMOGRAPHIC_DATA][PERSON_NAME] illyas7001" at bounding box center [1074, 271] width 201 height 21
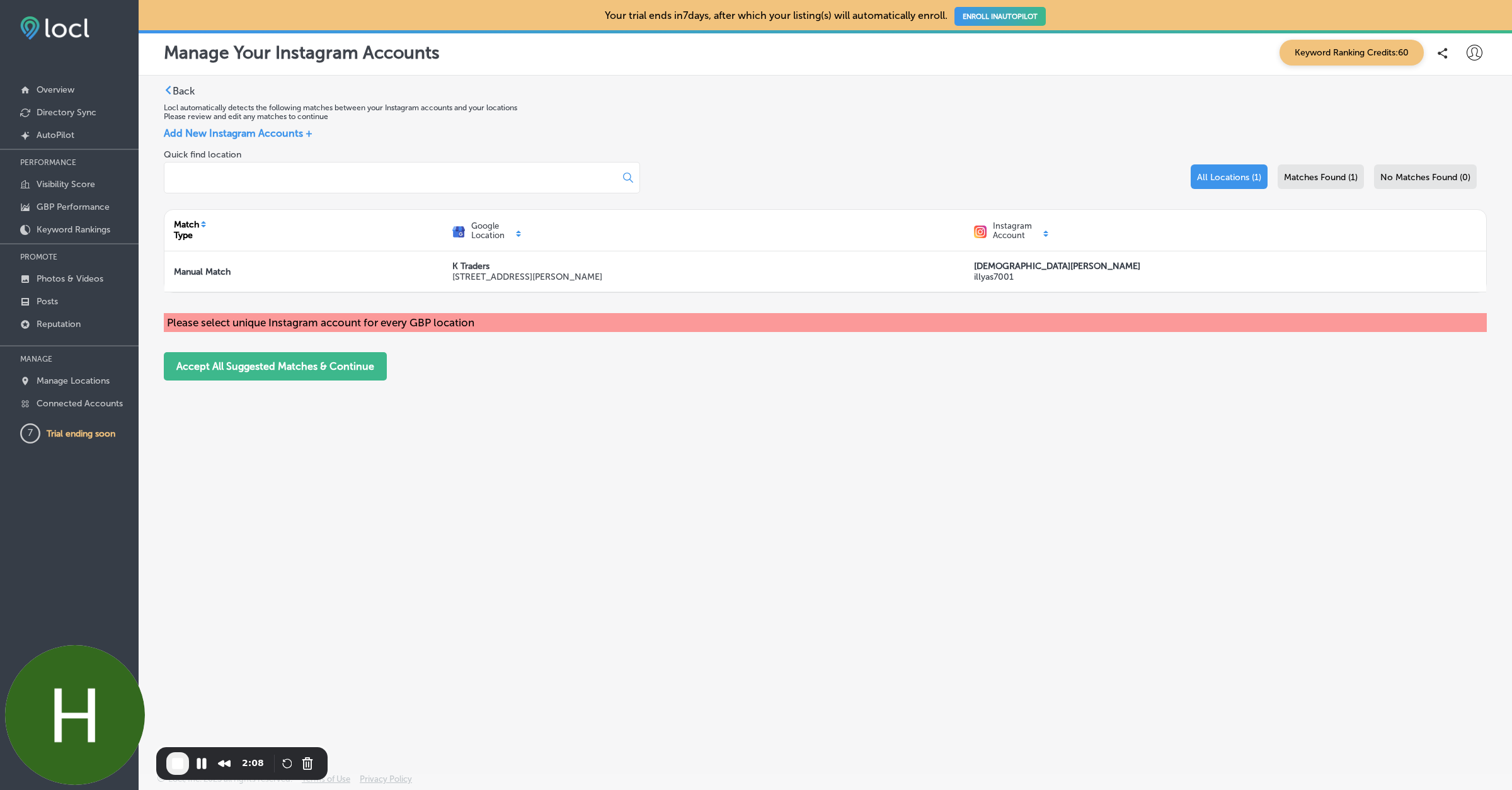
click at [575, 295] on div "Quick find location All Locations (1) Matches Found (1) No Matches Found (0) Ma…" at bounding box center [826, 265] width 1323 height 231
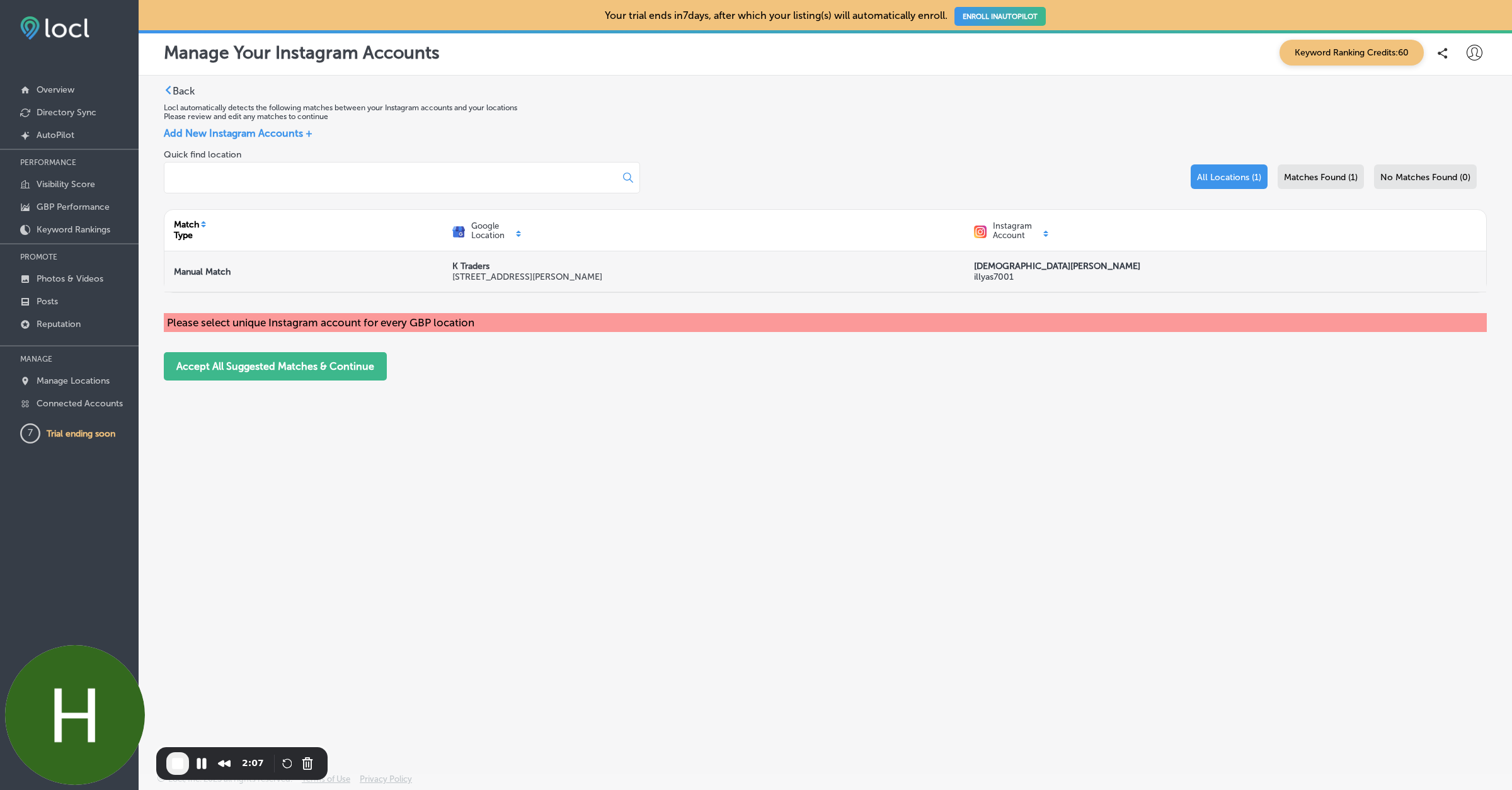
click at [994, 281] on p "illyas7001" at bounding box center [1057, 277] width 166 height 11
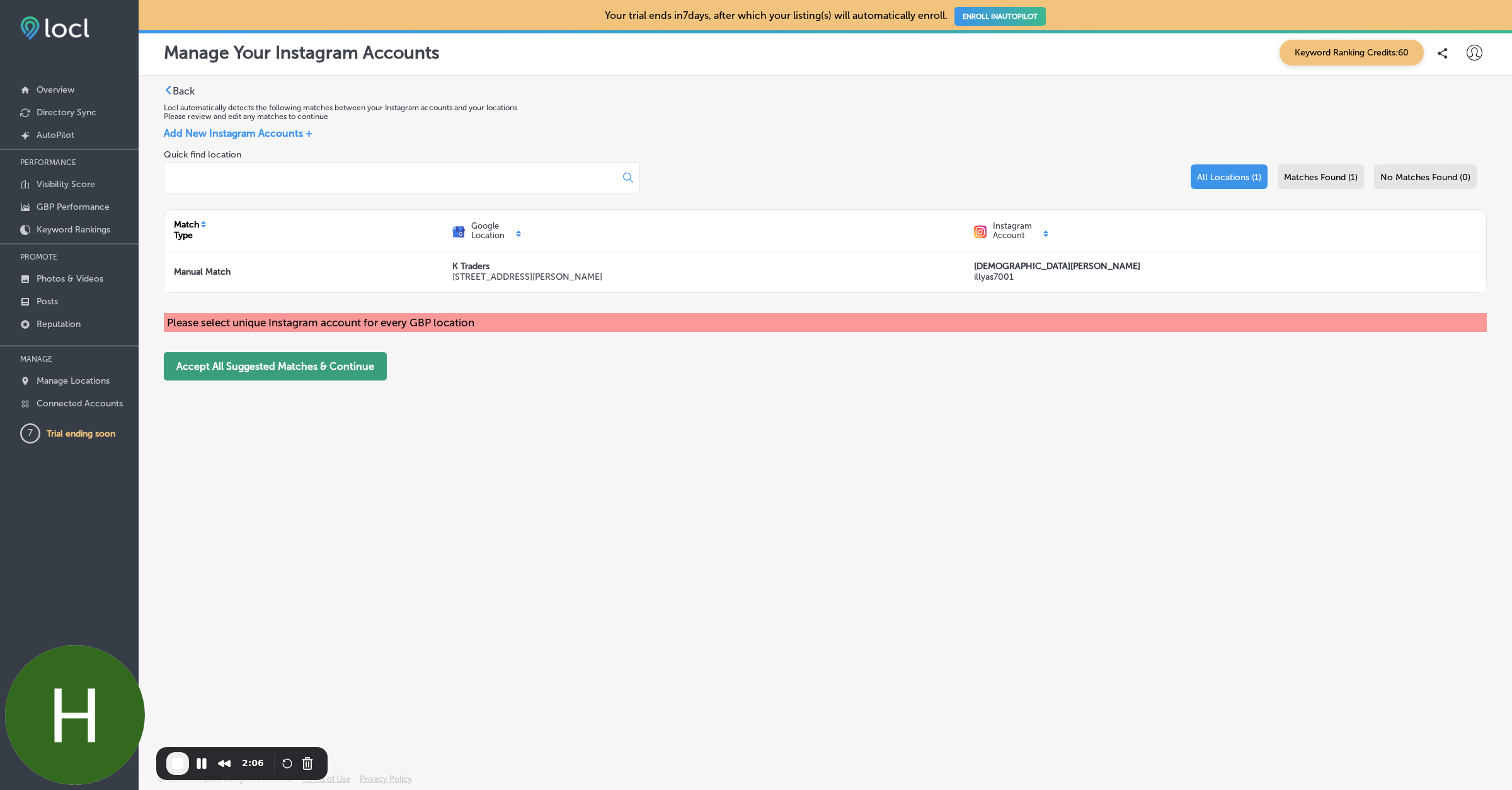
click at [292, 362] on button "Accept All Suggested Matches & Continue" at bounding box center [275, 366] width 223 height 29
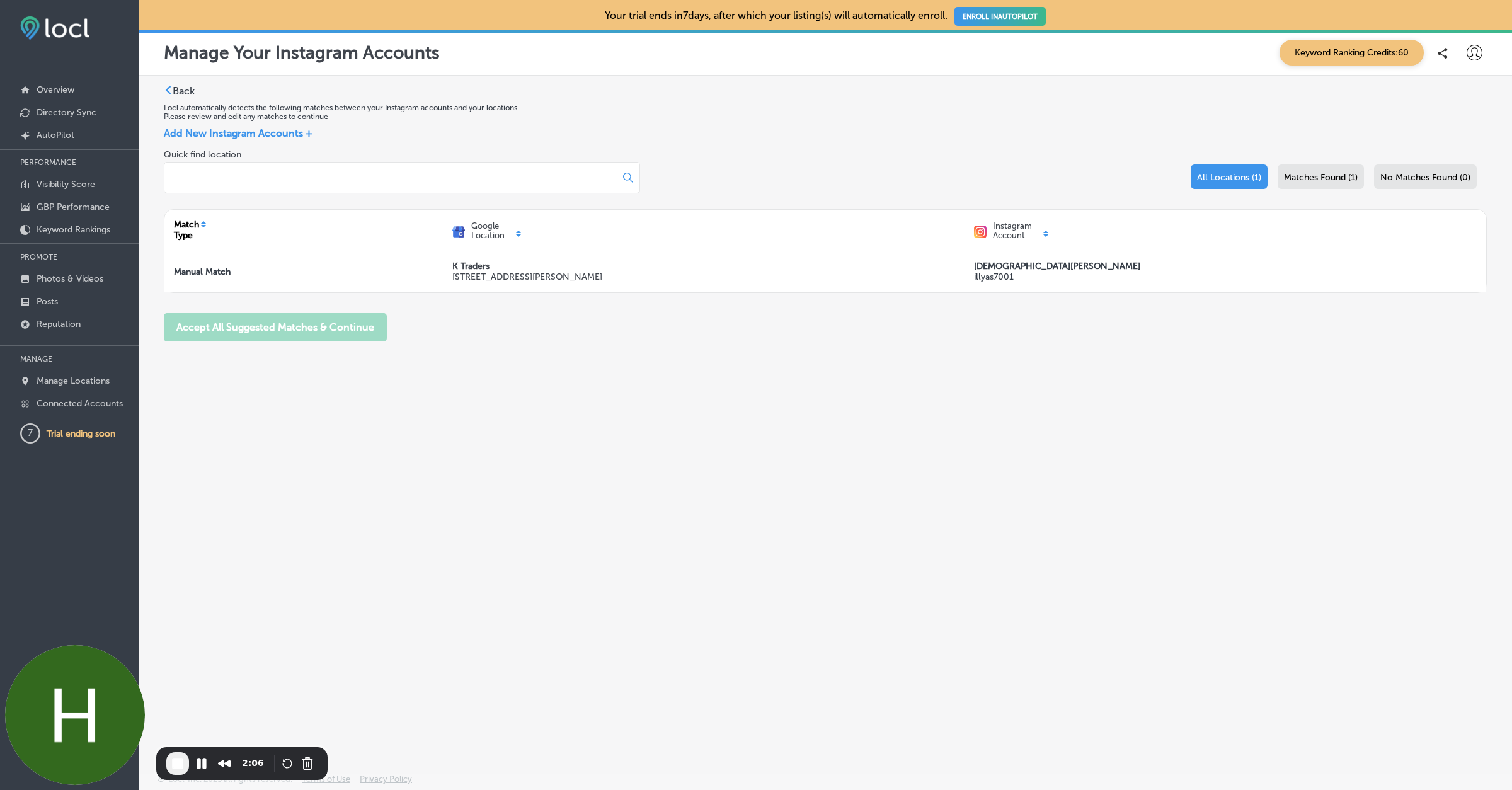
click at [292, 362] on div "Back Locl automatically detects the following matches between your Instagram ac…" at bounding box center [825, 395] width 1373 height 638
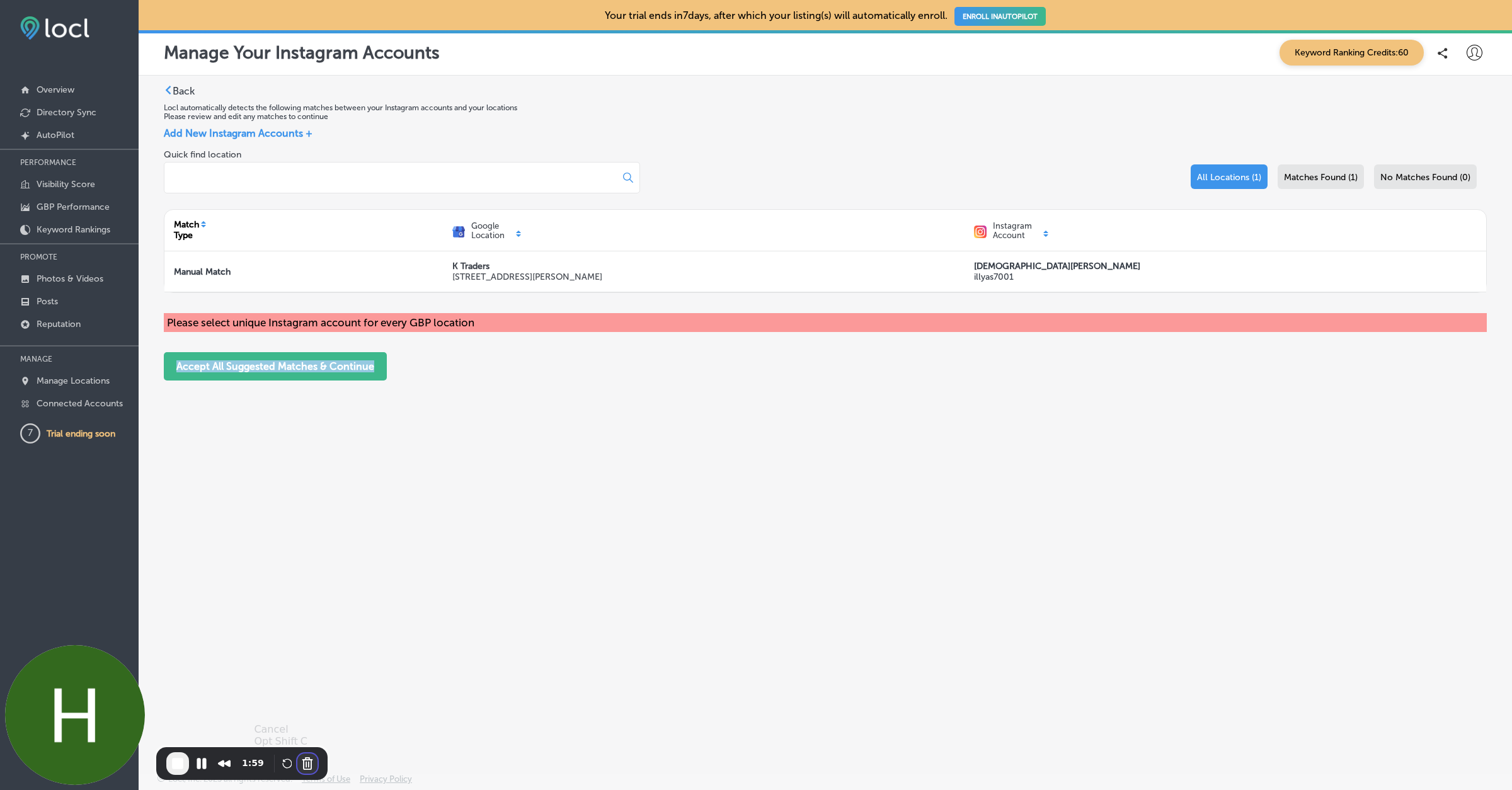
click at [304, 767] on button "Cancel Recording" at bounding box center [307, 764] width 20 height 21
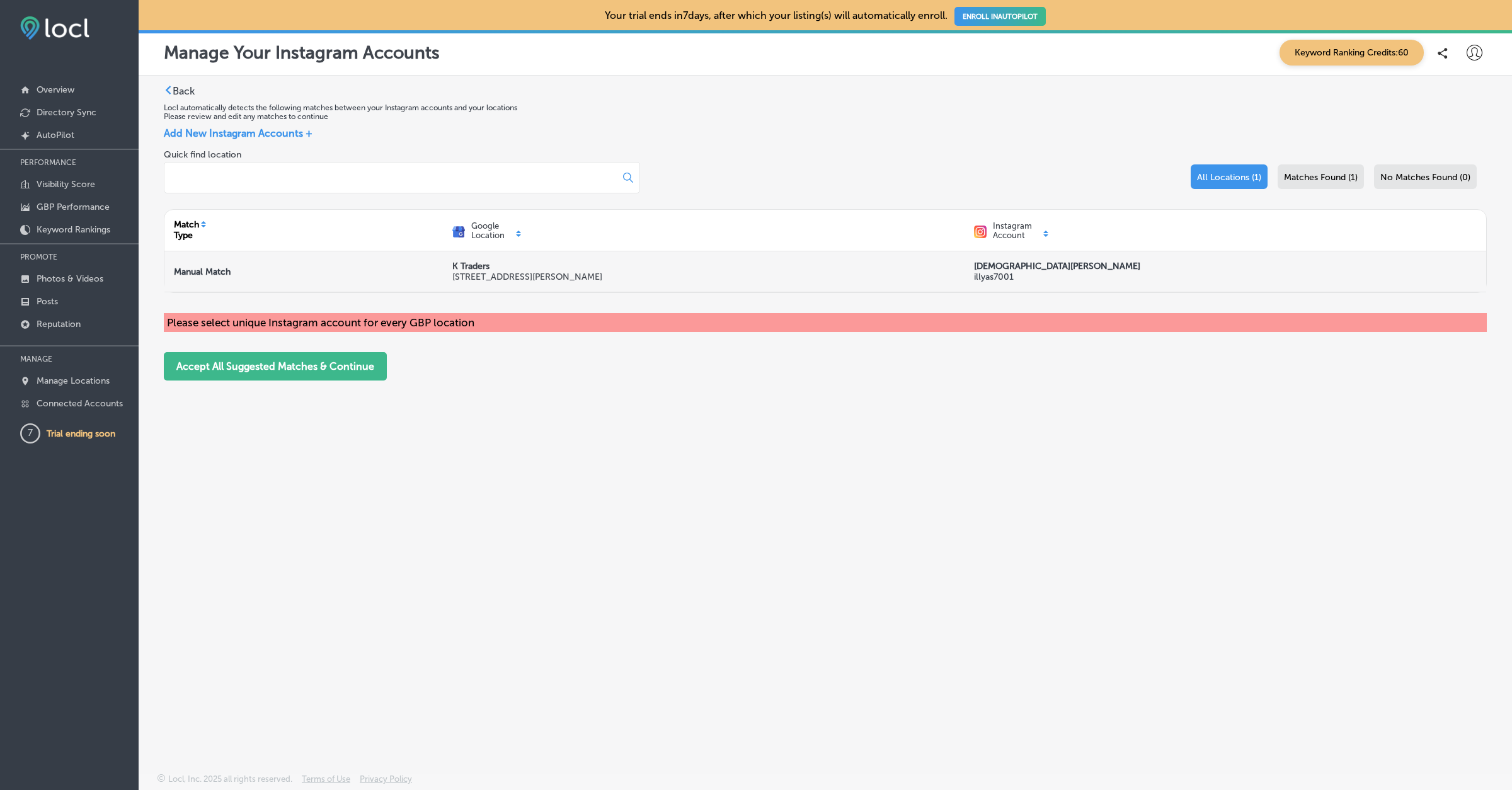
click at [995, 268] on strong "[DEMOGRAPHIC_DATA][PERSON_NAME]" at bounding box center [1057, 266] width 166 height 11
click at [987, 277] on p "illyas7001" at bounding box center [1057, 277] width 166 height 11
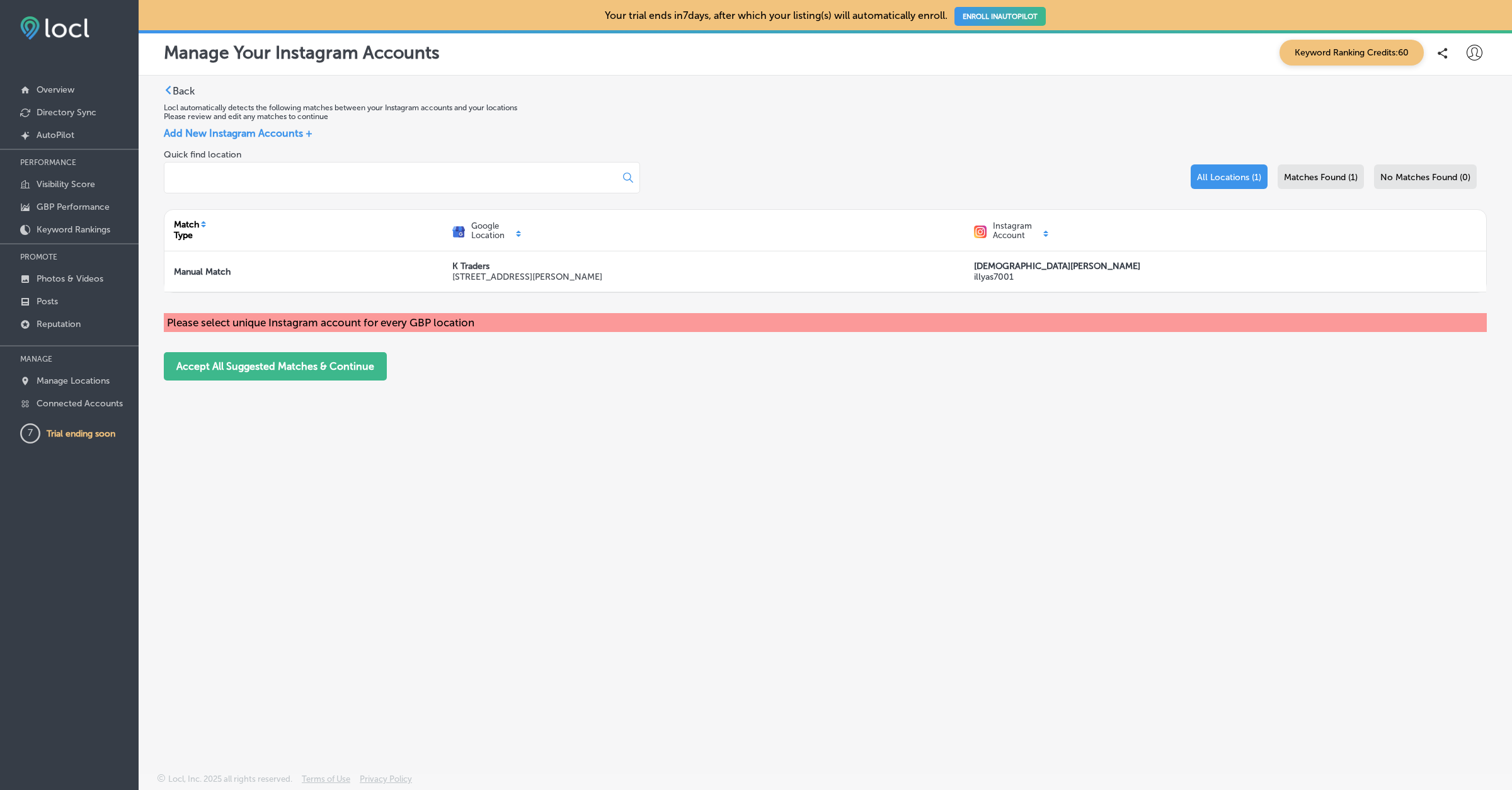
click at [834, 294] on div "Quick find location All Locations (1) Matches Found (1) No Matches Found (0) Ma…" at bounding box center [826, 265] width 1323 height 231
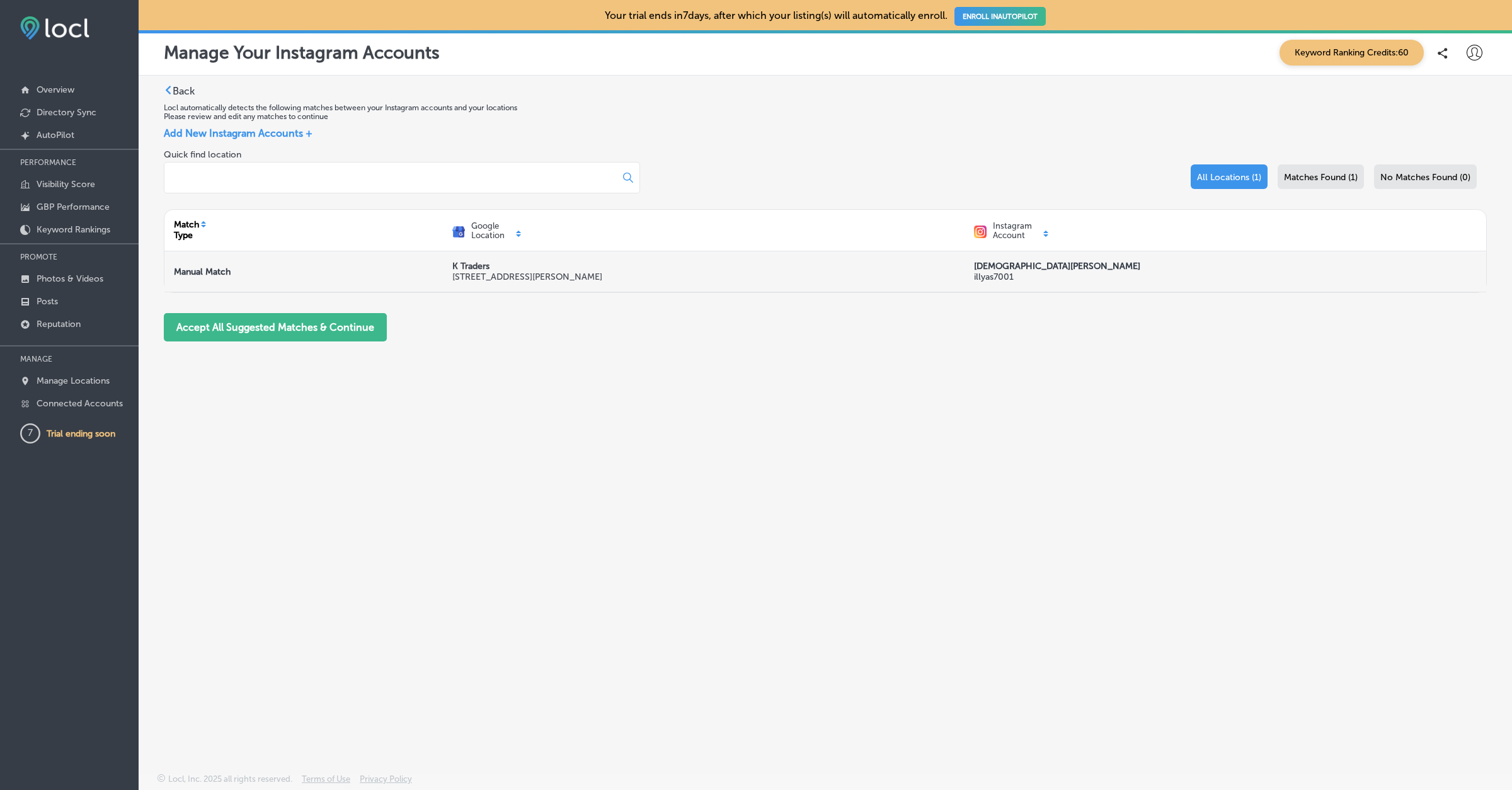
click at [1090, 266] on div "[DEMOGRAPHIC_DATA][PERSON_NAME] illyas7001" at bounding box center [1074, 271] width 201 height 21
click at [989, 269] on strong "[DEMOGRAPHIC_DATA][PERSON_NAME]" at bounding box center [1057, 266] width 166 height 11
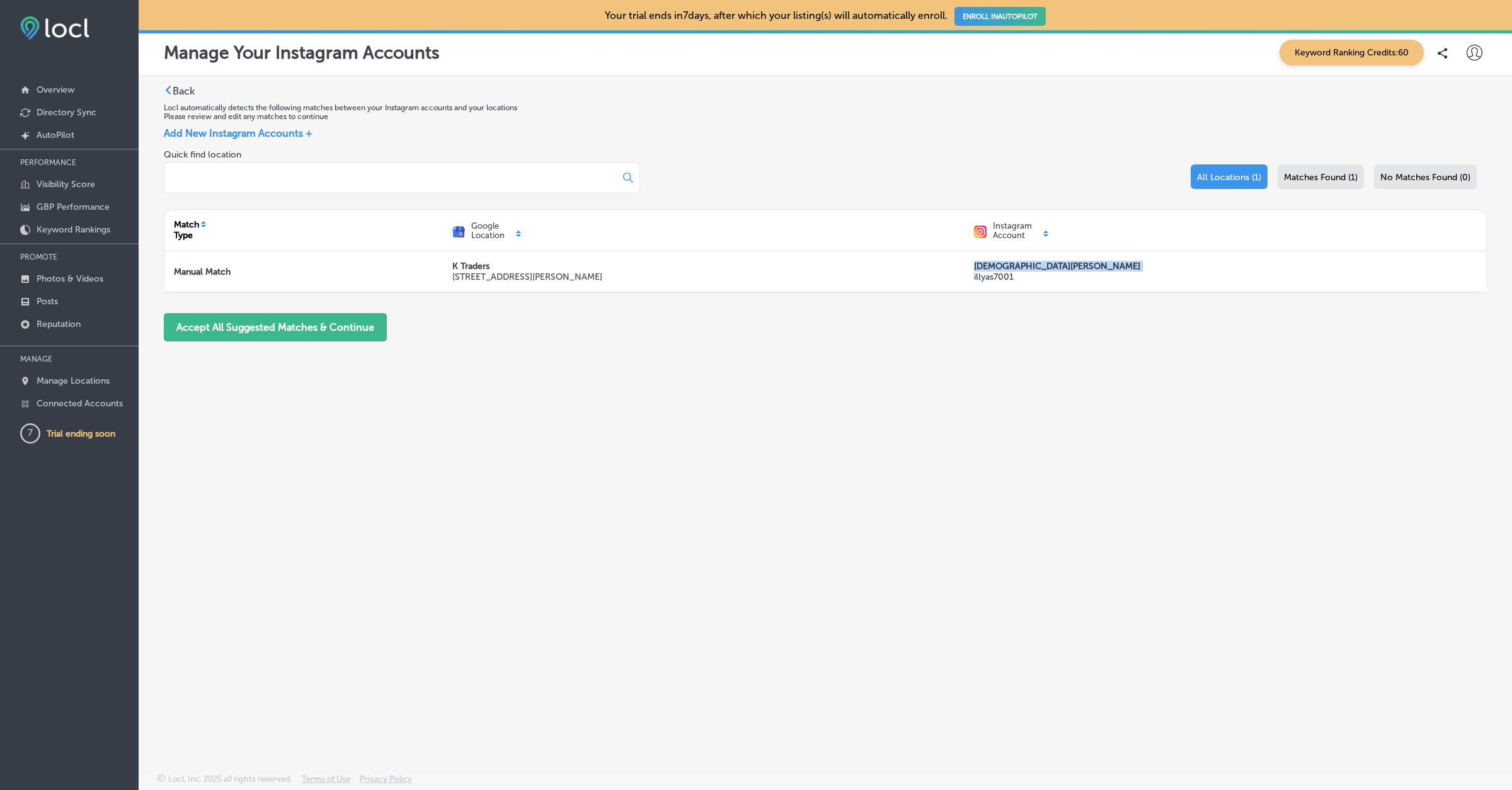
click at [877, 235] on div "Google Location" at bounding box center [703, 230] width 522 height 29
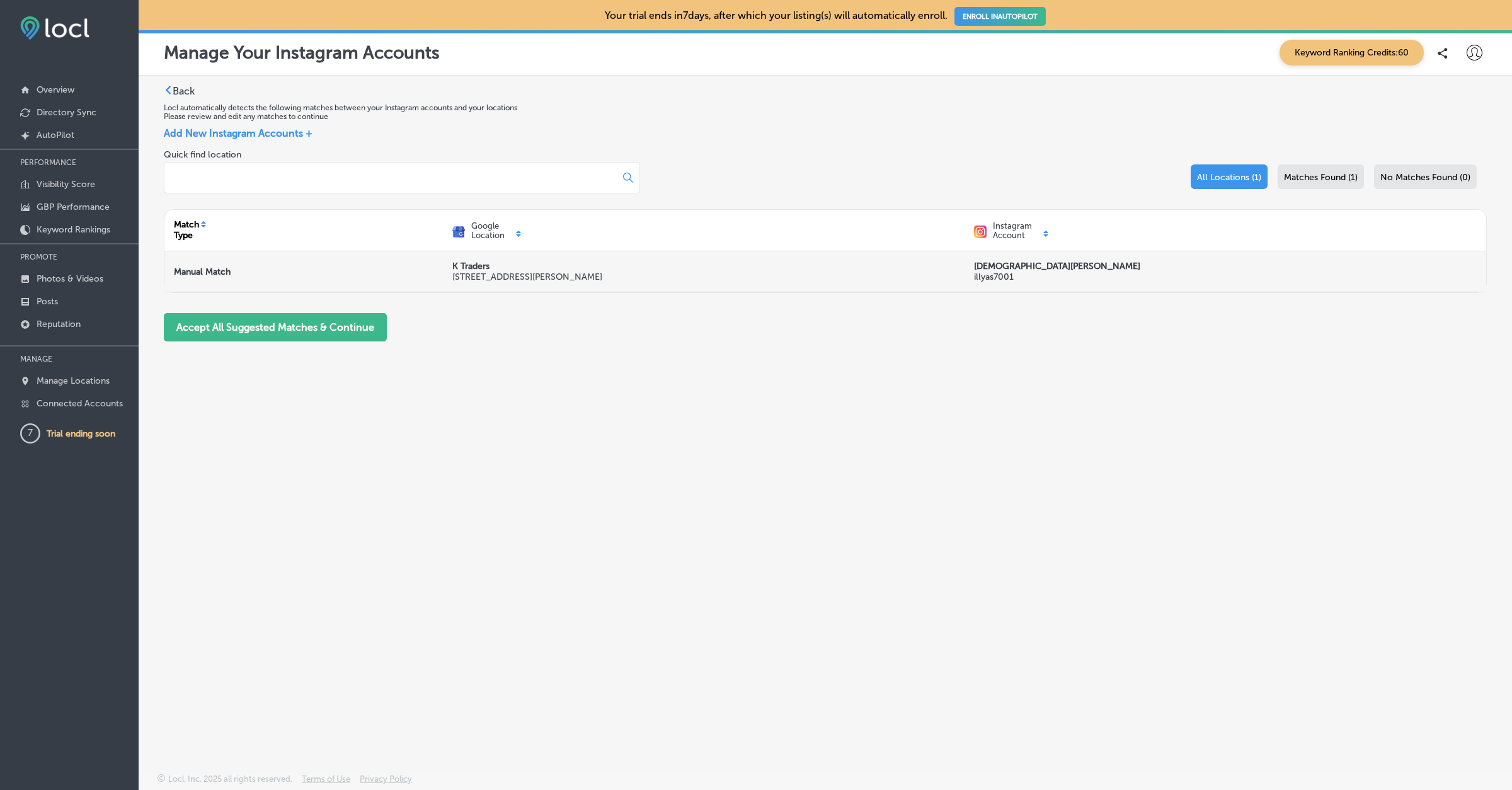
click at [1017, 263] on strong "[DEMOGRAPHIC_DATA][PERSON_NAME]" at bounding box center [1057, 266] width 166 height 11
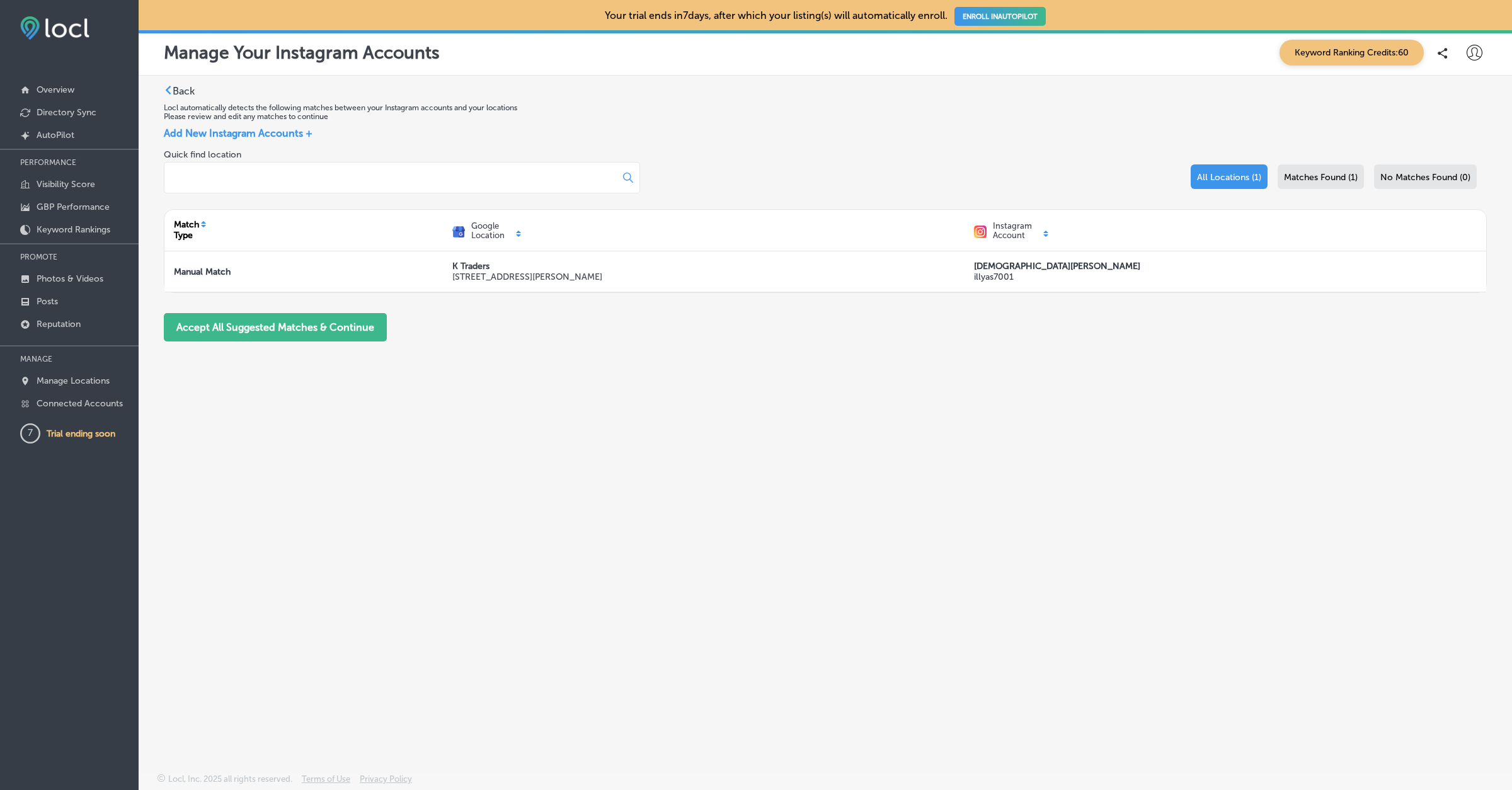
click at [364, 346] on div "Back Locl automatically detects the following matches between your Instagram ac…" at bounding box center [826, 218] width 1323 height 267
click at [359, 324] on button "Accept All Suggested Matches & Continue" at bounding box center [275, 327] width 223 height 29
